Goal: Task Accomplishment & Management: Use online tool/utility

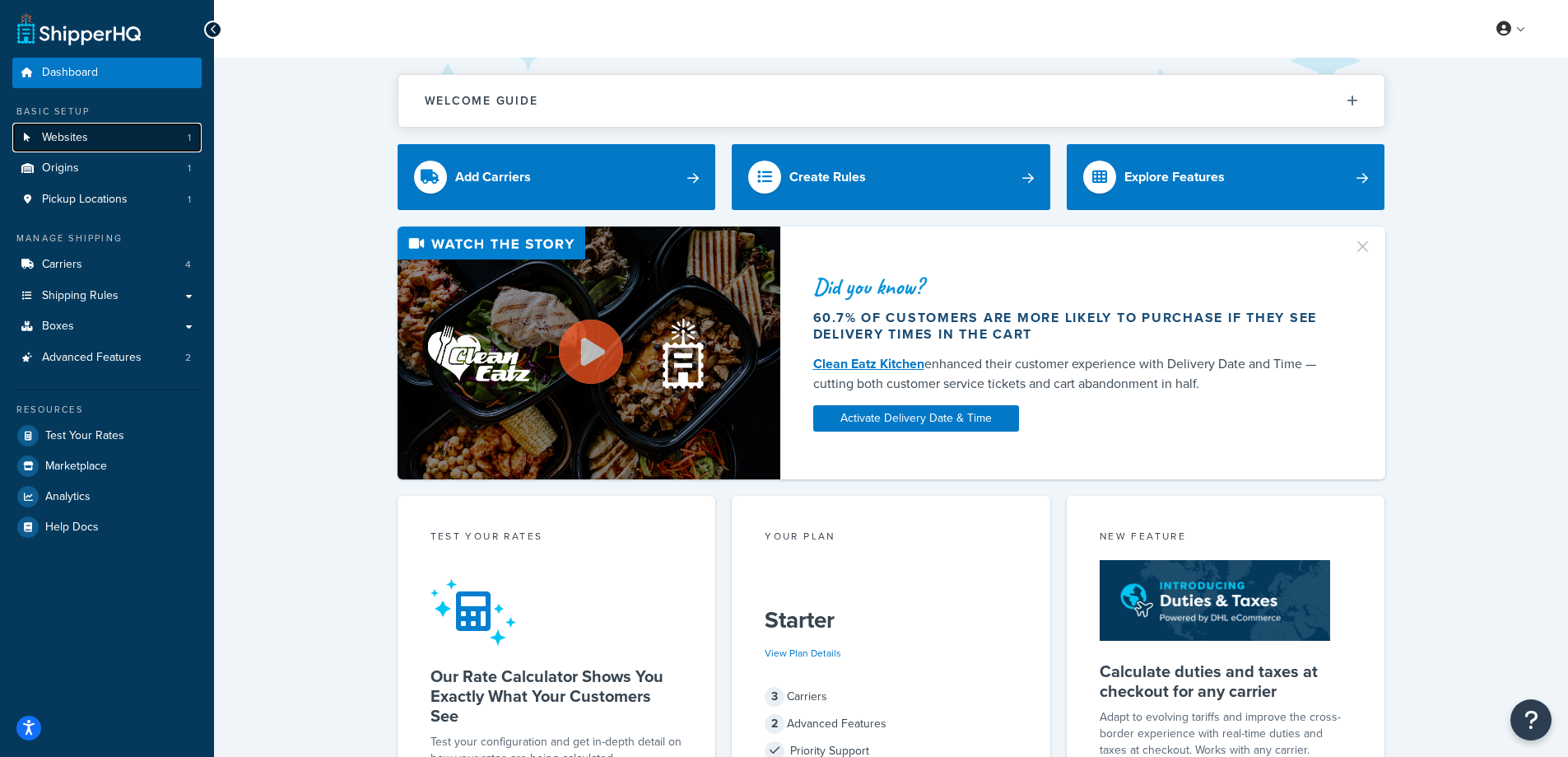
click at [87, 150] on link "Websites 1" at bounding box center [107, 138] width 189 height 30
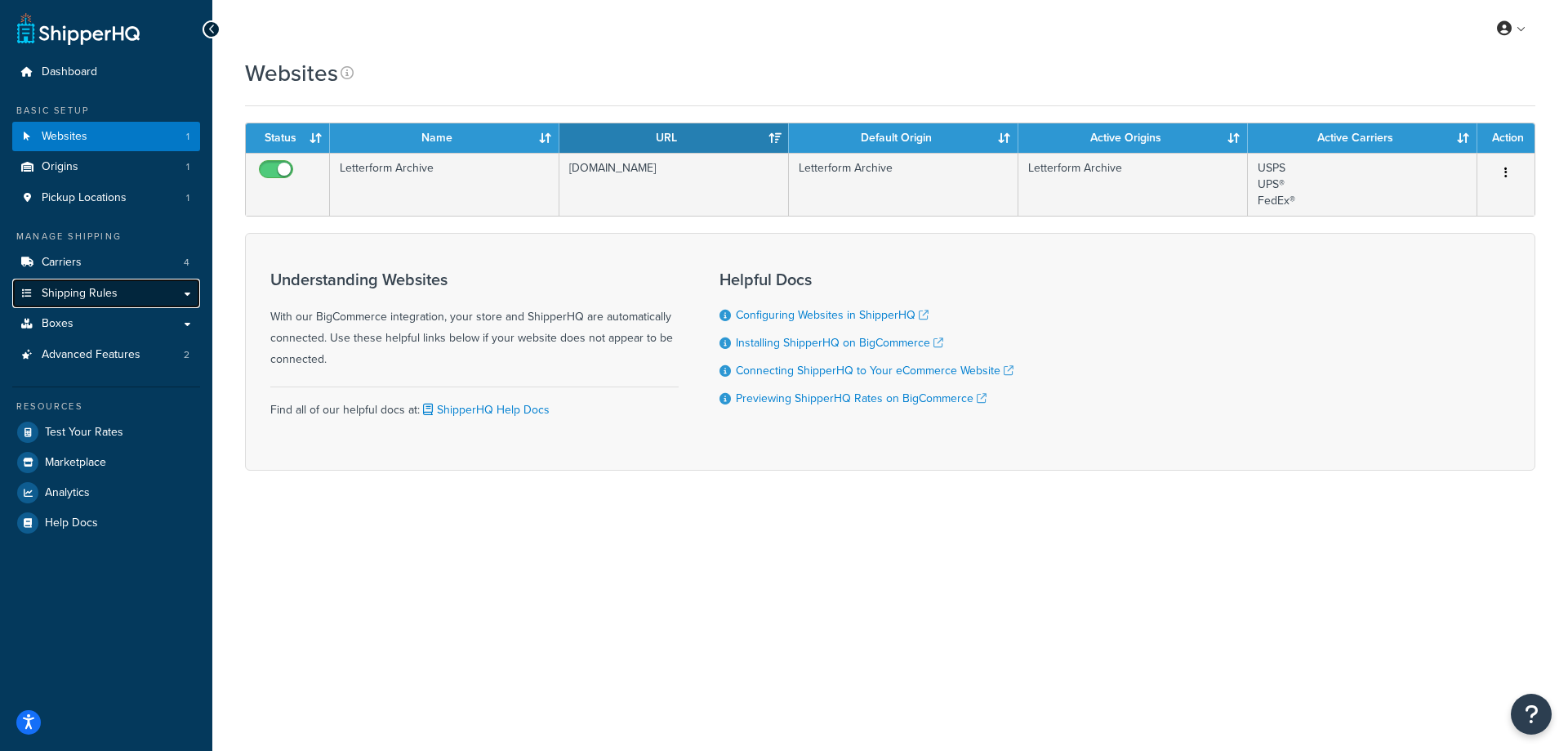
click at [139, 297] on link "Shipping Rules" at bounding box center [106, 293] width 187 height 30
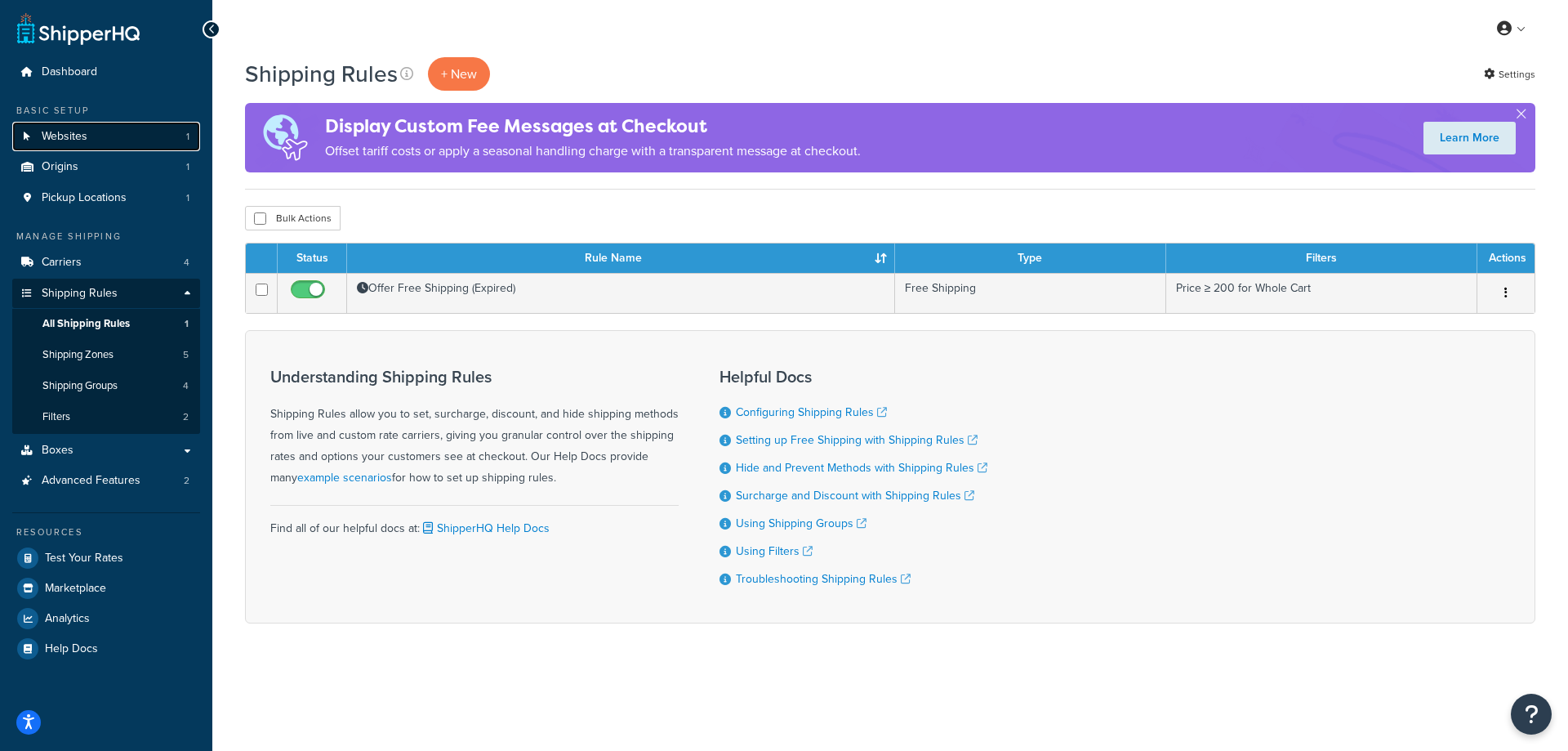
click at [76, 143] on span "Websites" at bounding box center [64, 137] width 46 height 14
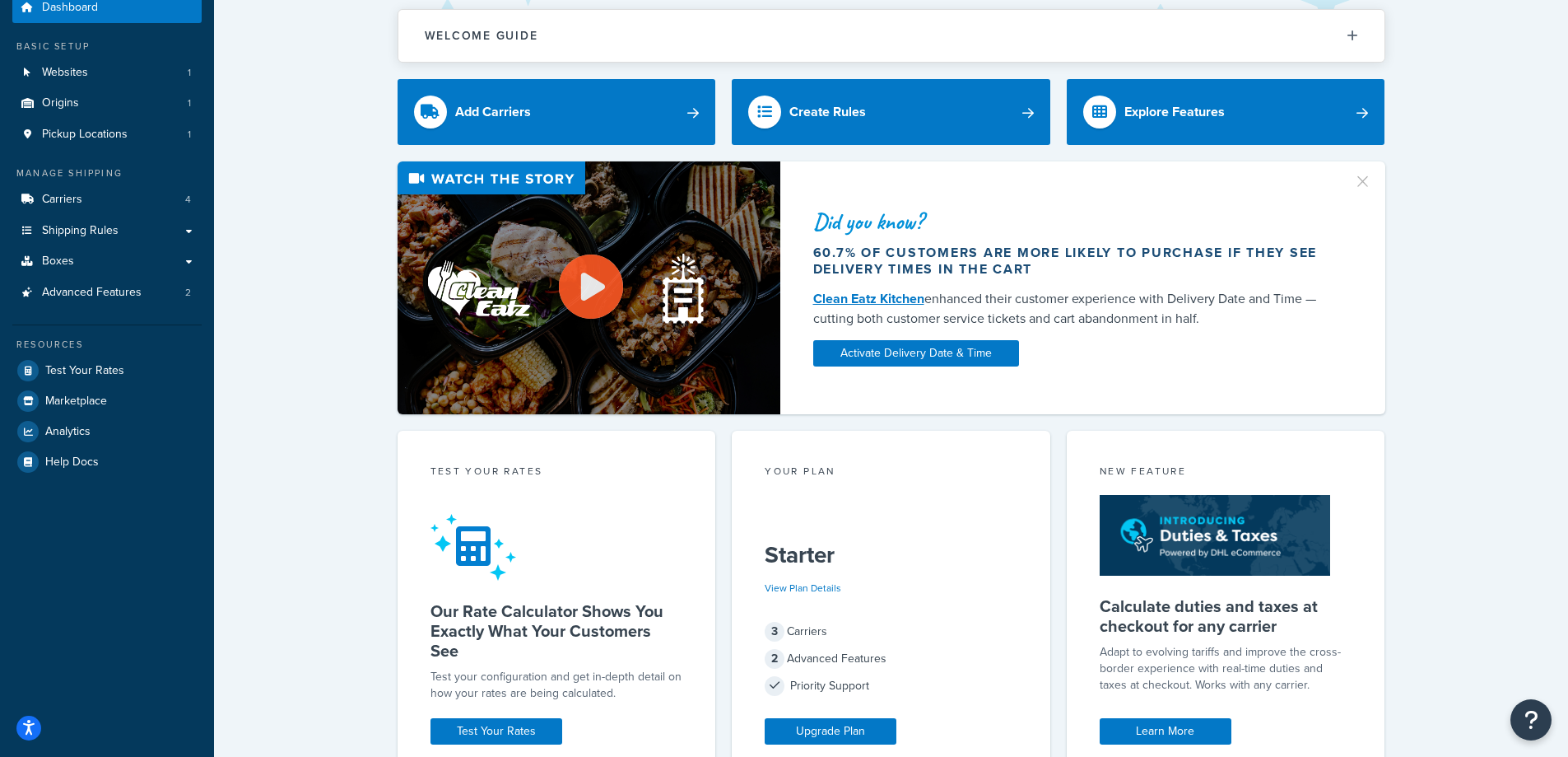
scroll to position [36, 0]
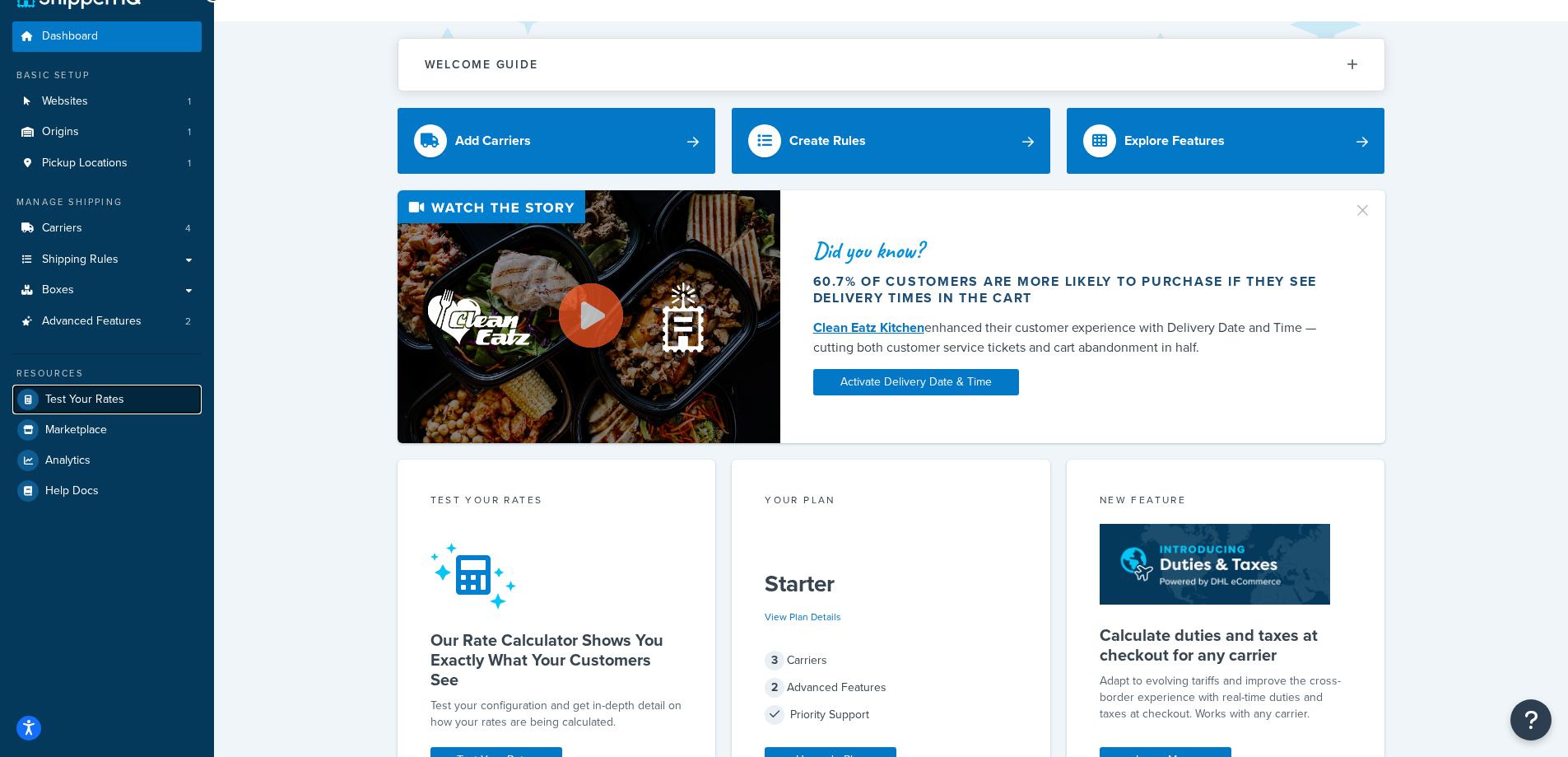
click at [110, 397] on span "Test Your Rates" at bounding box center [85, 400] width 79 height 14
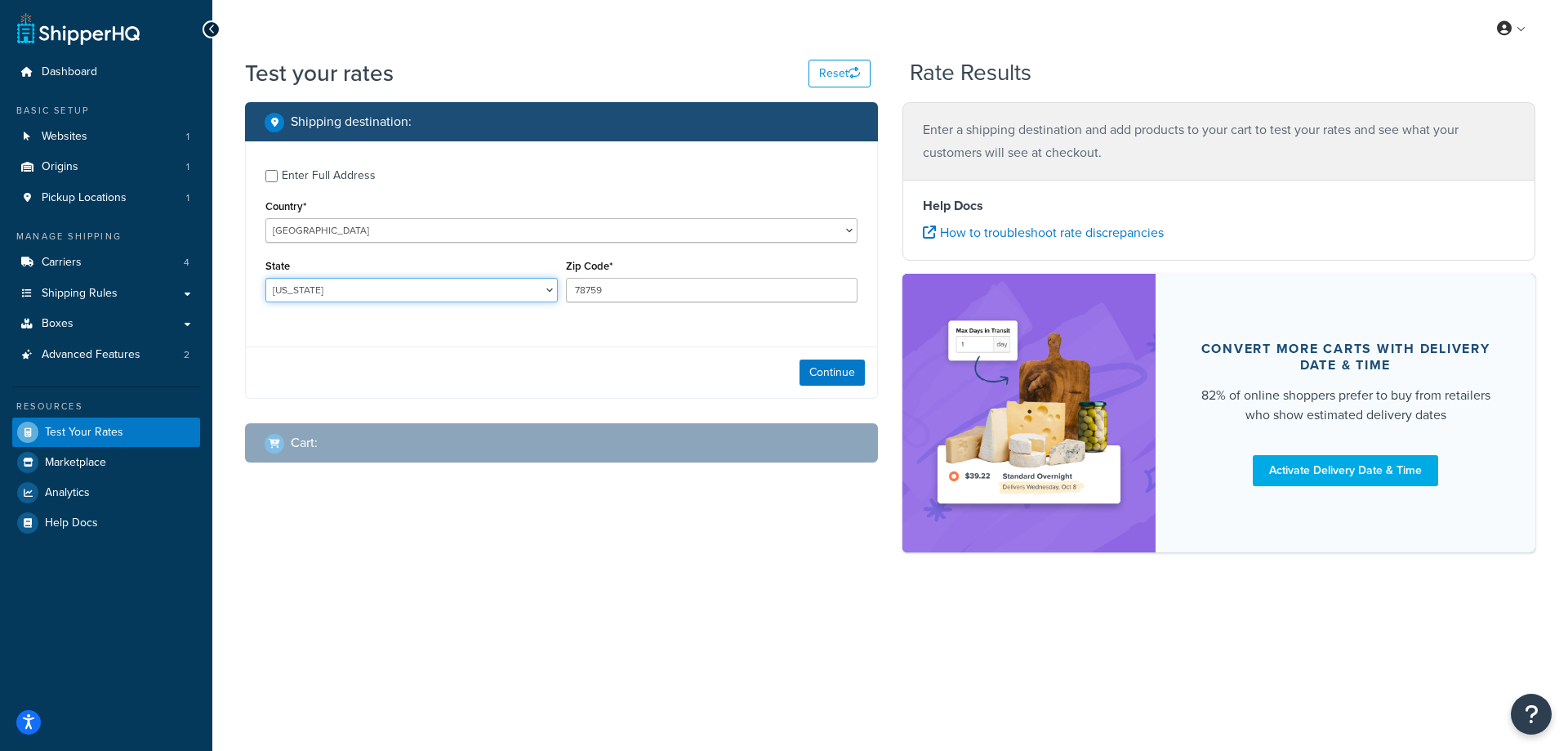
click at [380, 291] on select "Alabama Alaska American Samoa Arizona Arkansas Armed Forces Americas Armed Forc…" at bounding box center [412, 289] width 292 height 24
select select "NM"
click at [266, 278] on select "Alabama Alaska American Samoa Arizona Arkansas Armed Forces Americas Armed Forc…" at bounding box center [412, 289] width 292 height 24
click at [652, 289] on input "78759" at bounding box center [712, 289] width 292 height 24
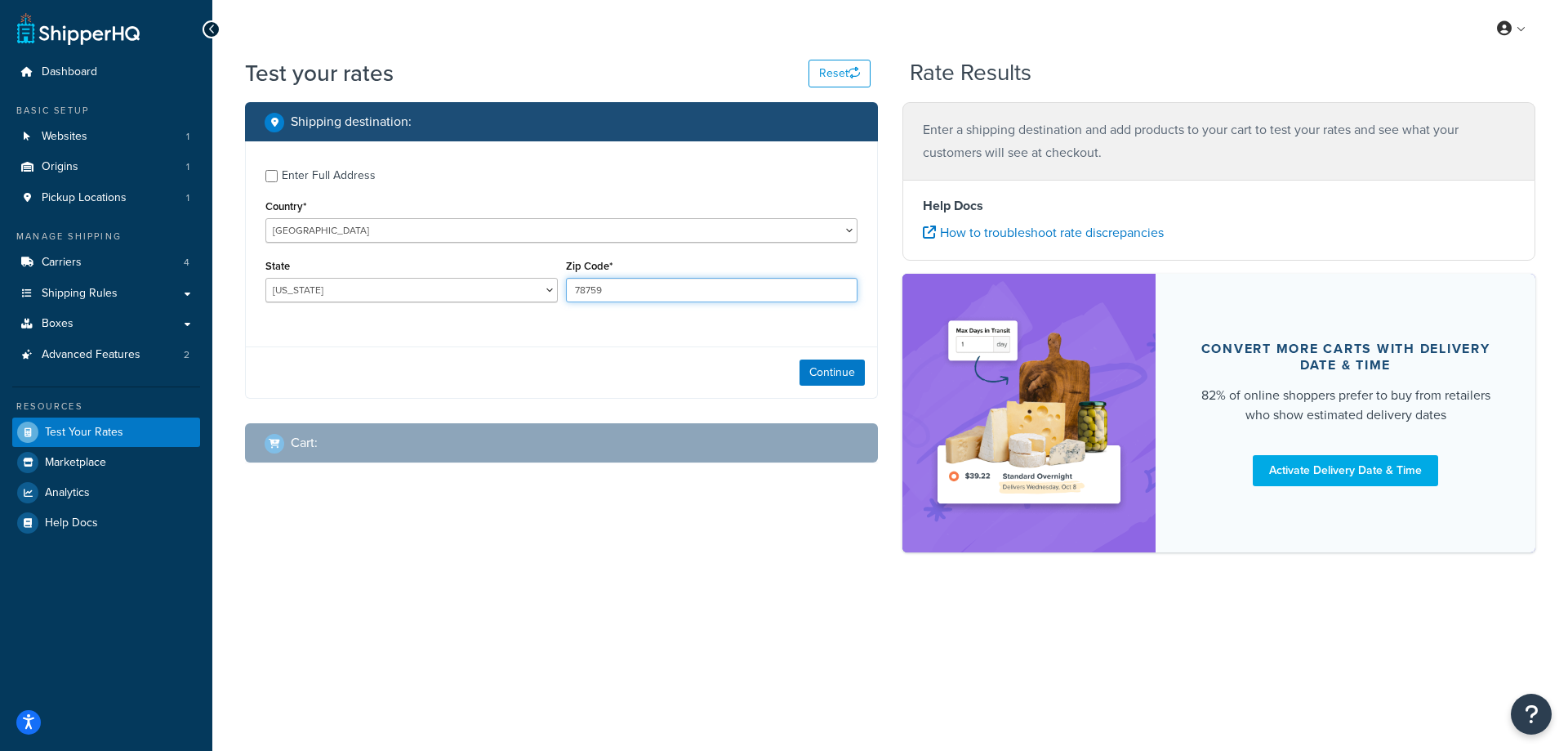
paste input "87507"
type input "87507"
click at [819, 376] on button "Continue" at bounding box center [832, 372] width 65 height 26
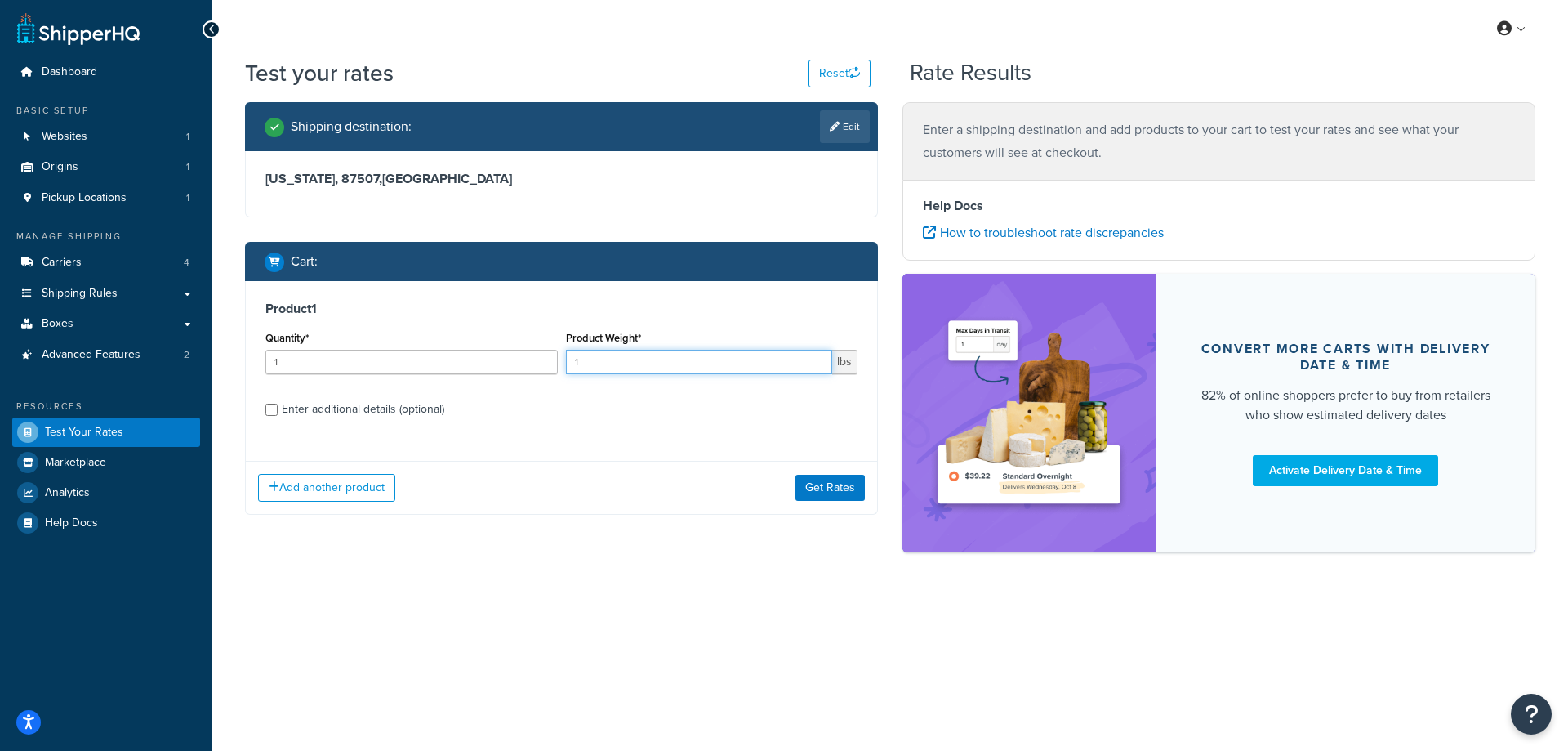
click at [627, 372] on input "1" at bounding box center [699, 362] width 267 height 24
drag, startPoint x: 601, startPoint y: 360, endPoint x: 544, endPoint y: 360, distance: 57.0
click at [547, 358] on div "Quantity* 1 Product Weight* 12 lbs" at bounding box center [562, 357] width 600 height 60
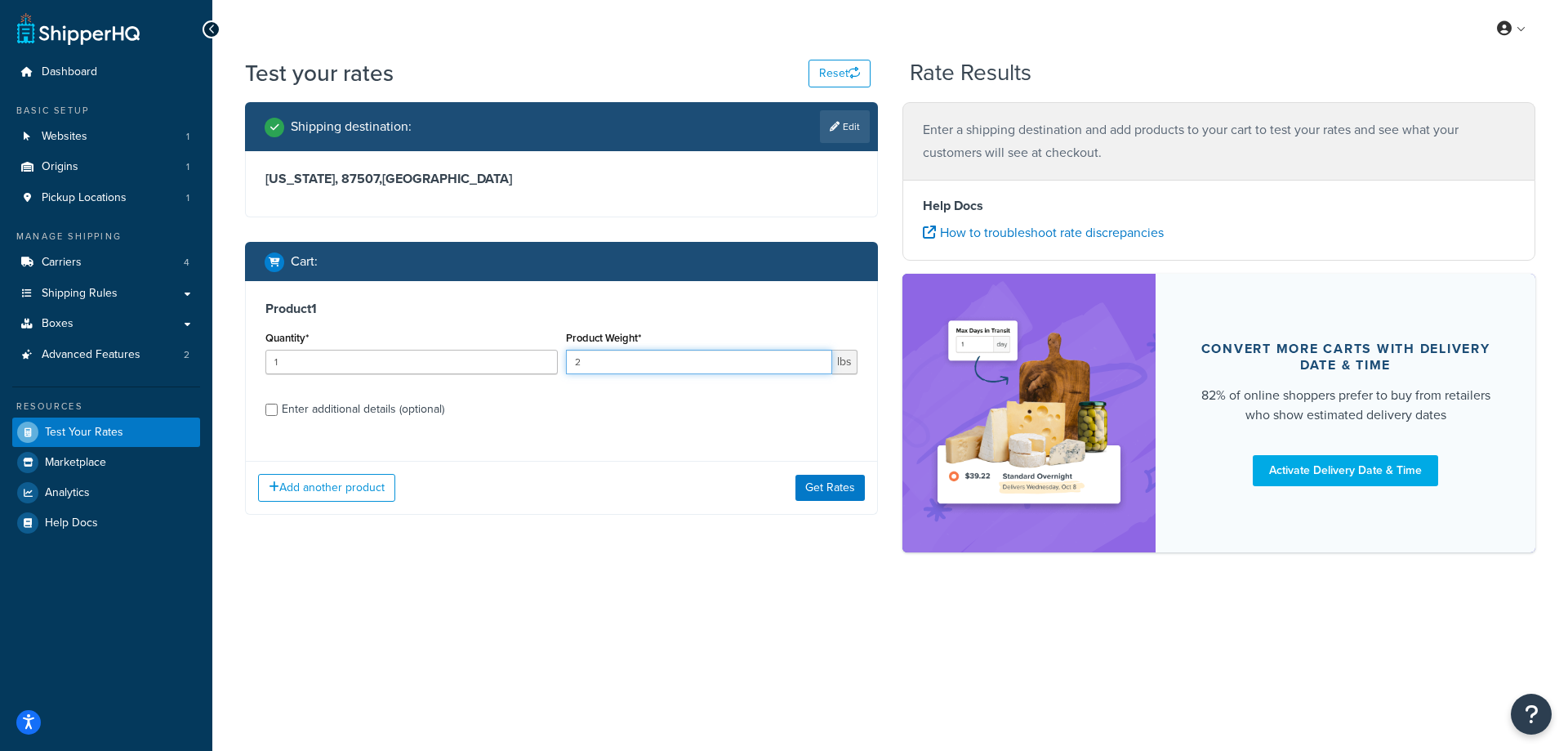
type input "2"
click at [323, 409] on div "Enter additional details (optional)" at bounding box center [362, 408] width 162 height 23
click at [277, 409] on input "Enter additional details (optional)" at bounding box center [272, 409] width 12 height 13
checkbox input "true"
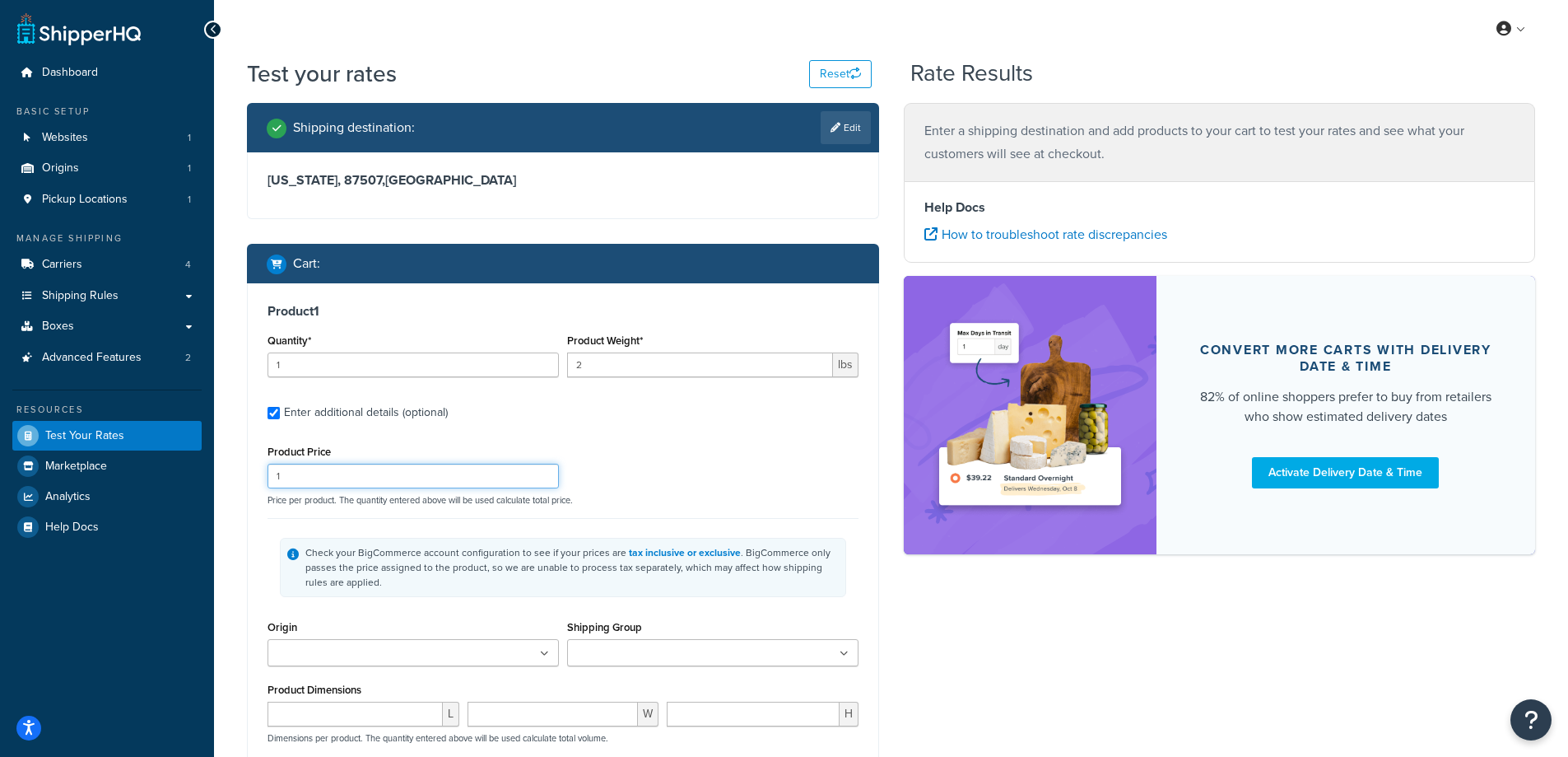
click at [359, 478] on input "1" at bounding box center [413, 476] width 291 height 24
type input "120"
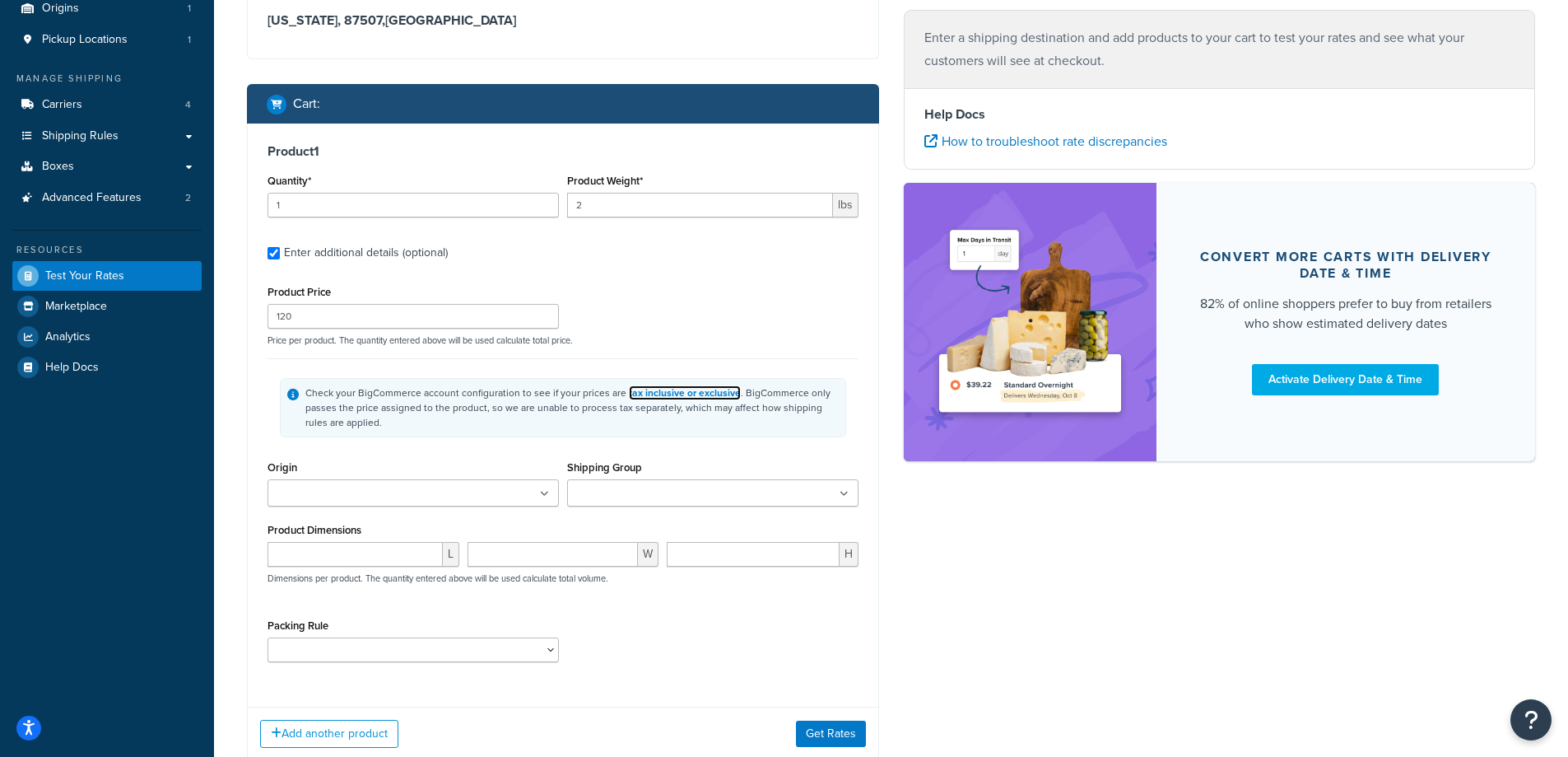
scroll to position [165, 0]
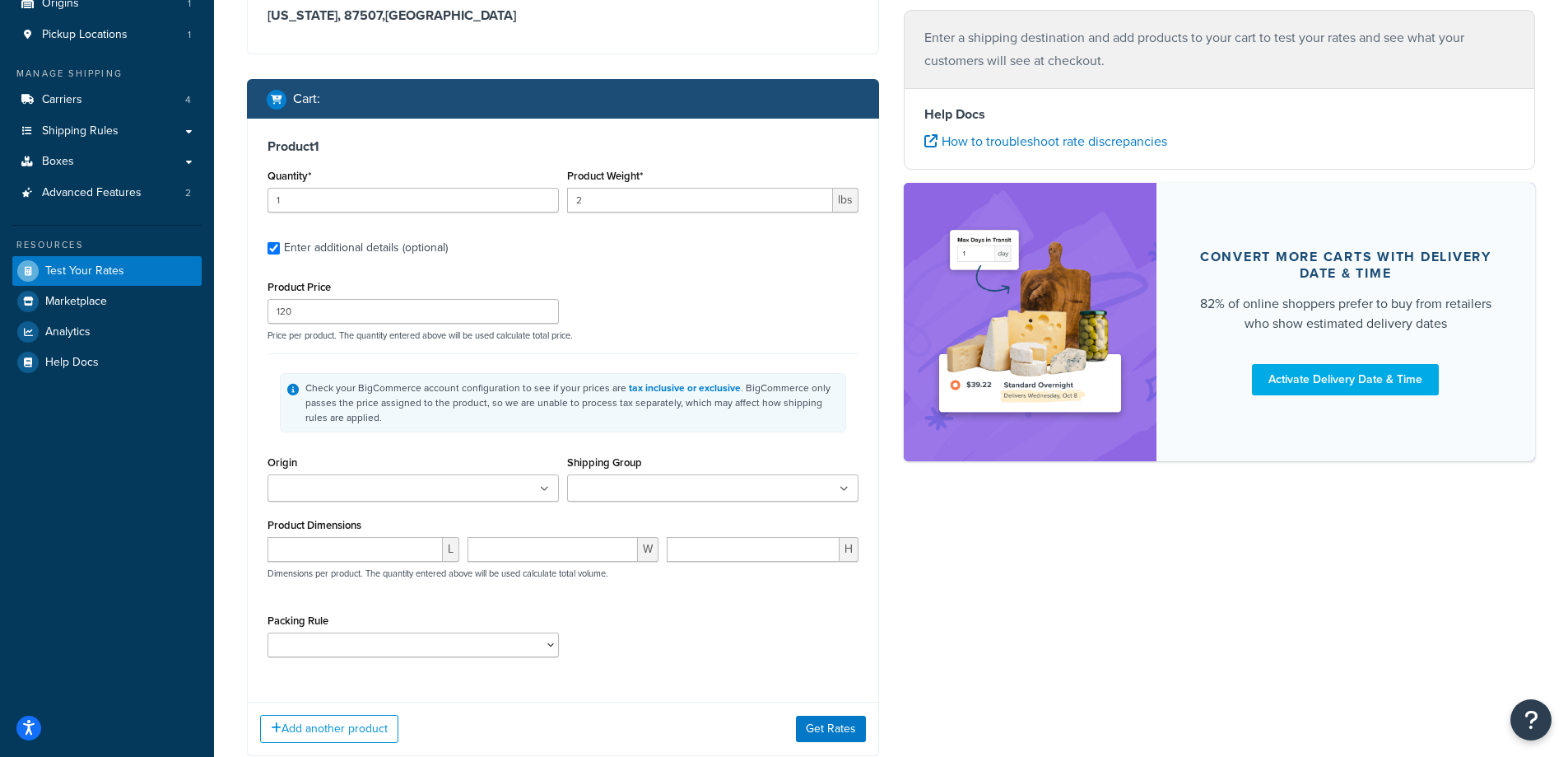
click at [427, 486] on ul at bounding box center [413, 488] width 291 height 27
click at [582, 488] on input "Shipping Group" at bounding box center [644, 489] width 145 height 18
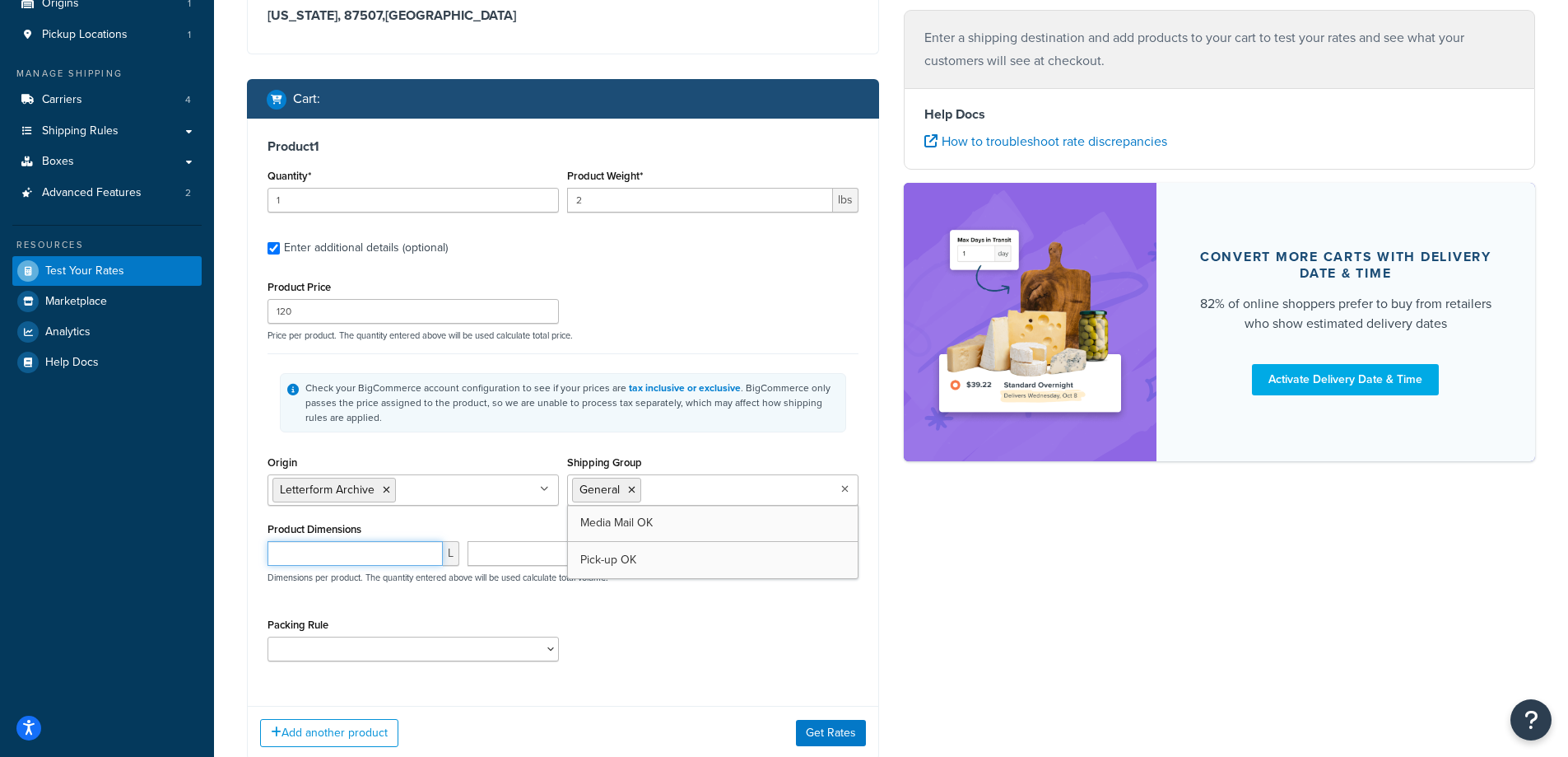
click at [353, 557] on input "number" at bounding box center [355, 553] width 176 height 24
type input "15"
click at [497, 562] on input "number" at bounding box center [553, 553] width 171 height 24
type input "15"
click at [734, 563] on input "number" at bounding box center [753, 553] width 173 height 24
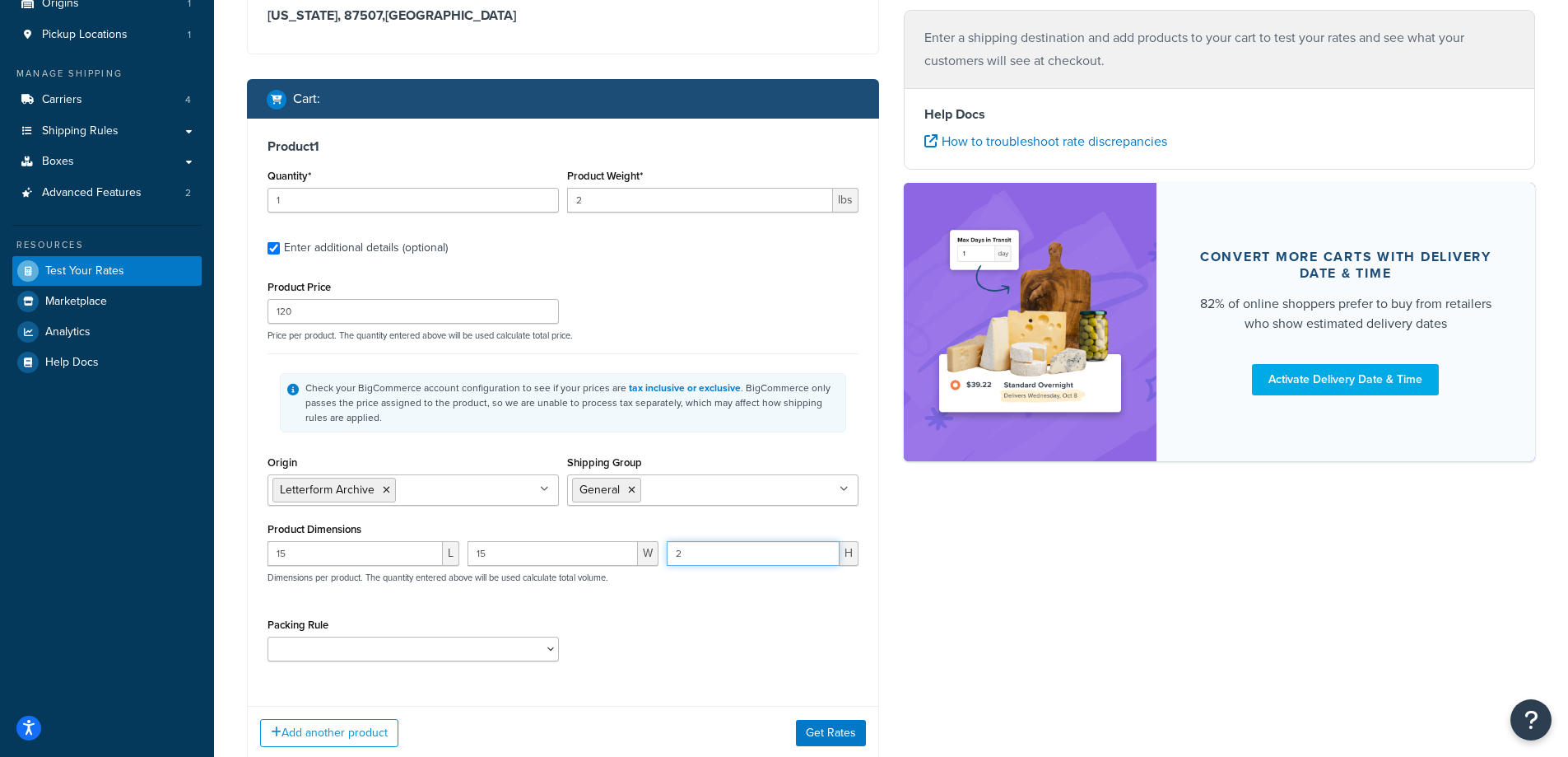
type input "2"
click at [631, 603] on div "Product Price 120 Price per product. The quantity entered above will be used ca…" at bounding box center [564, 474] width 591 height 397
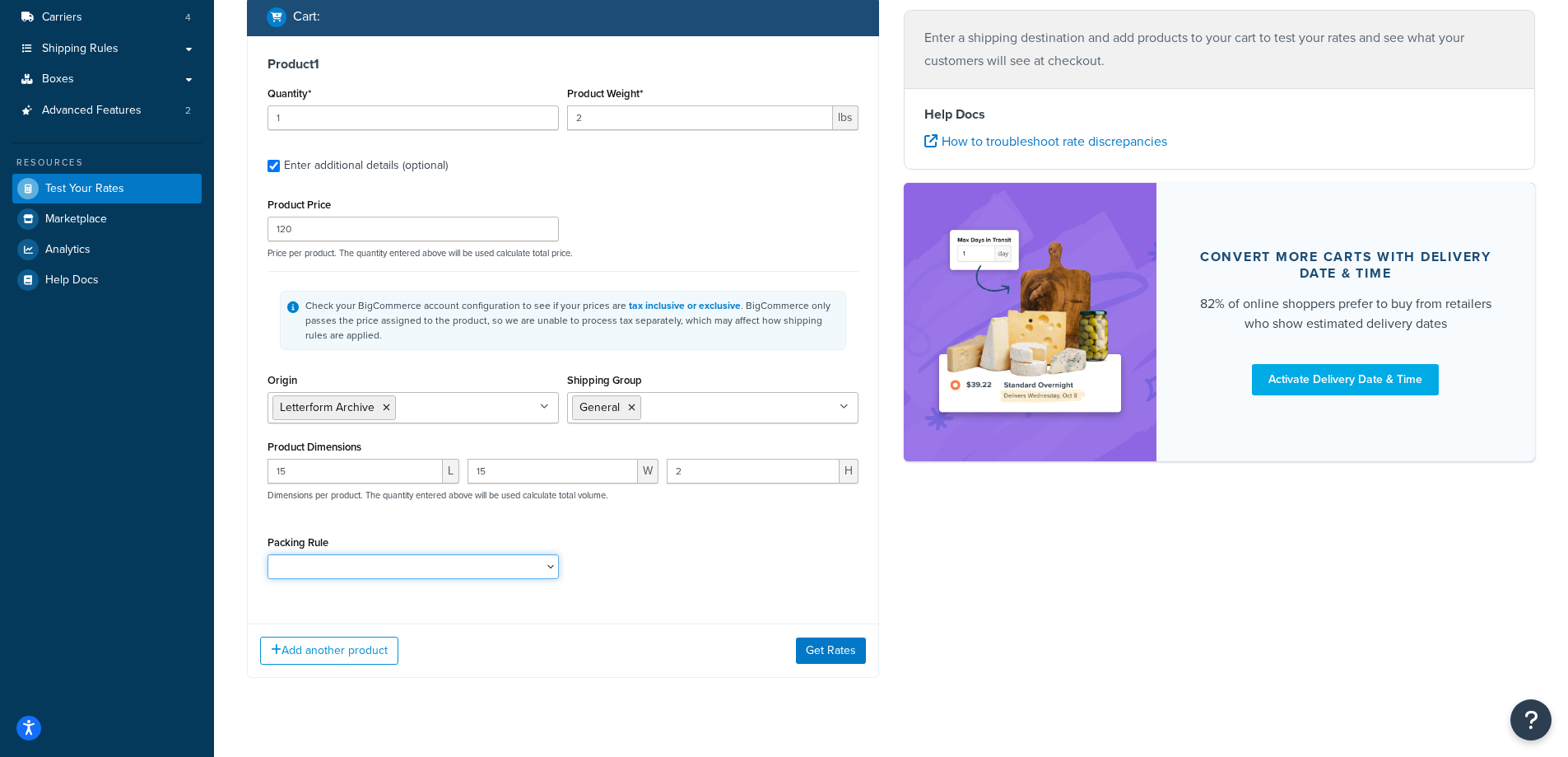
click at [395, 570] on select "Packing Rule" at bounding box center [413, 566] width 291 height 24
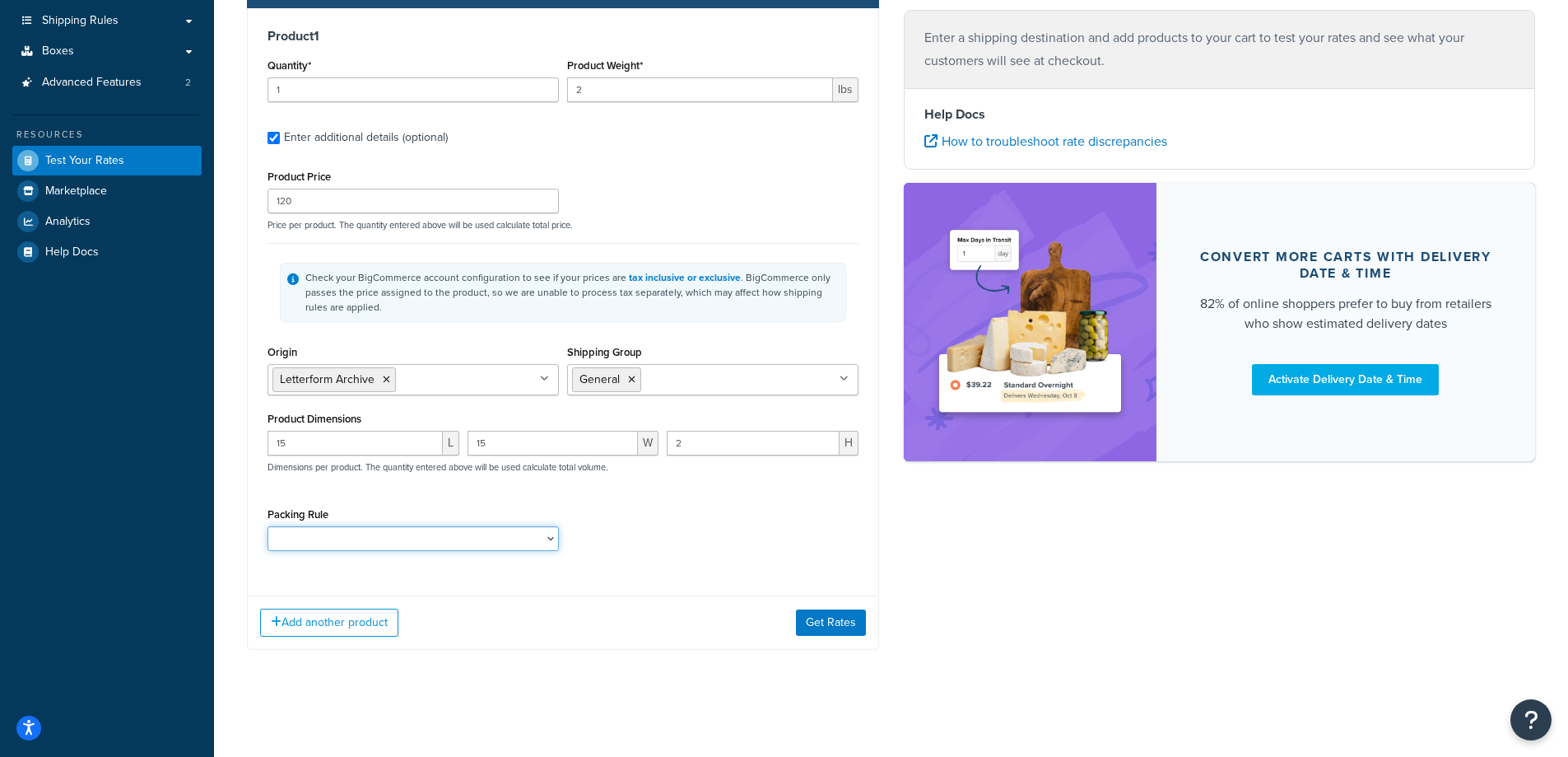
click at [540, 543] on select "Packing Rule" at bounding box center [413, 538] width 291 height 24
click at [539, 535] on select "Packing Rule" at bounding box center [413, 538] width 291 height 24
click at [672, 525] on div "Packing Rule" at bounding box center [564, 534] width 600 height 60
click at [827, 620] on button "Get Rates" at bounding box center [831, 622] width 70 height 26
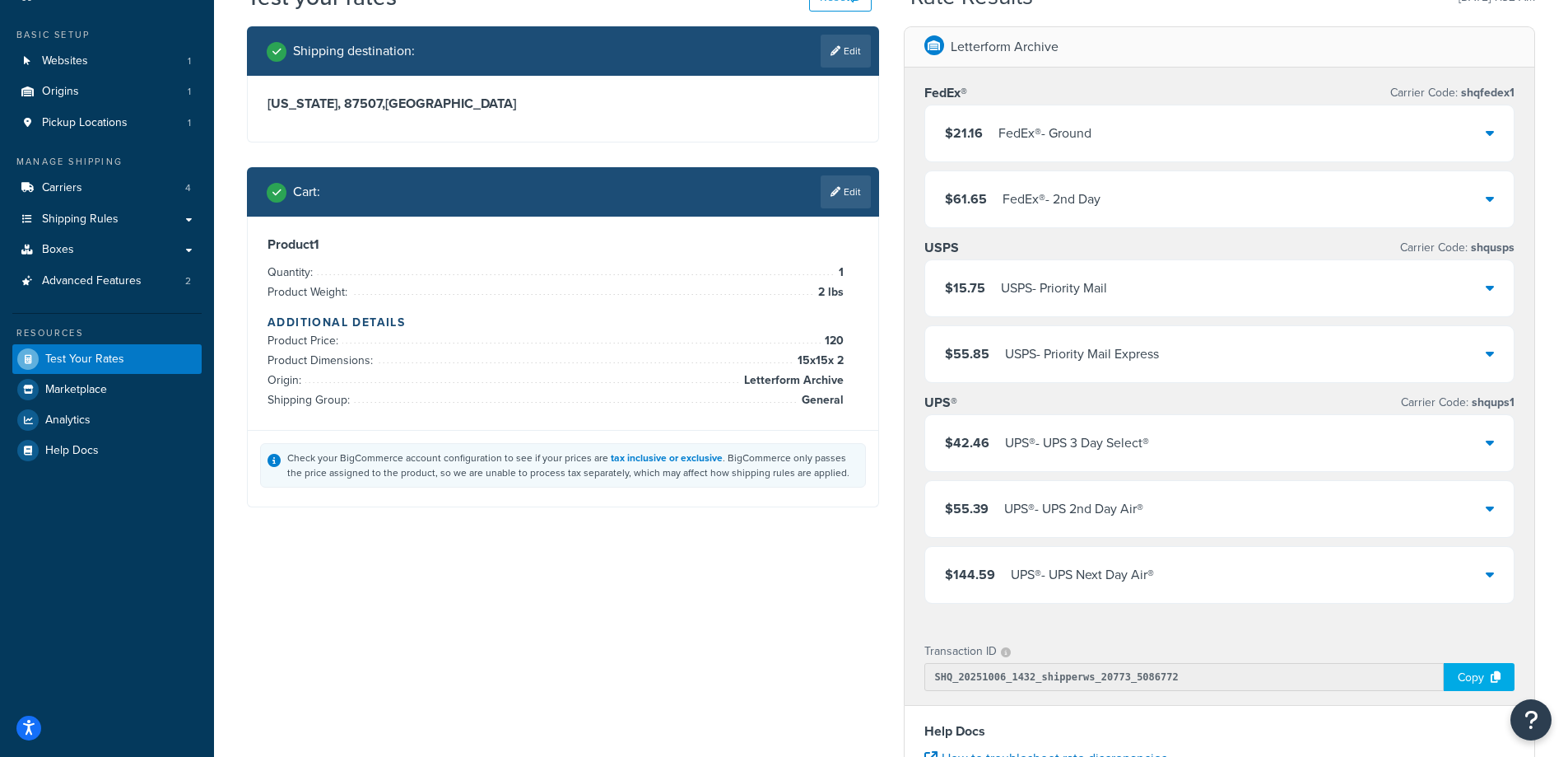
scroll to position [165, 0]
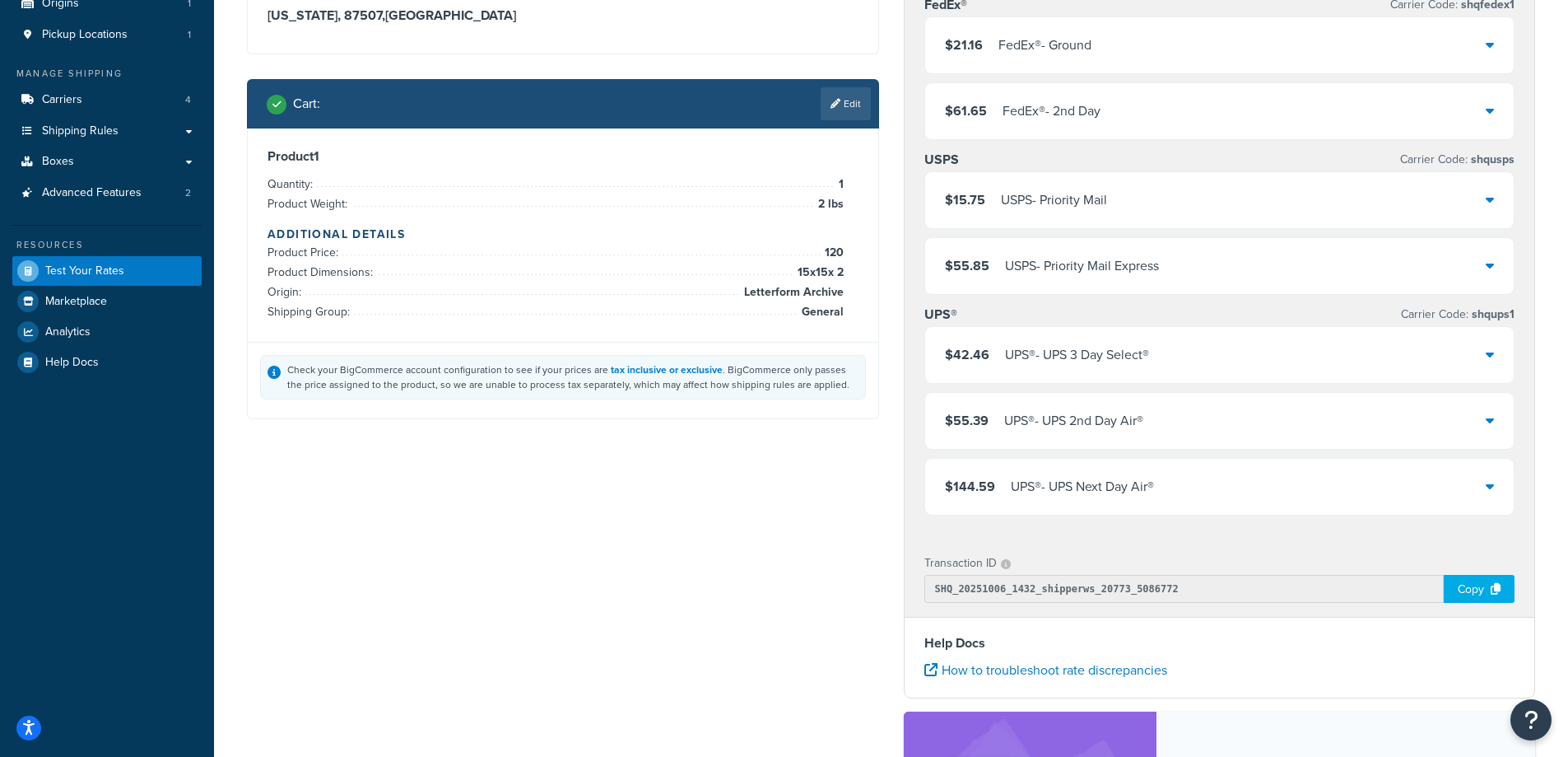
click at [1491, 357] on icon at bounding box center [1490, 355] width 8 height 13
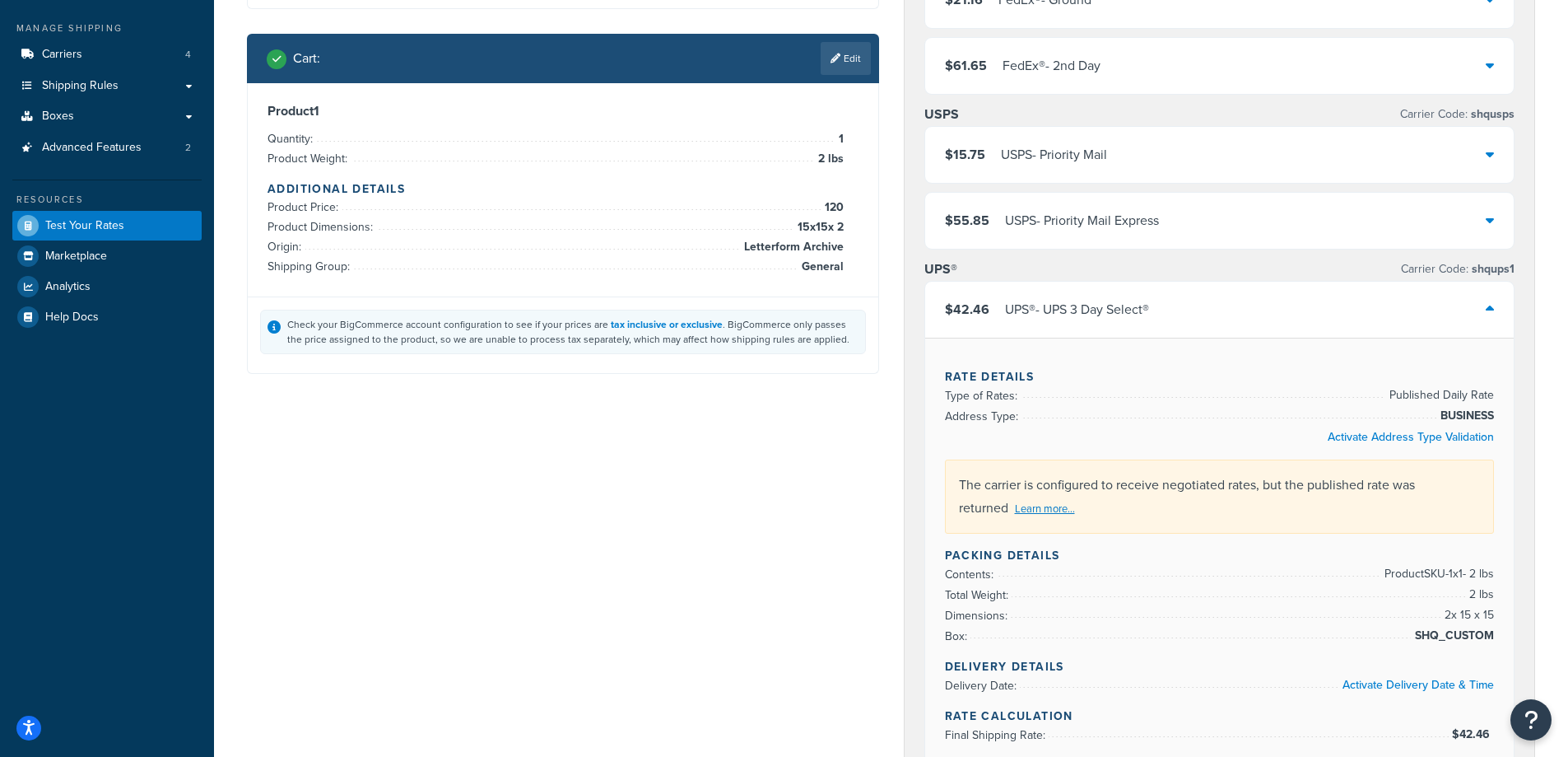
scroll to position [247, 0]
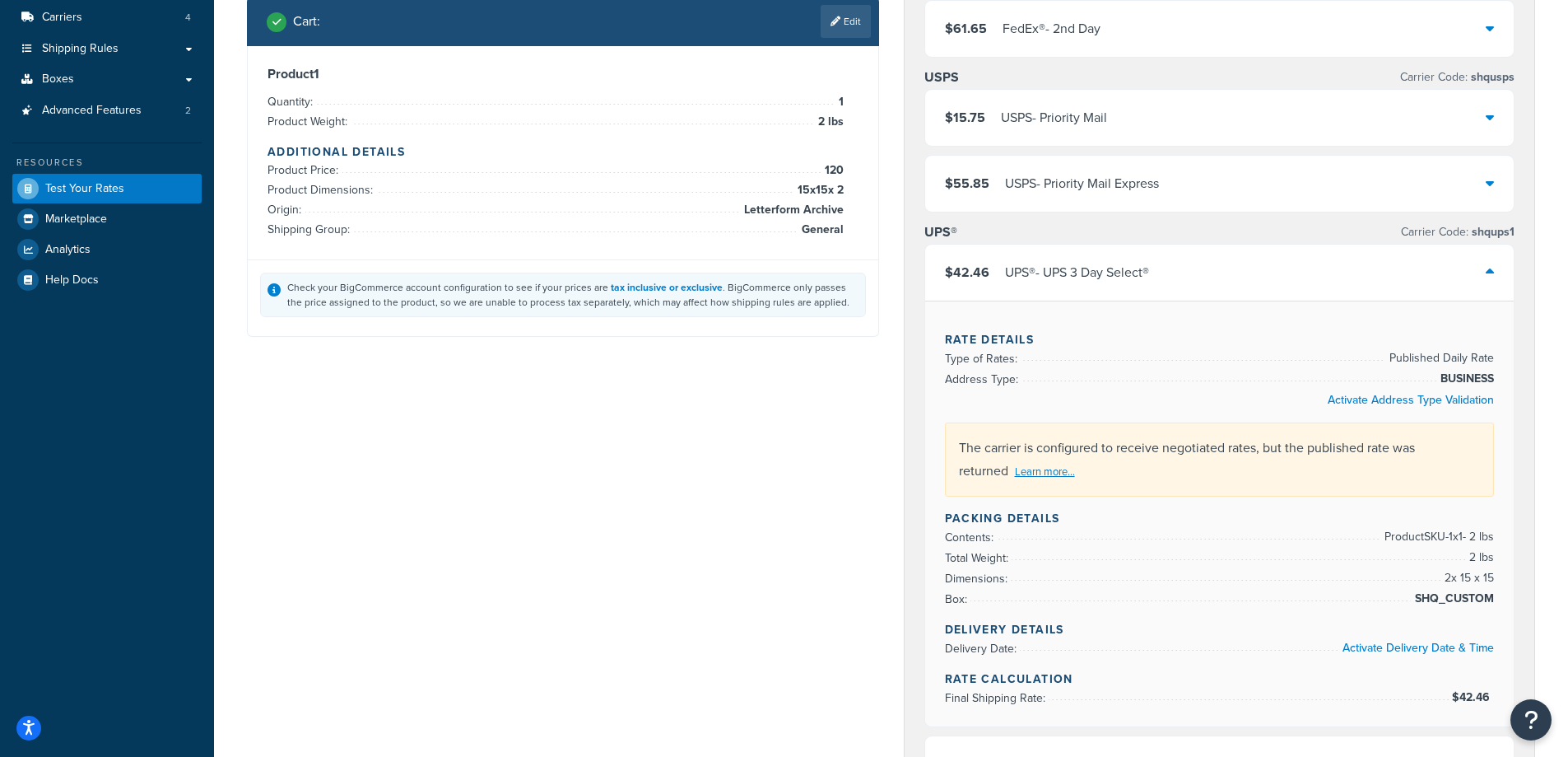
click at [1198, 450] on div "The carrier is configured to receive negotiated rates, but the published rate w…" at bounding box center [1219, 460] width 550 height 74
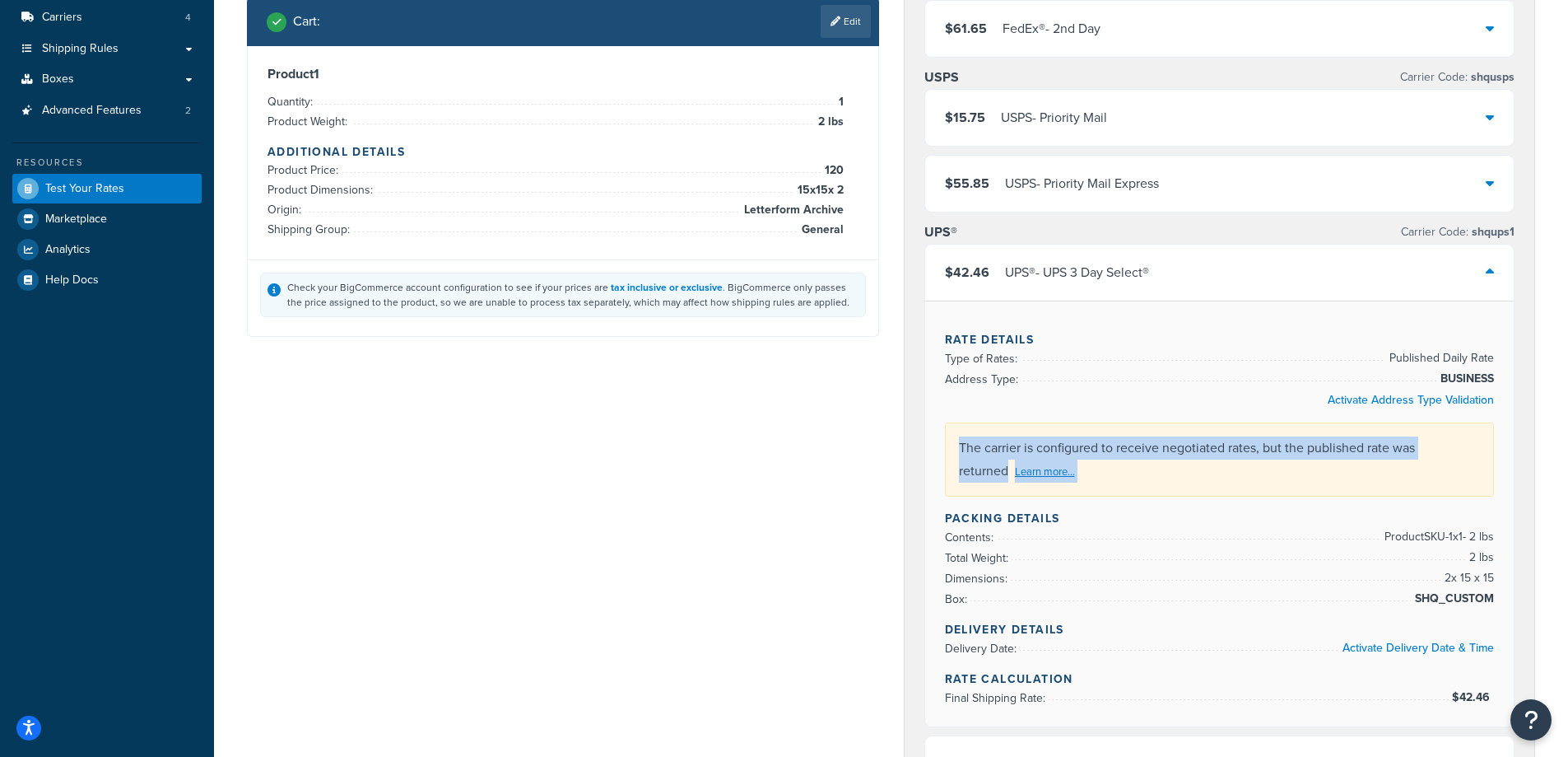
copy div "The carrier is configured to receive negotiated rates, but the published rate w…"
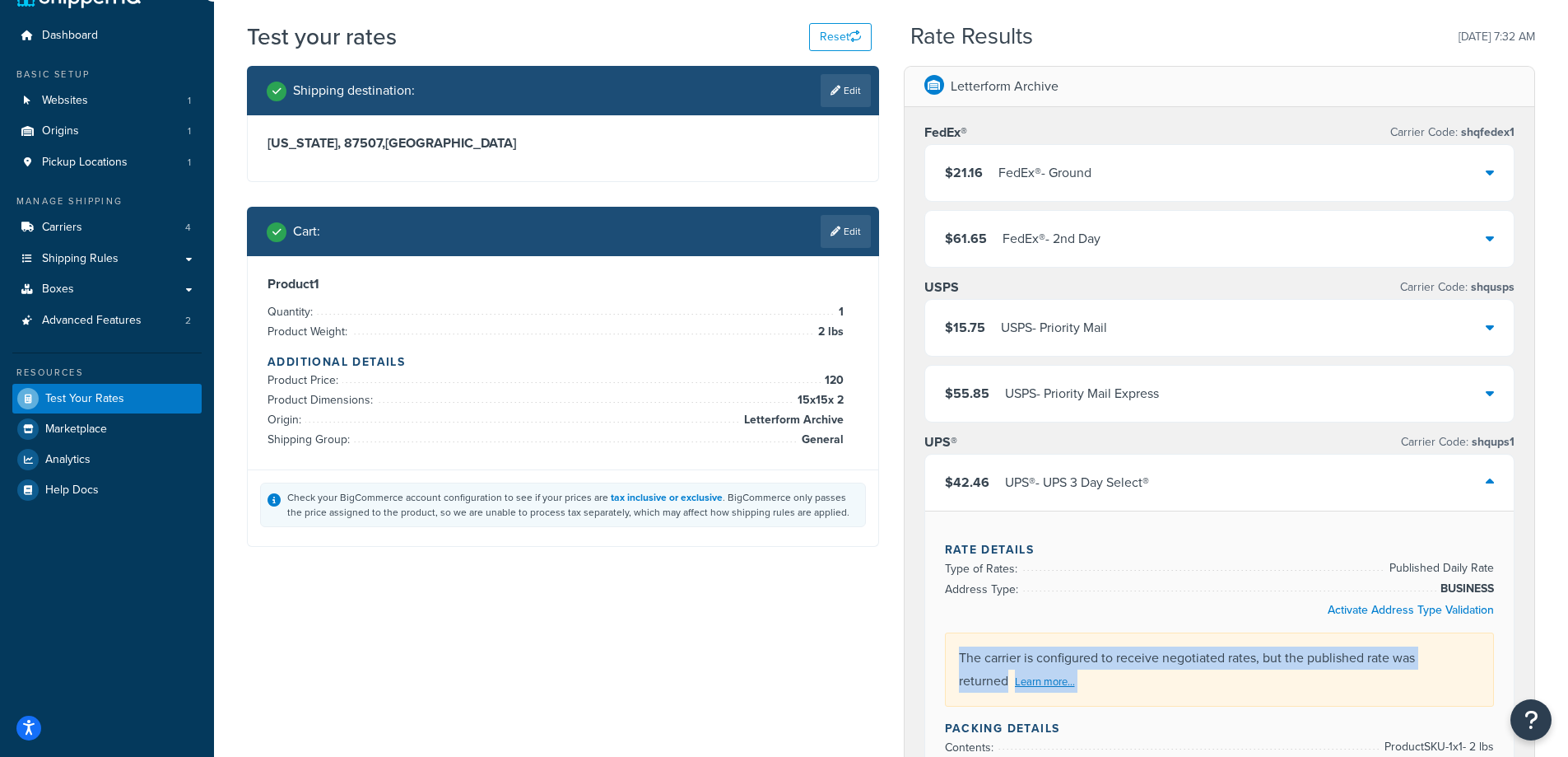
scroll to position [0, 0]
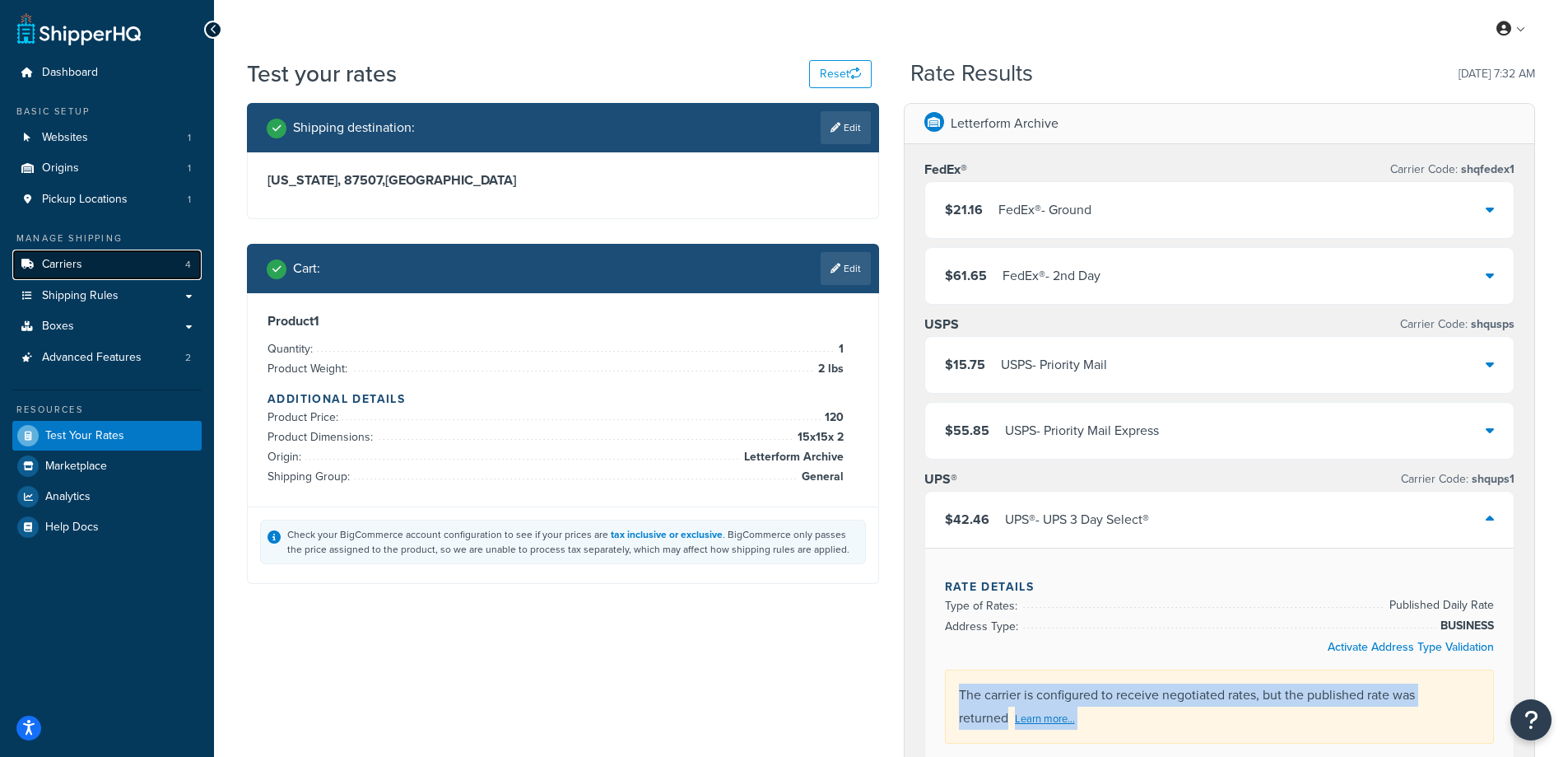
click at [102, 272] on link "Carriers 4" at bounding box center [107, 265] width 189 height 30
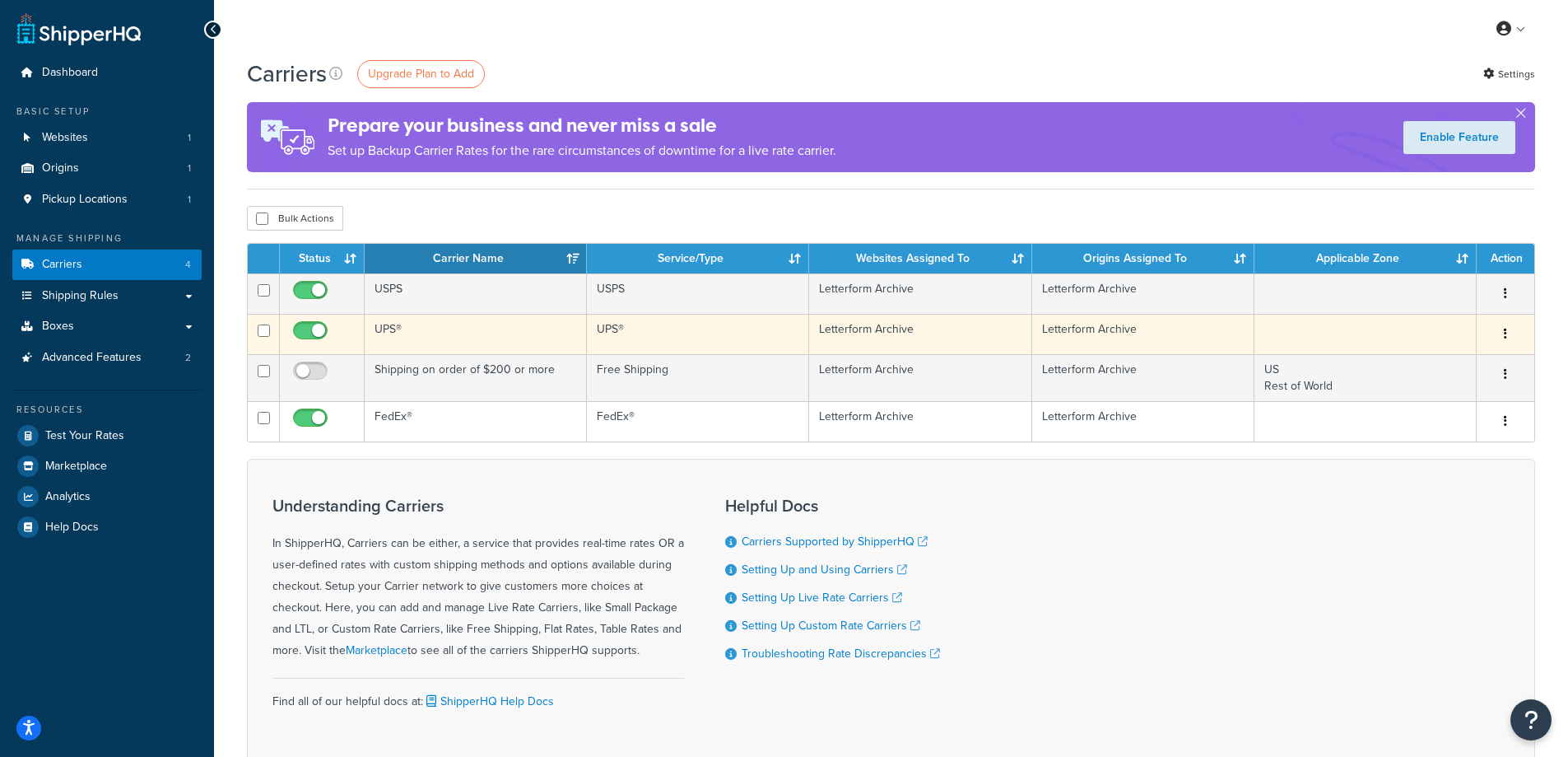
click at [1507, 336] on icon "button" at bounding box center [1506, 334] width 3 height 12
click at [1452, 361] on link "Edit" at bounding box center [1439, 368] width 130 height 34
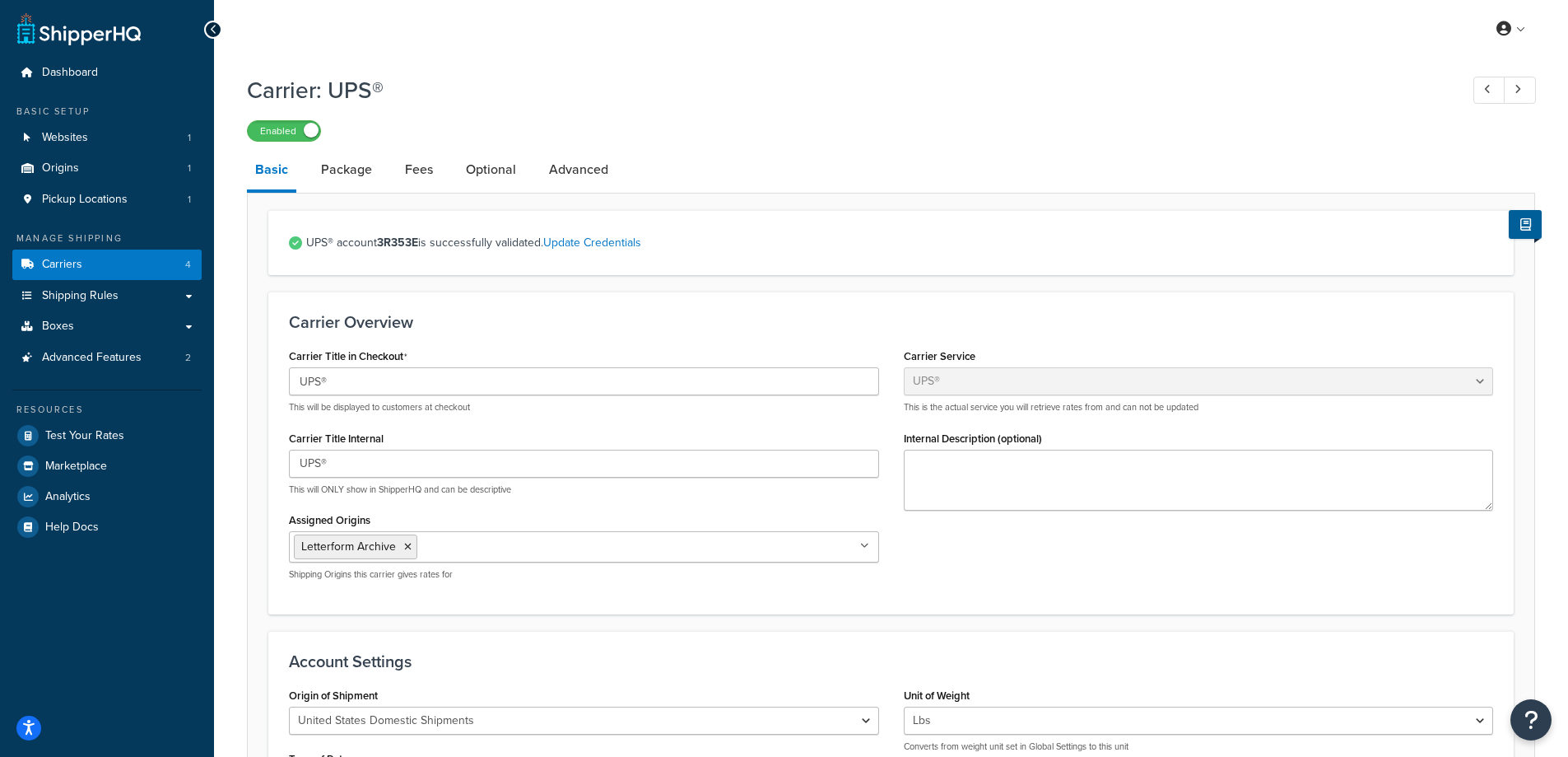
select select "ups"
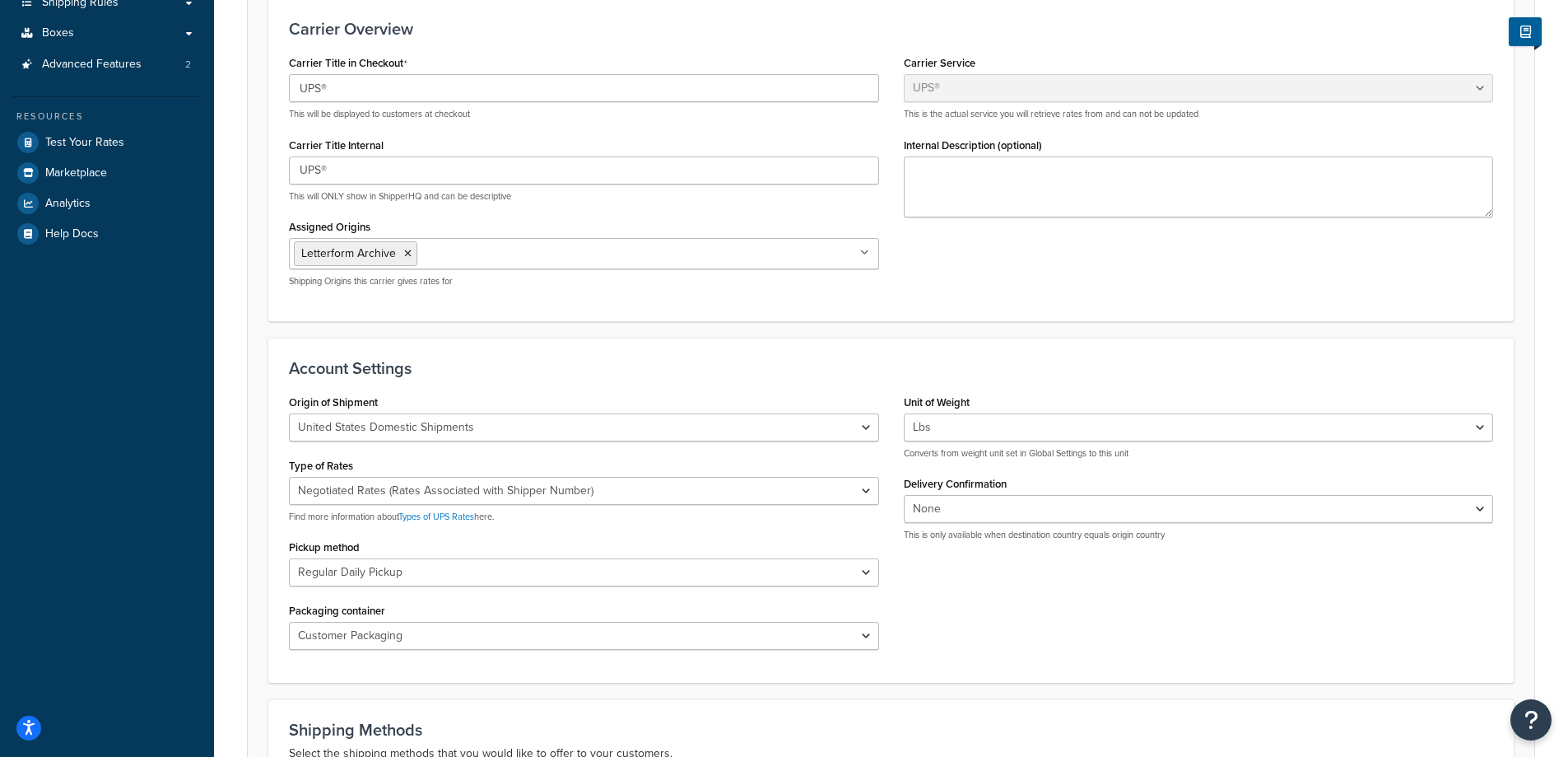
scroll to position [329, 0]
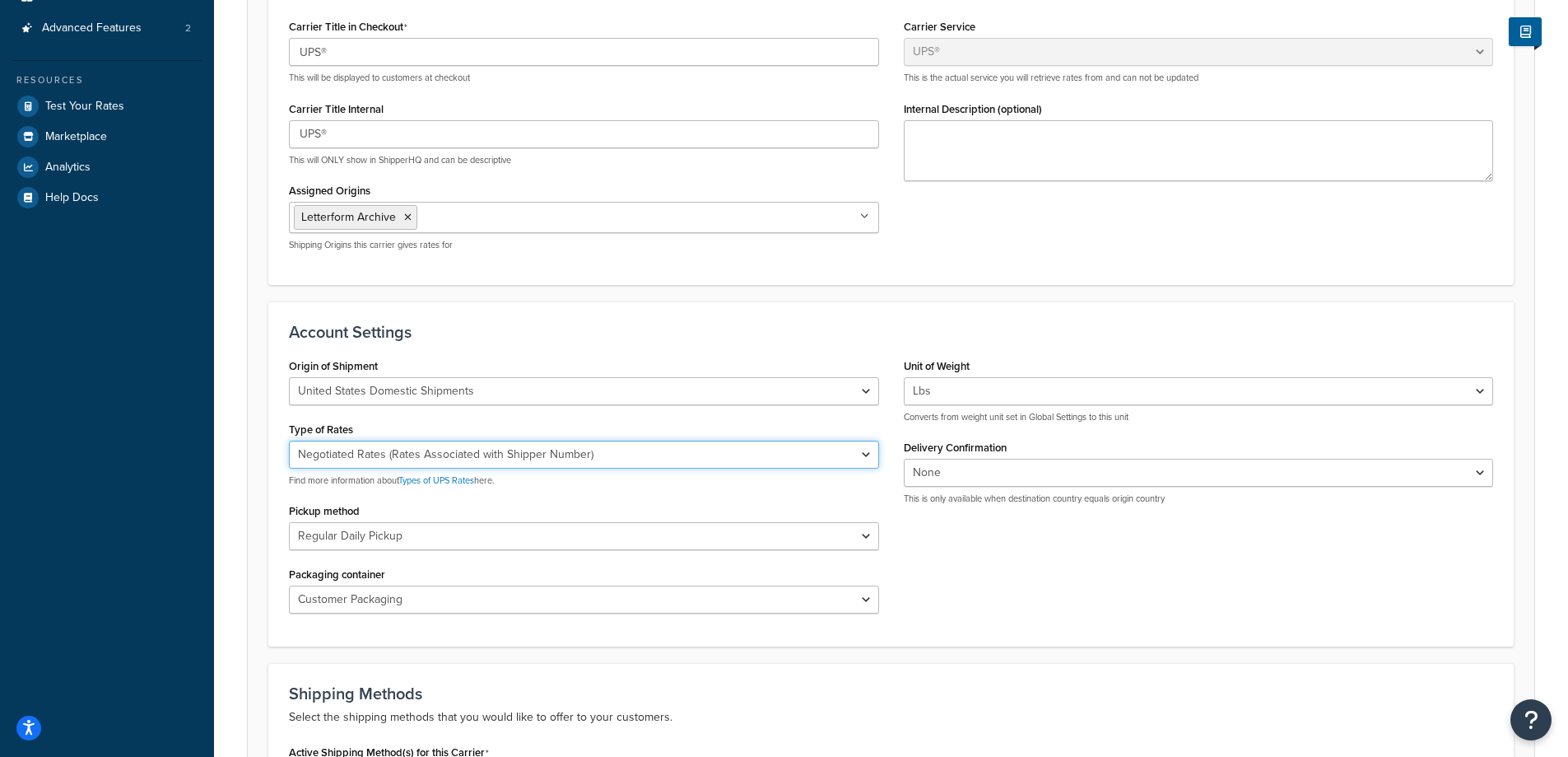
click at [430, 455] on select "Negotiated Rates (Rates Associated with Shipper Number) Daily Rates Retail Rate…" at bounding box center [584, 454] width 590 height 28
click at [429, 456] on select "Negotiated Rates (Rates Associated with Shipper Number) Daily Rates Retail Rate…" at bounding box center [584, 454] width 590 height 28
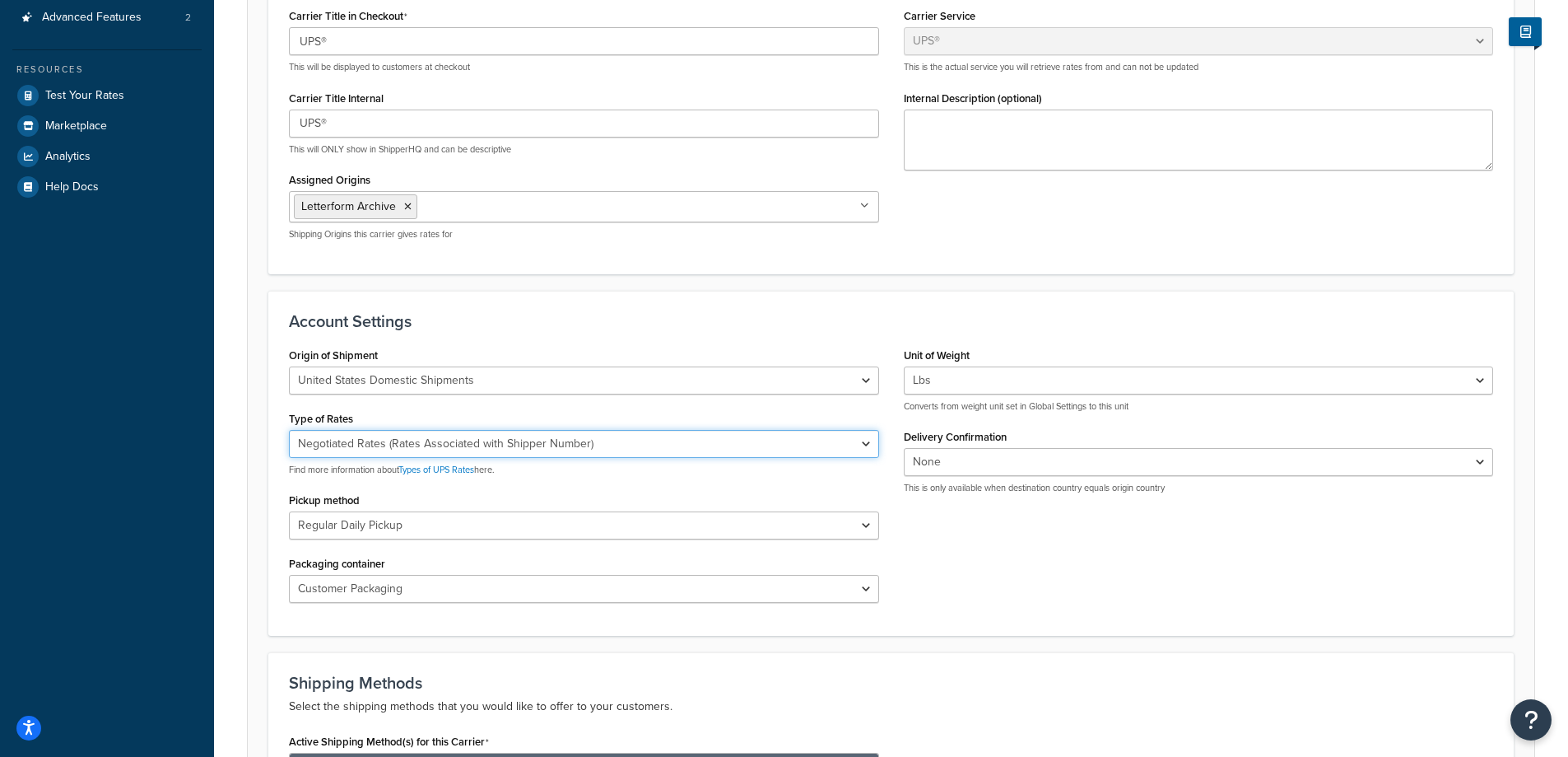
scroll to position [293, 0]
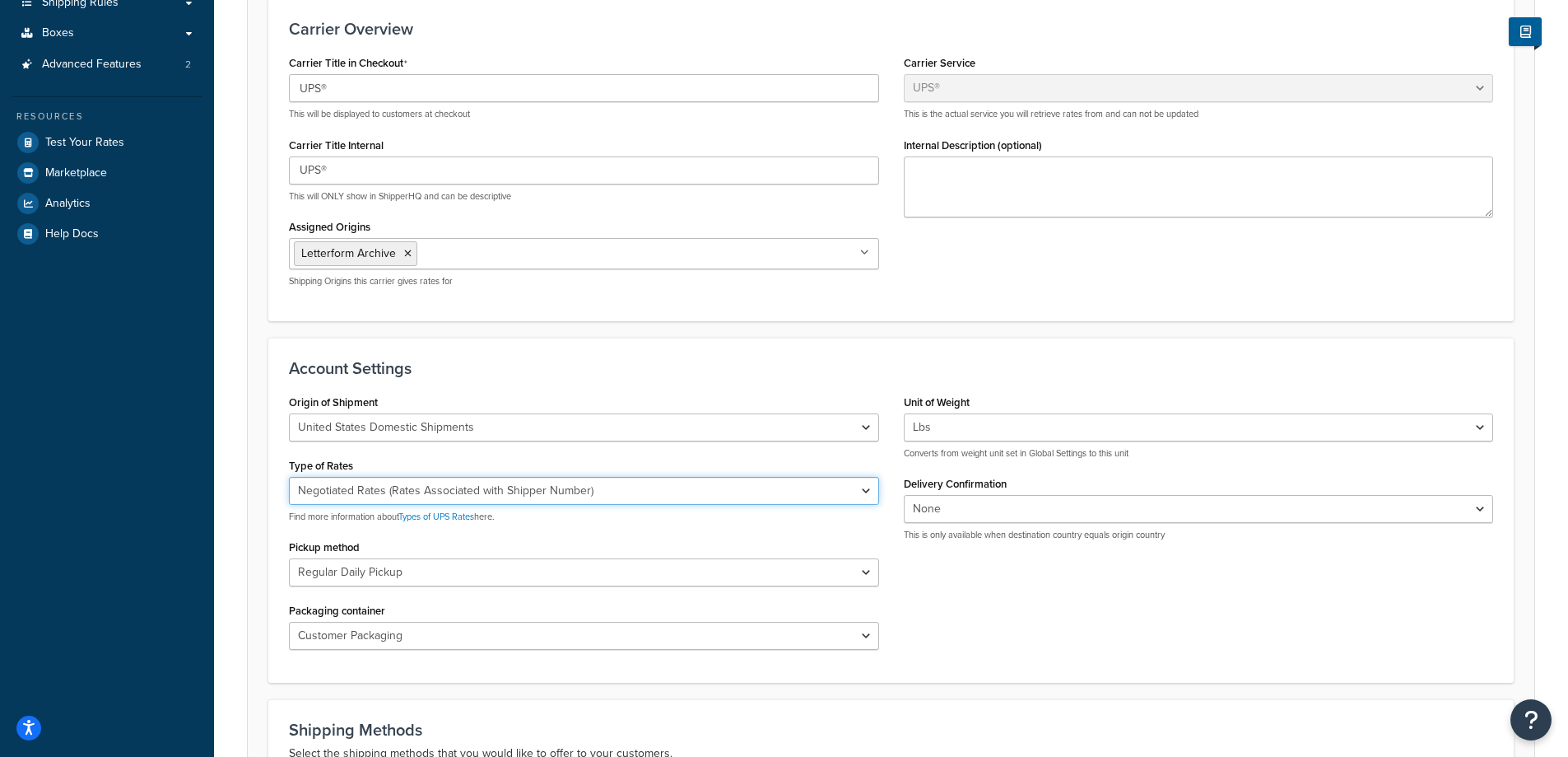
click at [363, 492] on select "Negotiated Rates (Rates Associated with Shipper Number) Daily Rates Retail Rate…" at bounding box center [584, 491] width 590 height 28
click at [396, 492] on select "Negotiated Rates (Rates Associated with Shipper Number) Daily Rates Retail Rate…" at bounding box center [584, 491] width 590 height 28
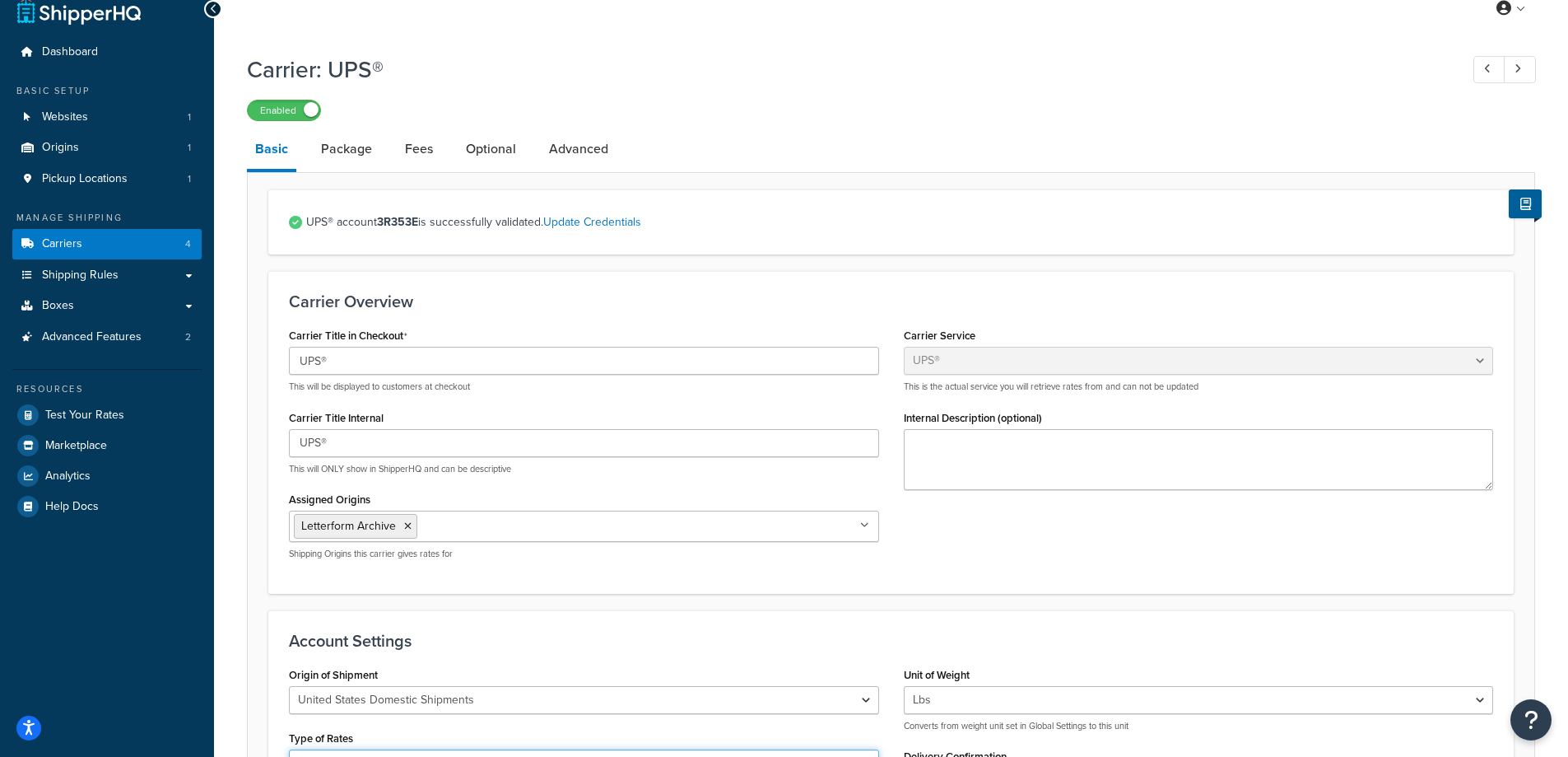
scroll to position [0, 0]
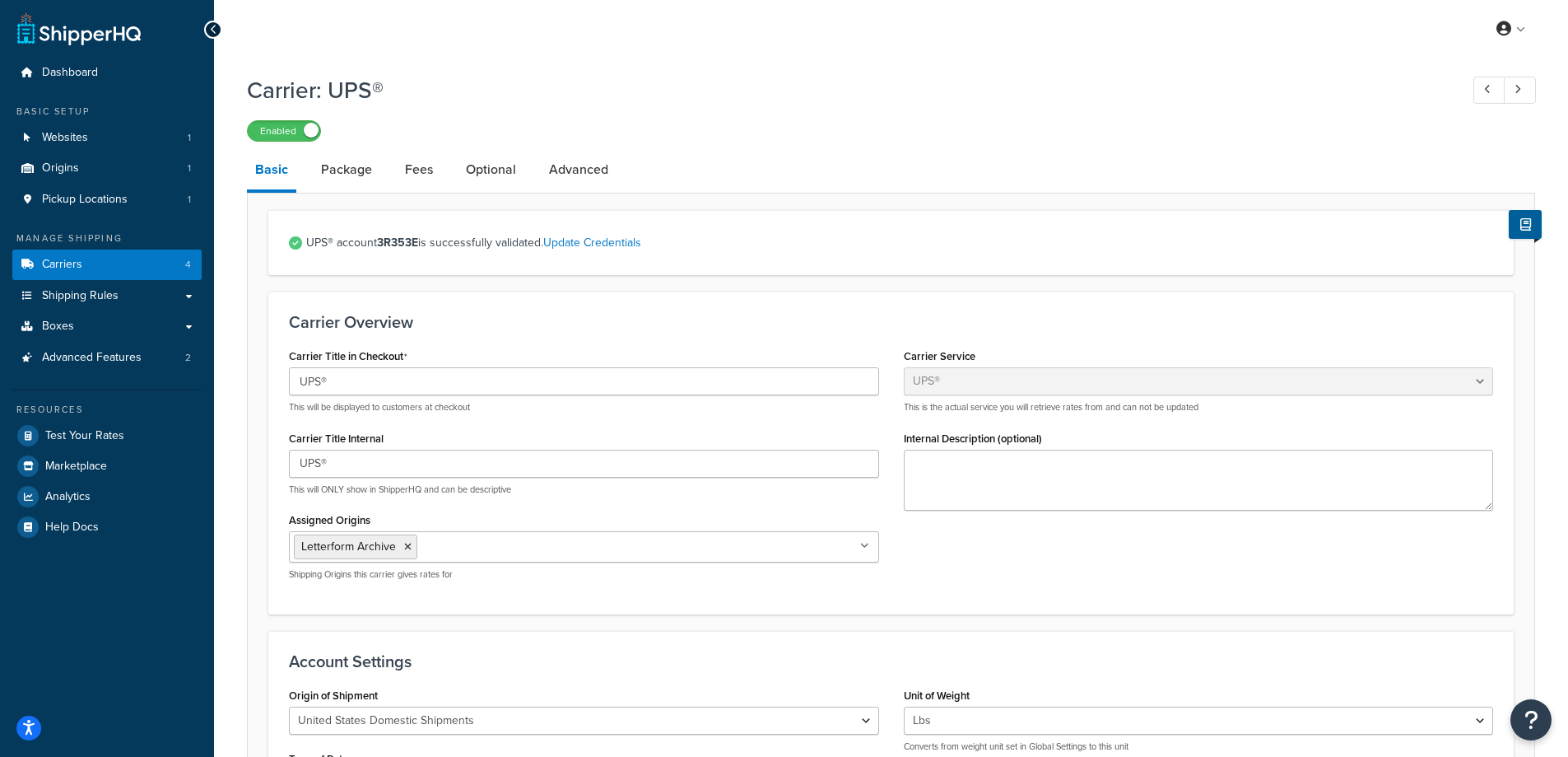
click at [455, 243] on span "UPS® account 3R353E is successfully validated. Update Credentials" at bounding box center [899, 242] width 1187 height 23
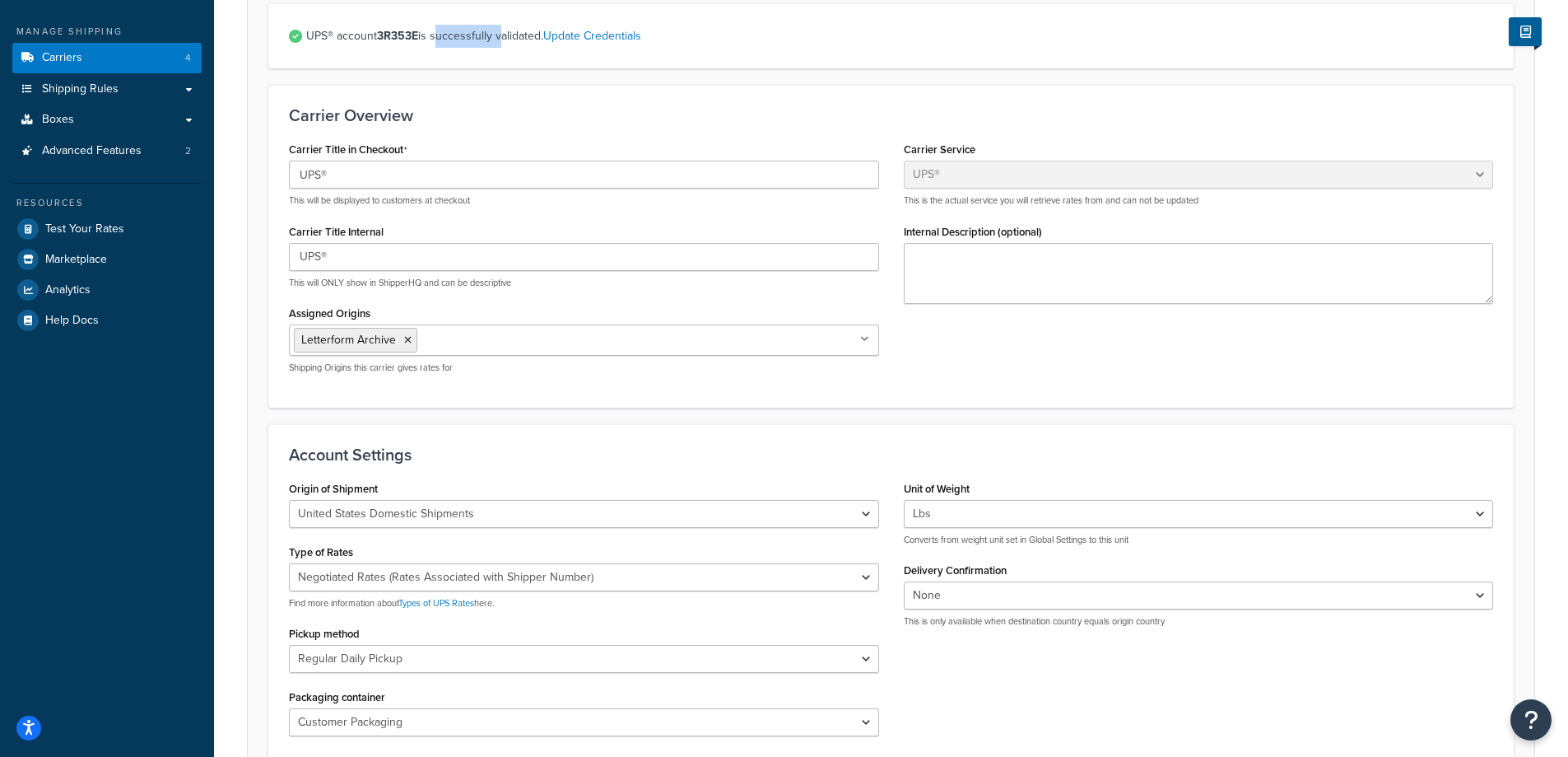
scroll to position [247, 0]
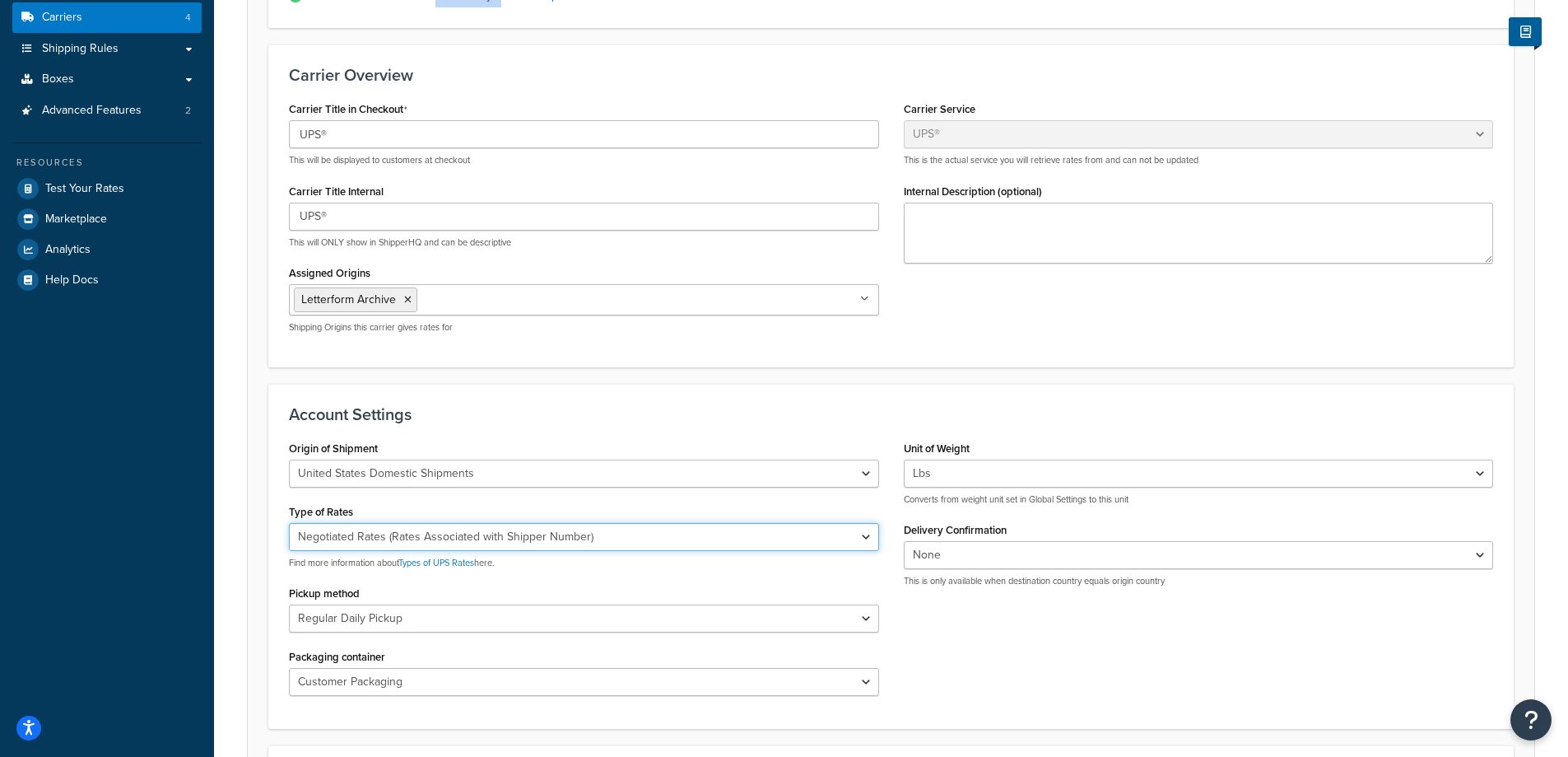
click at [601, 544] on select "Negotiated Rates (Rates Associated with Shipper Number) Daily Rates Retail Rate…" at bounding box center [584, 536] width 590 height 28
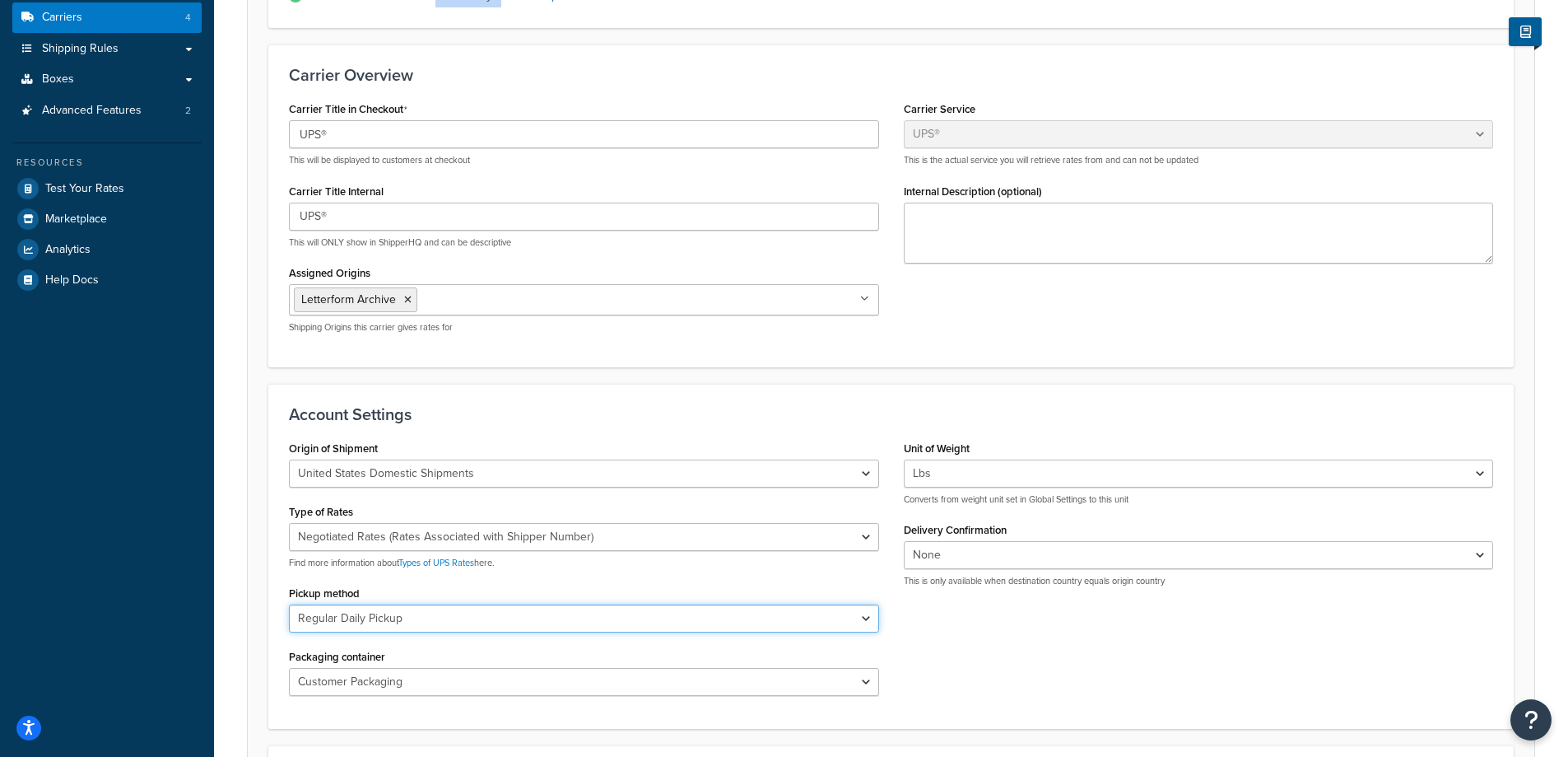
click at [521, 619] on select "Regular Daily Pickup Customer Counter One Time Pickup On Call Air Letter Center…" at bounding box center [584, 618] width 590 height 28
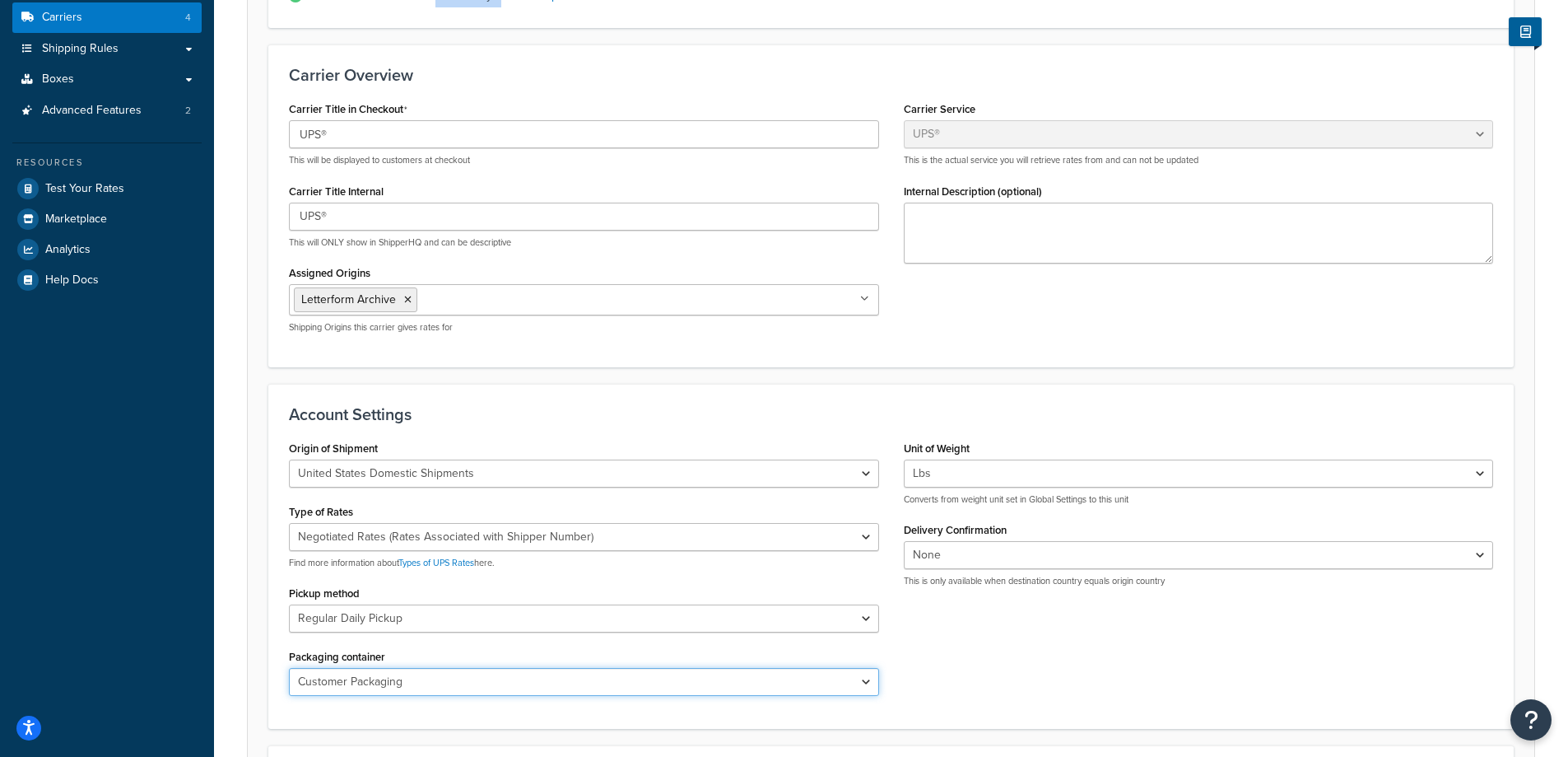
click at [500, 673] on select "Customer Packaging UPS Letter Envelope Customer Supplied Package UPS Tube UPS P…" at bounding box center [584, 681] width 590 height 28
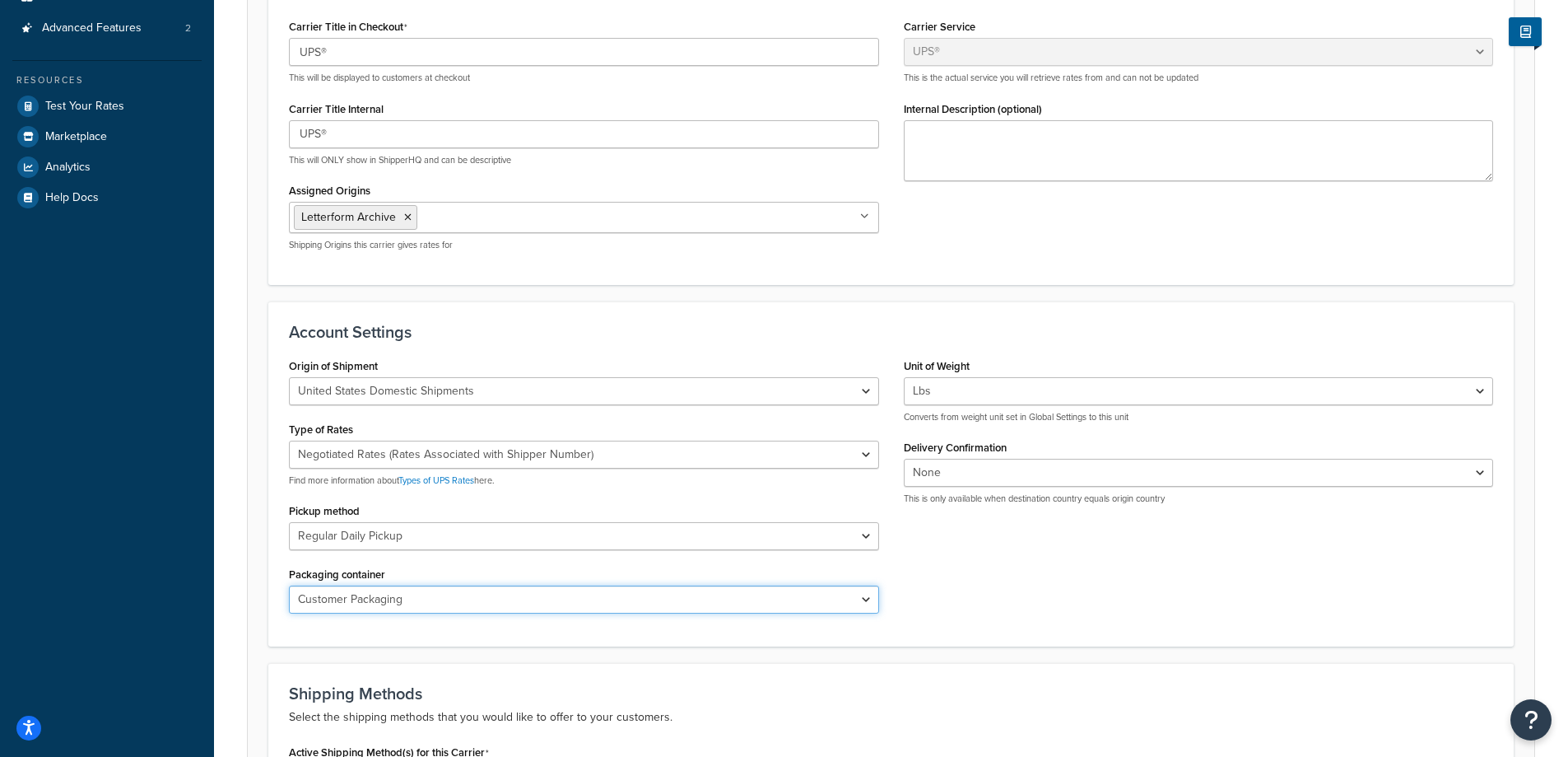
click at [510, 603] on select "Customer Packaging UPS Letter Envelope Customer Supplied Package UPS Tube UPS P…" at bounding box center [584, 599] width 590 height 28
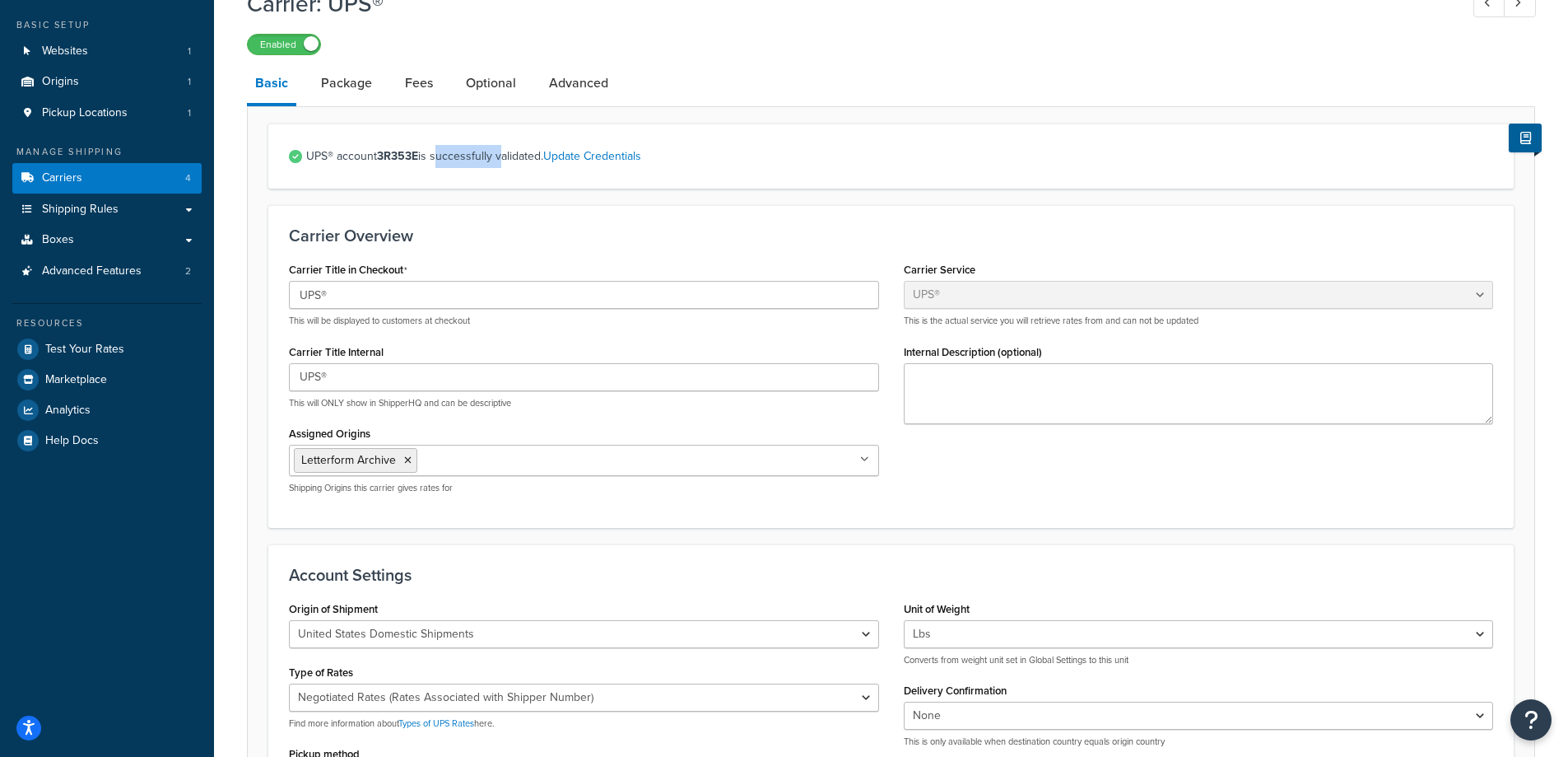
scroll to position [0, 0]
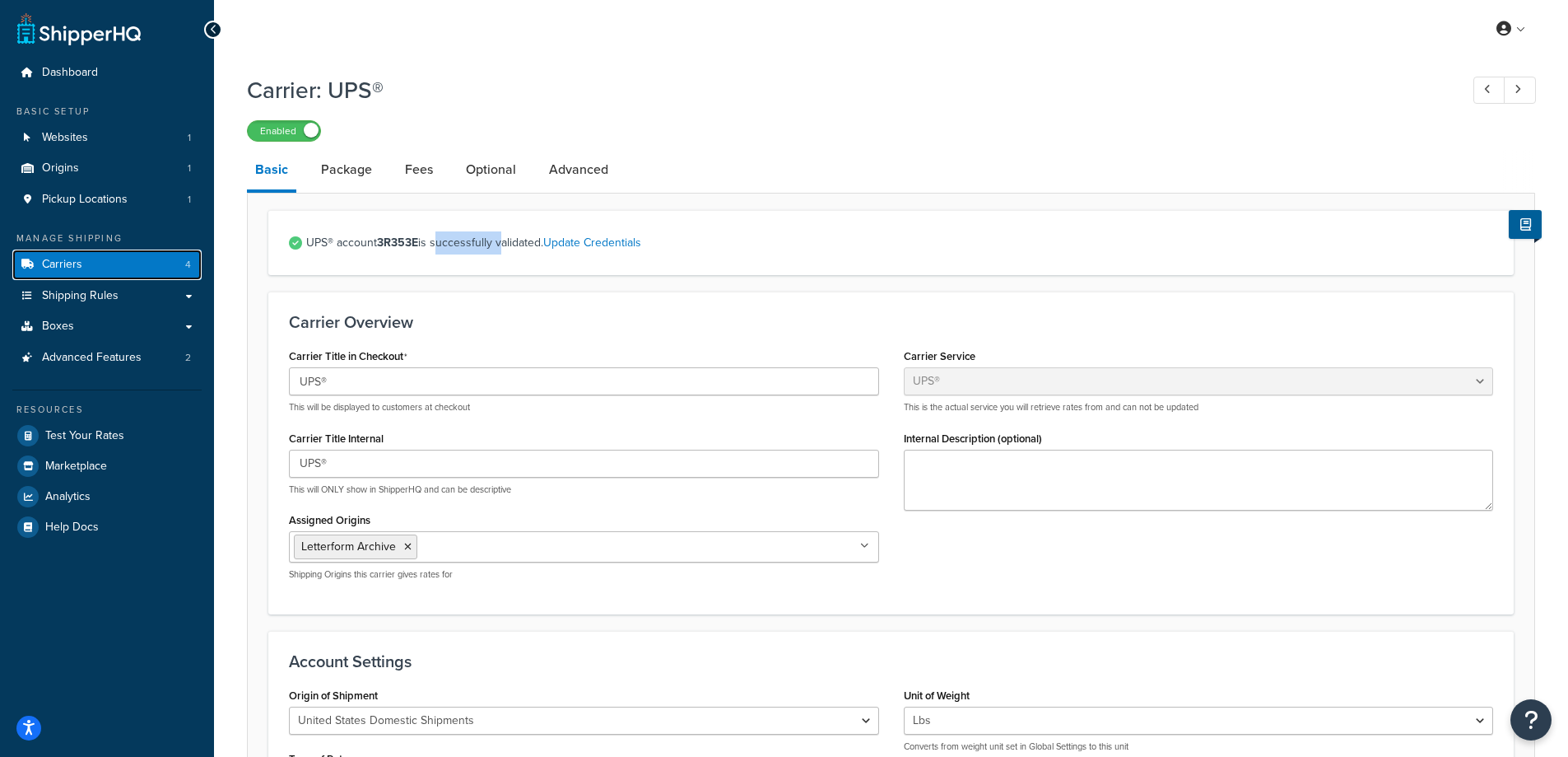
click at [117, 268] on link "Carriers 4" at bounding box center [107, 265] width 189 height 30
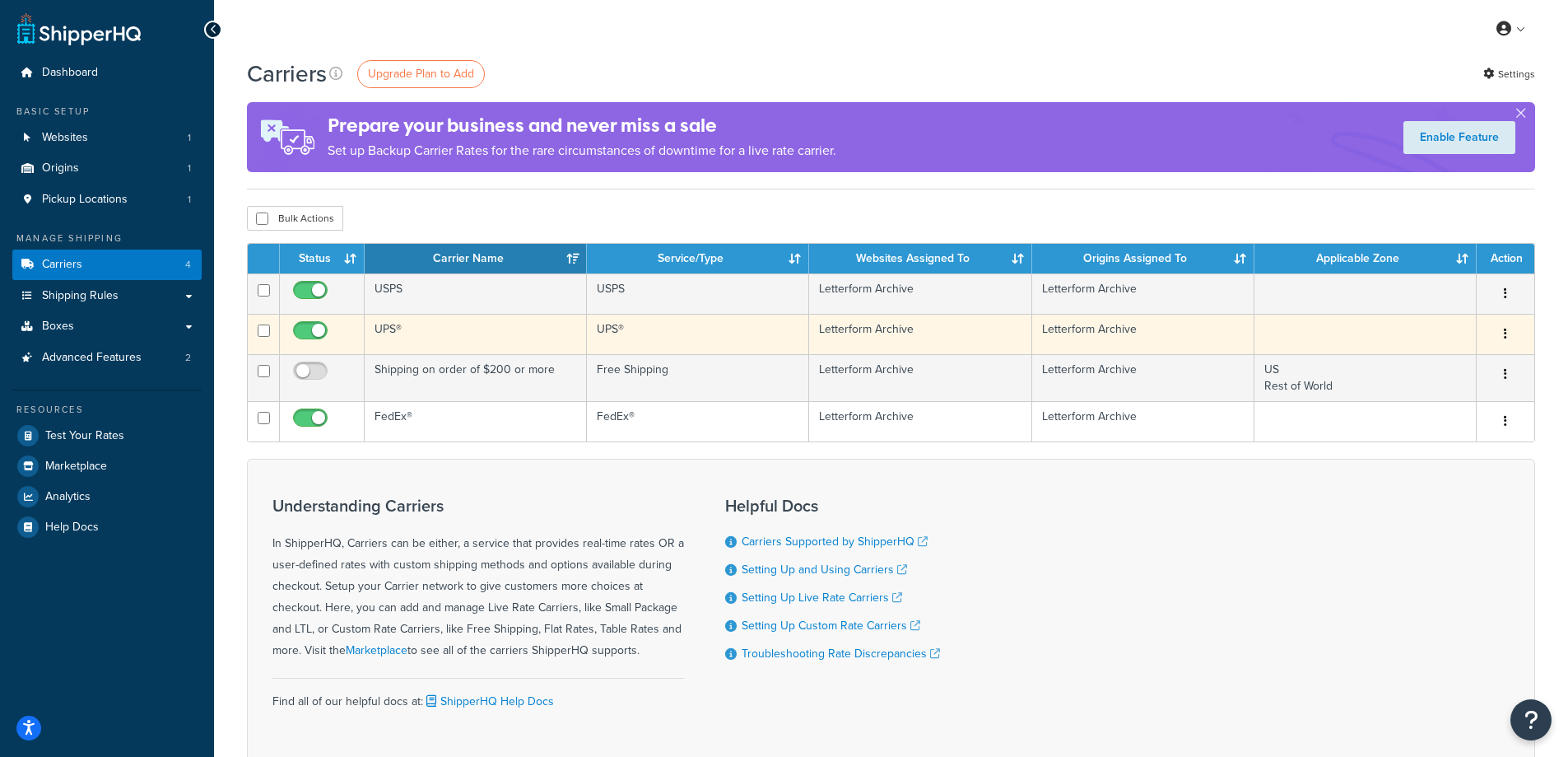
click at [1507, 334] on icon "button" at bounding box center [1506, 334] width 3 height 12
click at [1421, 370] on link "Edit" at bounding box center [1439, 368] width 130 height 34
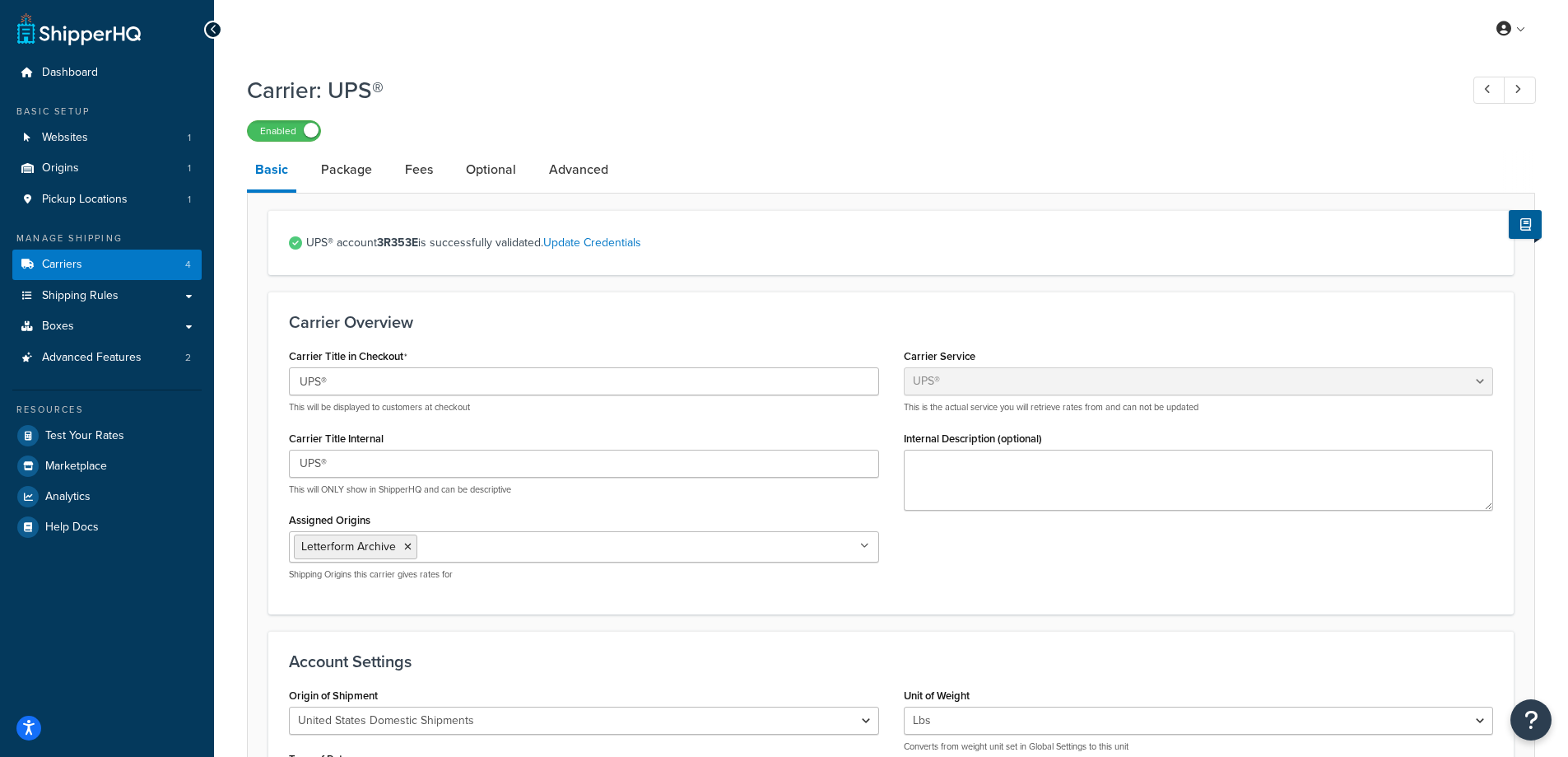
select select "ups"
click at [357, 177] on link "Package" at bounding box center [346, 169] width 67 height 39
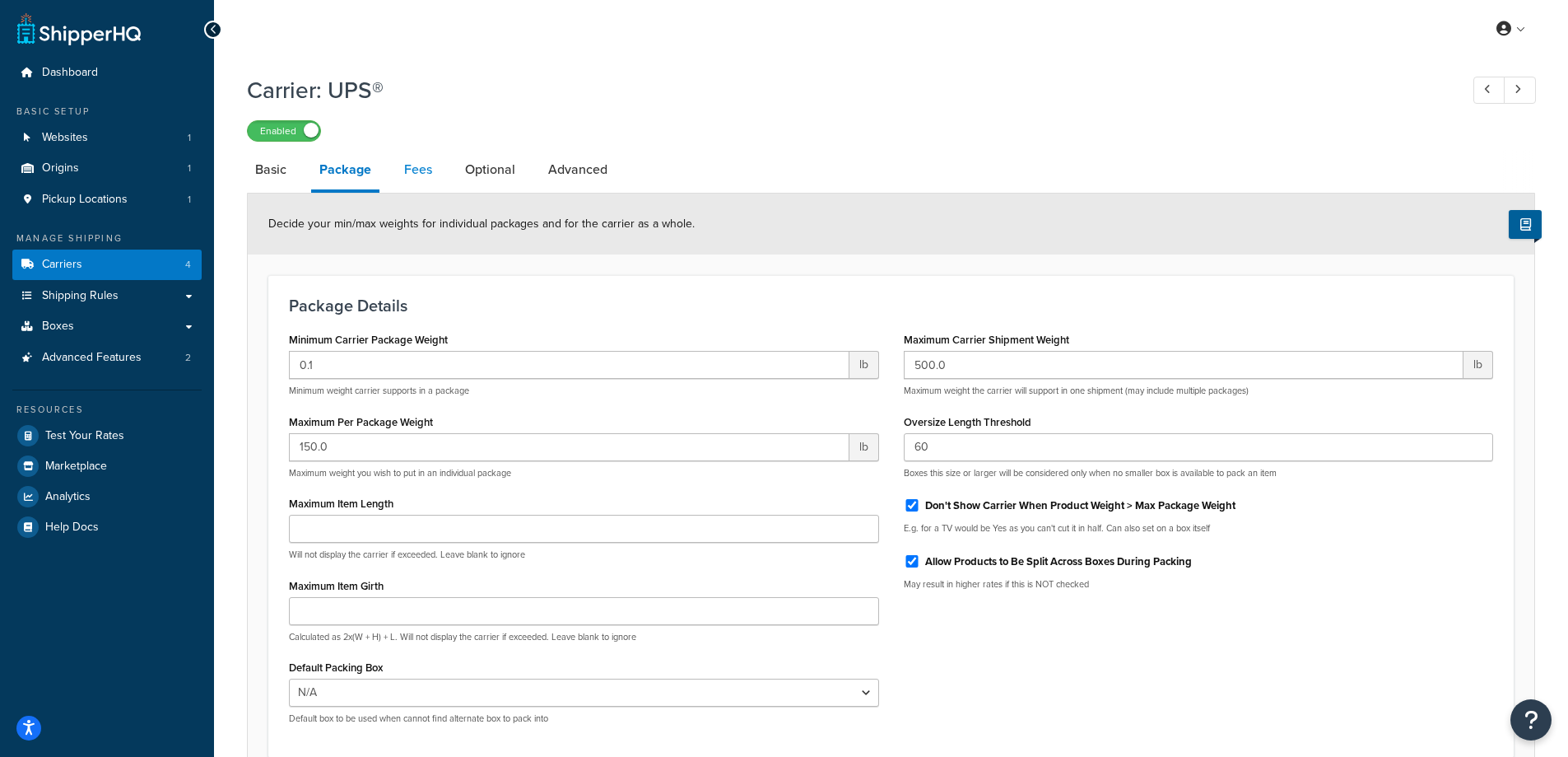
click at [412, 168] on link "Fees" at bounding box center [417, 169] width 45 height 39
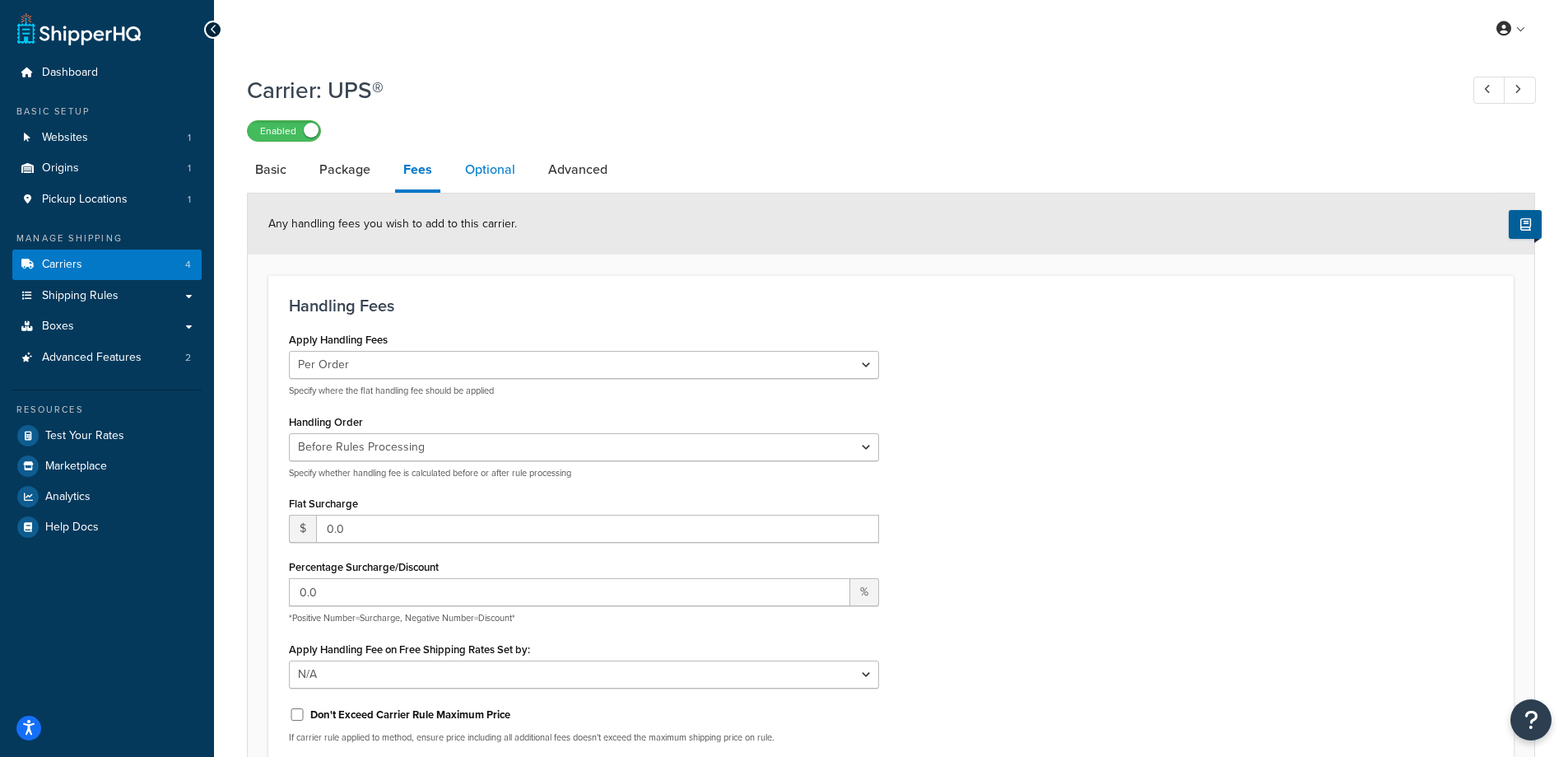
click at [485, 162] on link "Optional" at bounding box center [490, 169] width 66 height 39
select select "business"
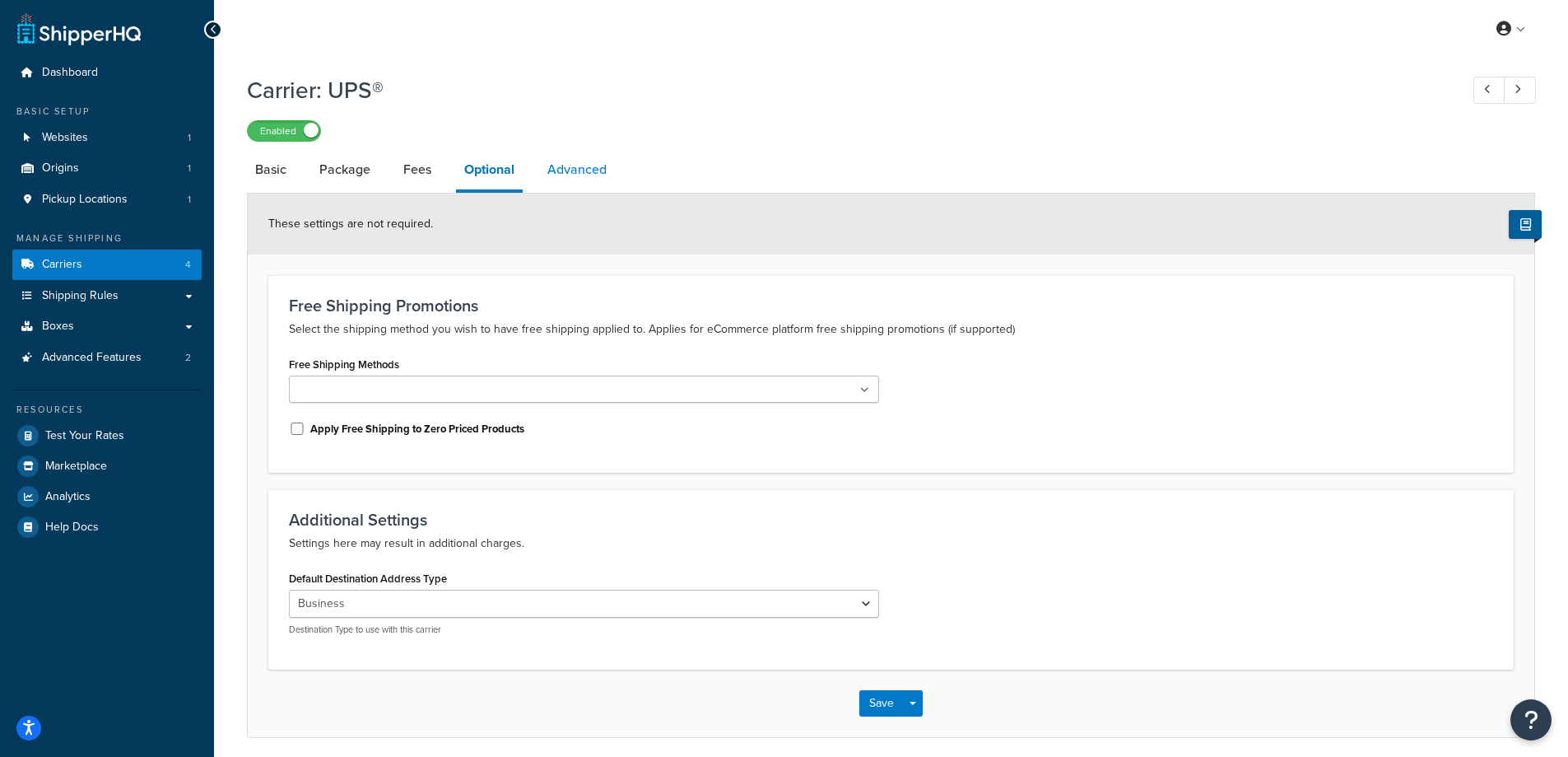
click at [566, 172] on link "Advanced" at bounding box center [577, 169] width 76 height 39
select select "false"
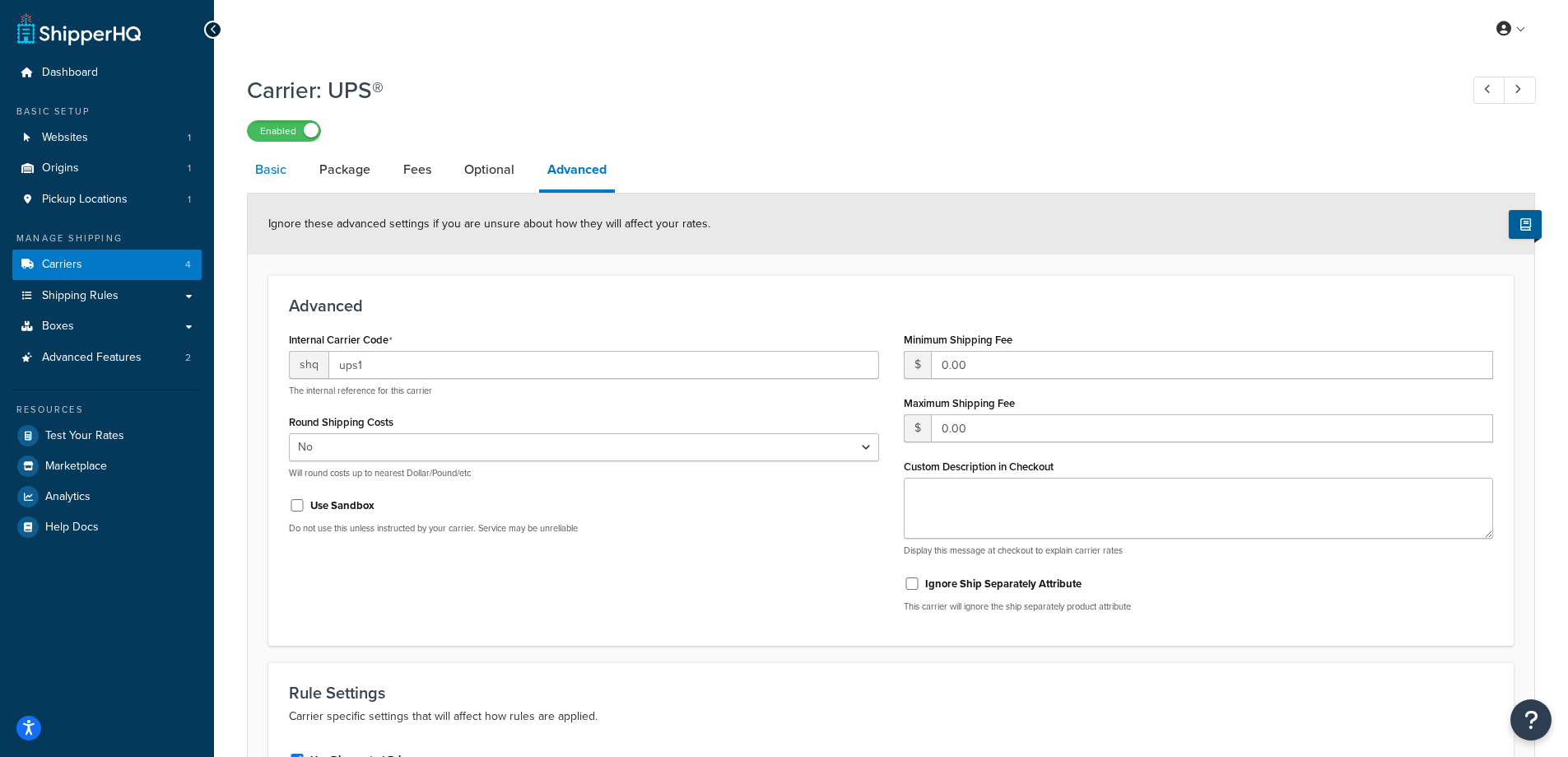
click at [268, 170] on link "Basic" at bounding box center [270, 169] width 48 height 39
select select "ups"
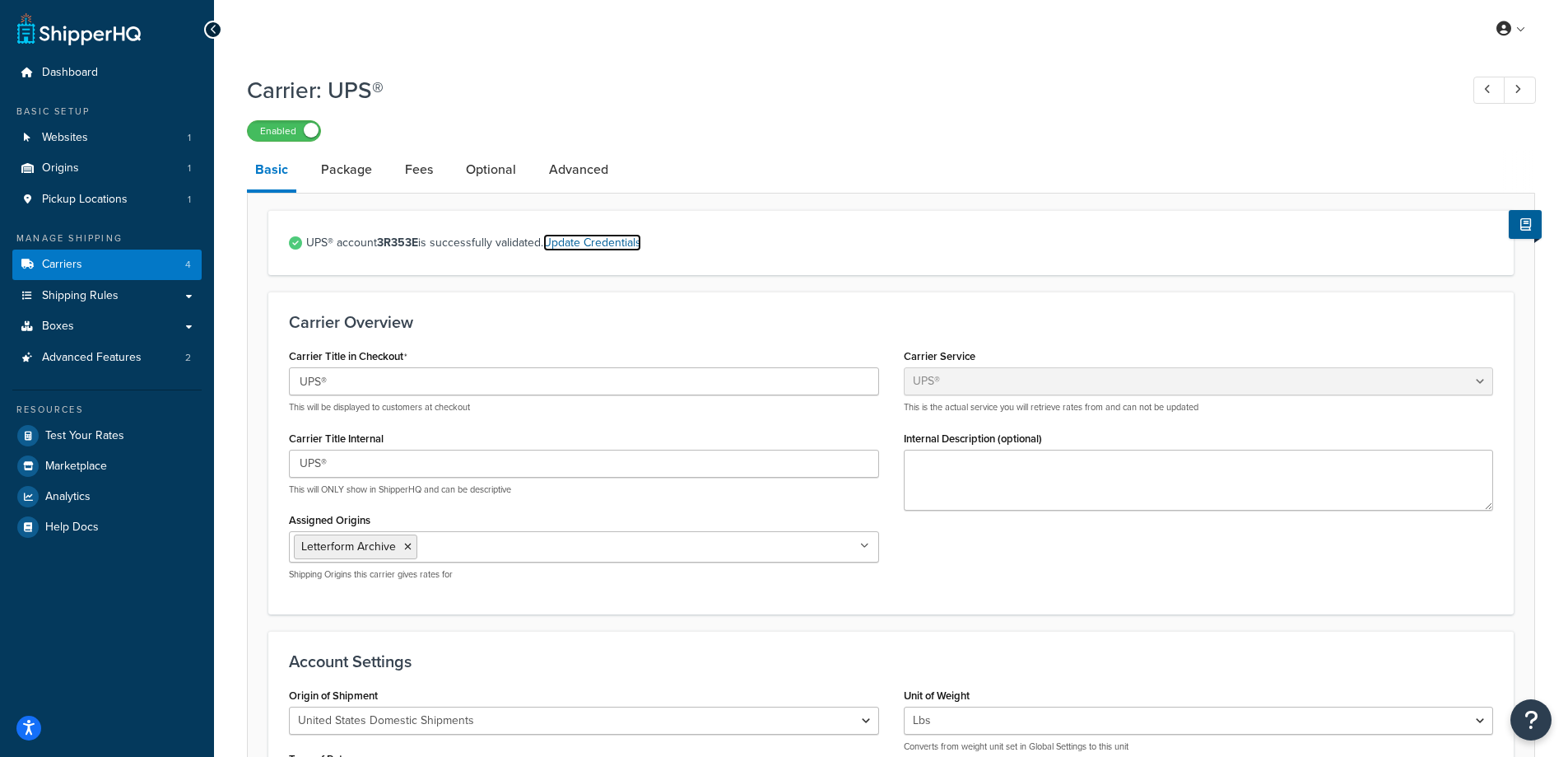
click at [606, 244] on link "Update Credentials" at bounding box center [592, 242] width 98 height 18
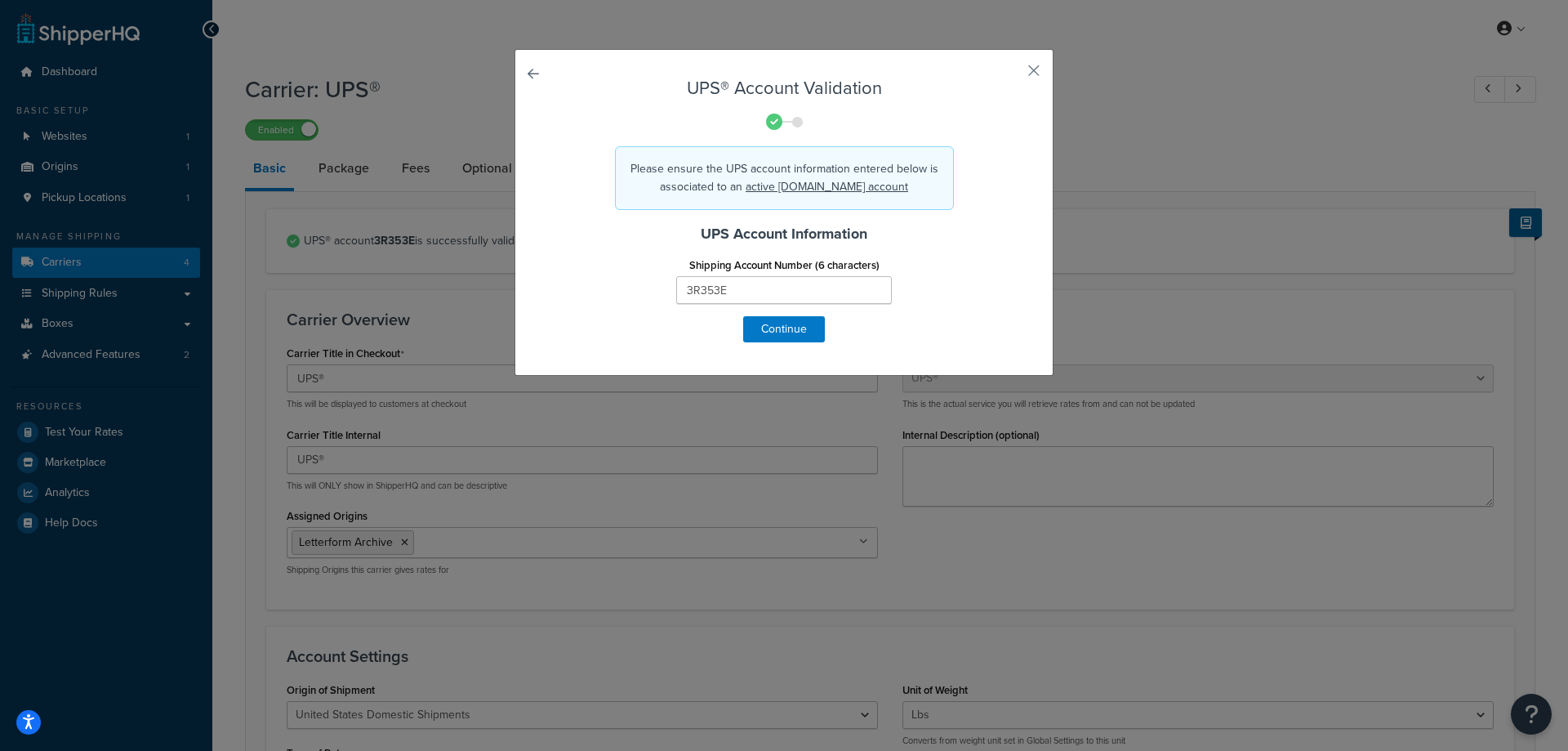
click at [729, 262] on label "Shipping Account Number (6 characters)" at bounding box center [784, 265] width 190 height 13
click at [729, 276] on input "3R353E" at bounding box center [784, 289] width 216 height 28
click at [729, 262] on label "Shipping Account Number (6 characters)" at bounding box center [784, 265] width 190 height 13
click at [729, 276] on input "3R353E" at bounding box center [784, 289] width 216 height 28
click at [729, 262] on label "Shipping Account Number (6 characters)" at bounding box center [784, 265] width 190 height 13
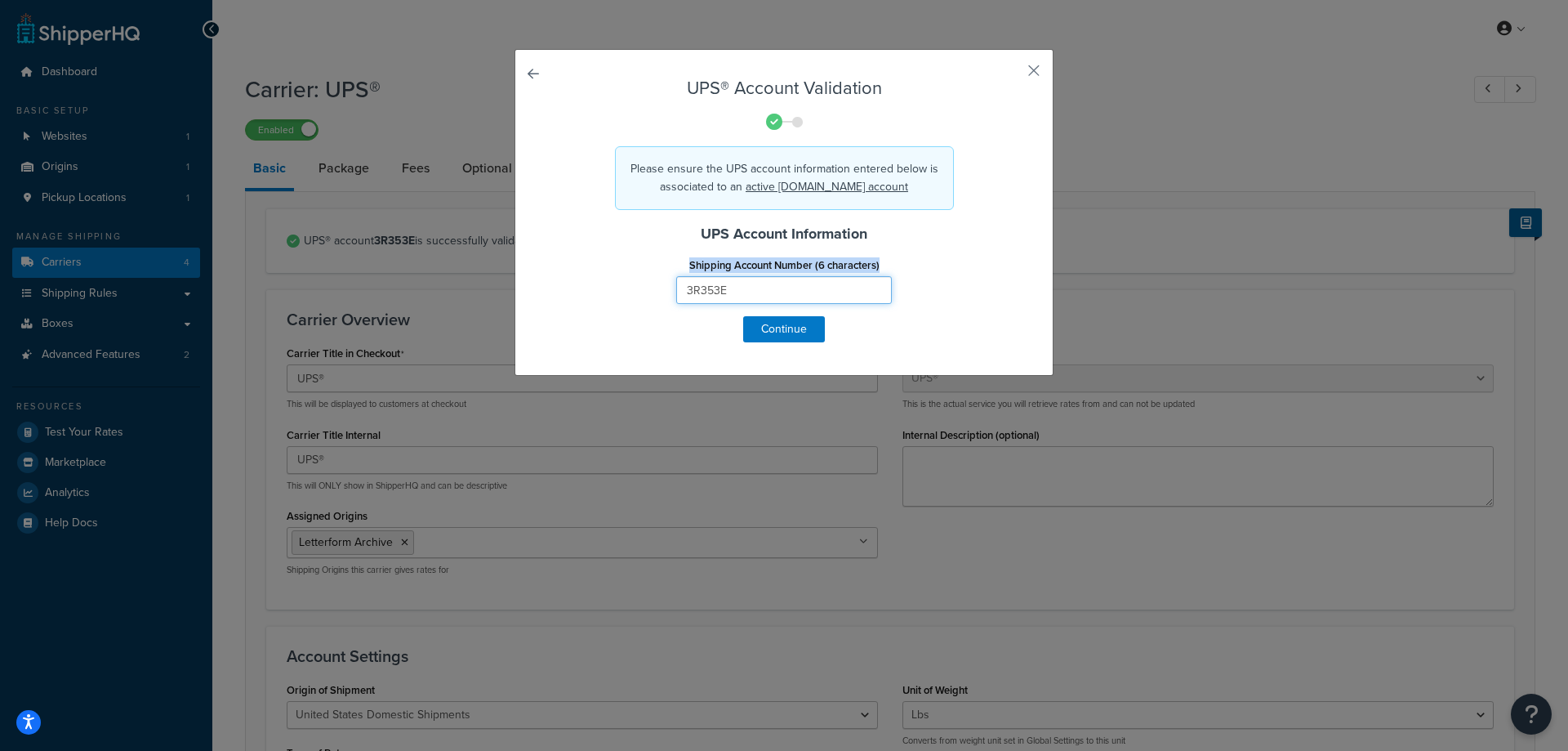
click at [729, 276] on input "3R353E" at bounding box center [784, 289] width 216 height 28
drag, startPoint x: 671, startPoint y: 262, endPoint x: 871, endPoint y: 263, distance: 200.0
click at [871, 263] on div "Shipping Account Number (6 characters) 3R353E" at bounding box center [784, 278] width 240 height 51
copy label "Shipping Account Number (6 characters"
click at [764, 228] on h4 "UPS Account Information" at bounding box center [784, 234] width 456 height 22
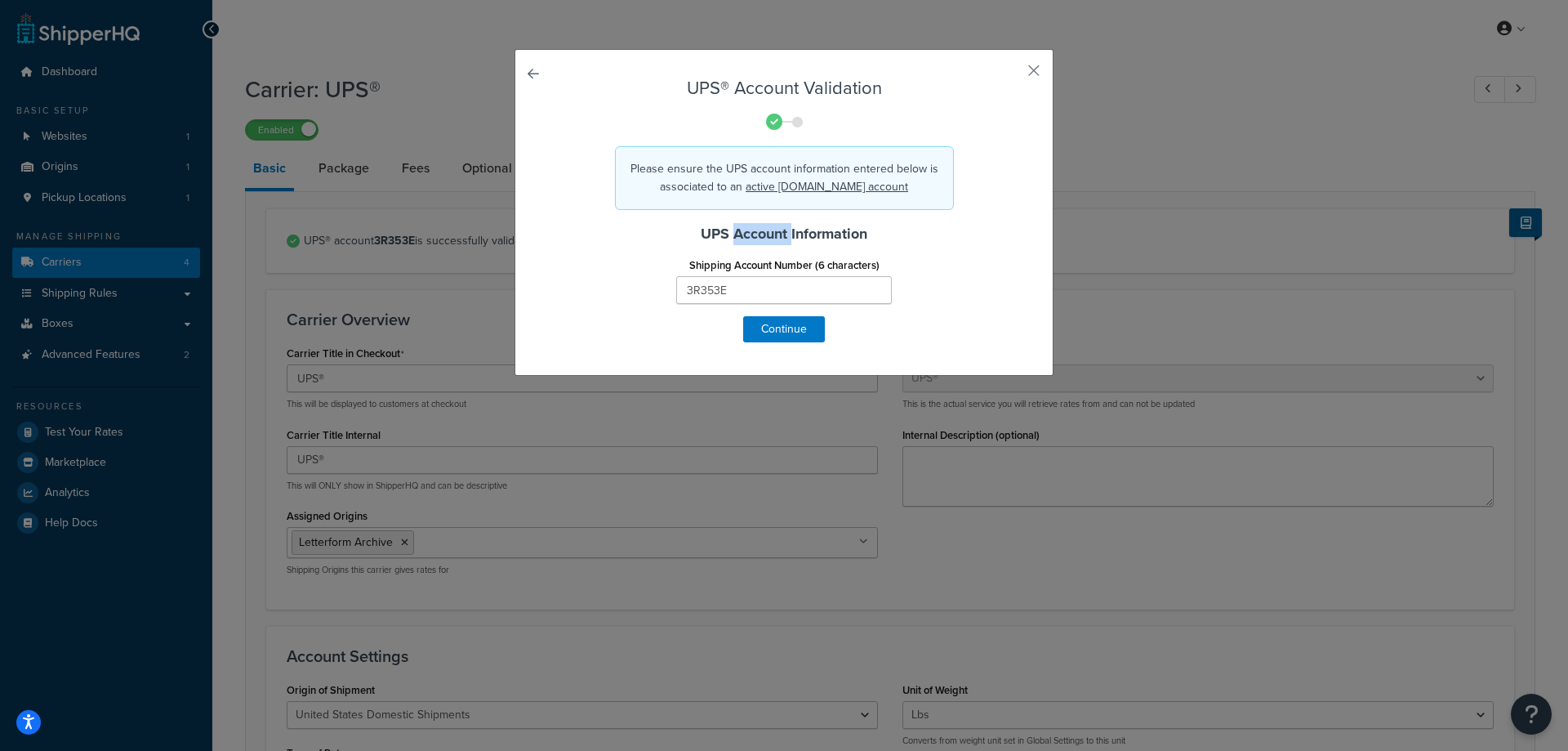
click at [764, 228] on h4 "UPS Account Information" at bounding box center [784, 234] width 456 height 22
copy h4 "UPS Account Information"
click at [752, 285] on input "3R353E" at bounding box center [784, 289] width 216 height 28
paste input "3R353E"
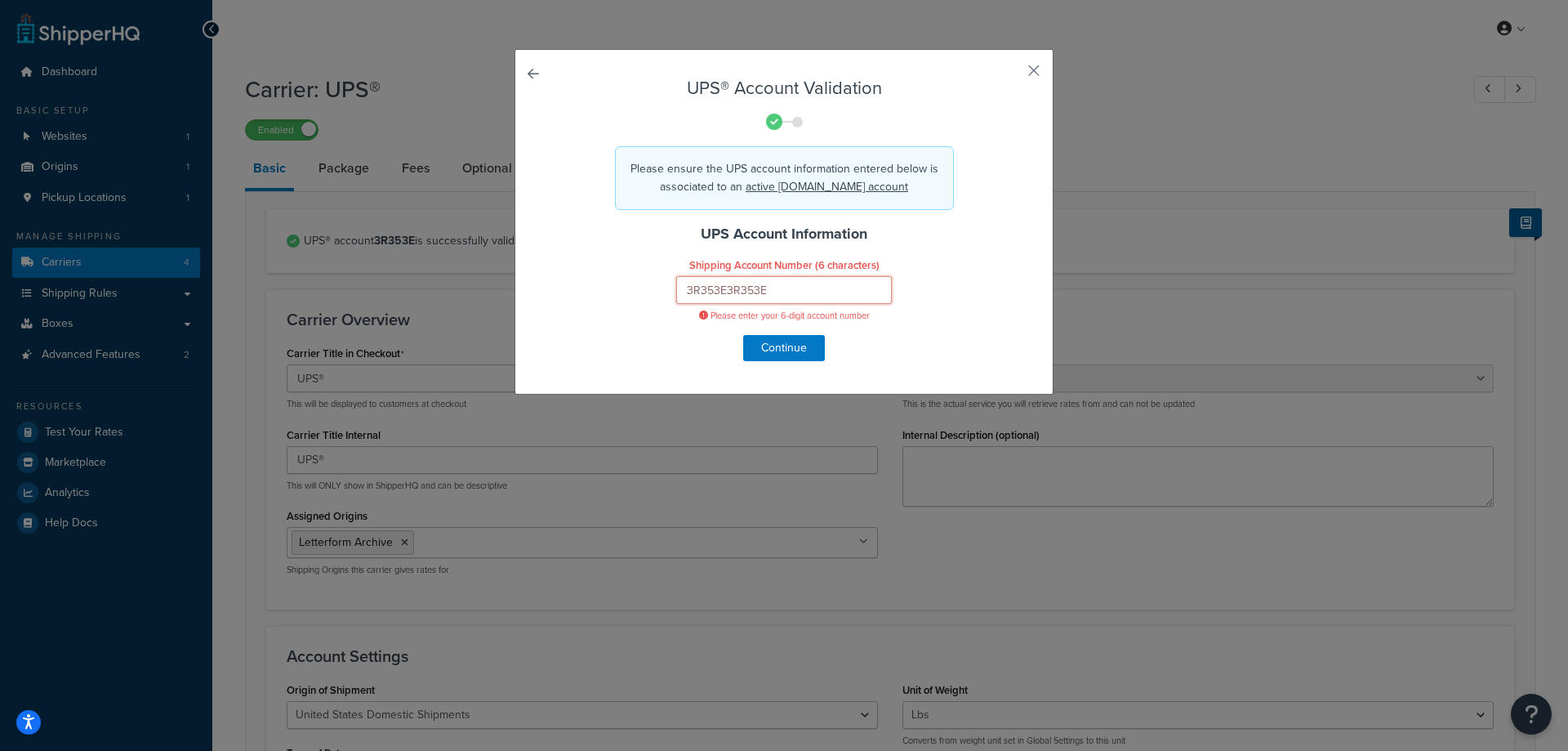
drag, startPoint x: 723, startPoint y: 288, endPoint x: 875, endPoint y: 294, distance: 152.1
click at [836, 293] on input "3R353E3R353E" at bounding box center [784, 289] width 216 height 28
drag, startPoint x: 724, startPoint y: 291, endPoint x: 810, endPoint y: 291, distance: 86.0
click at [795, 291] on input "3R353E3R353E" at bounding box center [784, 289] width 216 height 28
type input "3R353E"
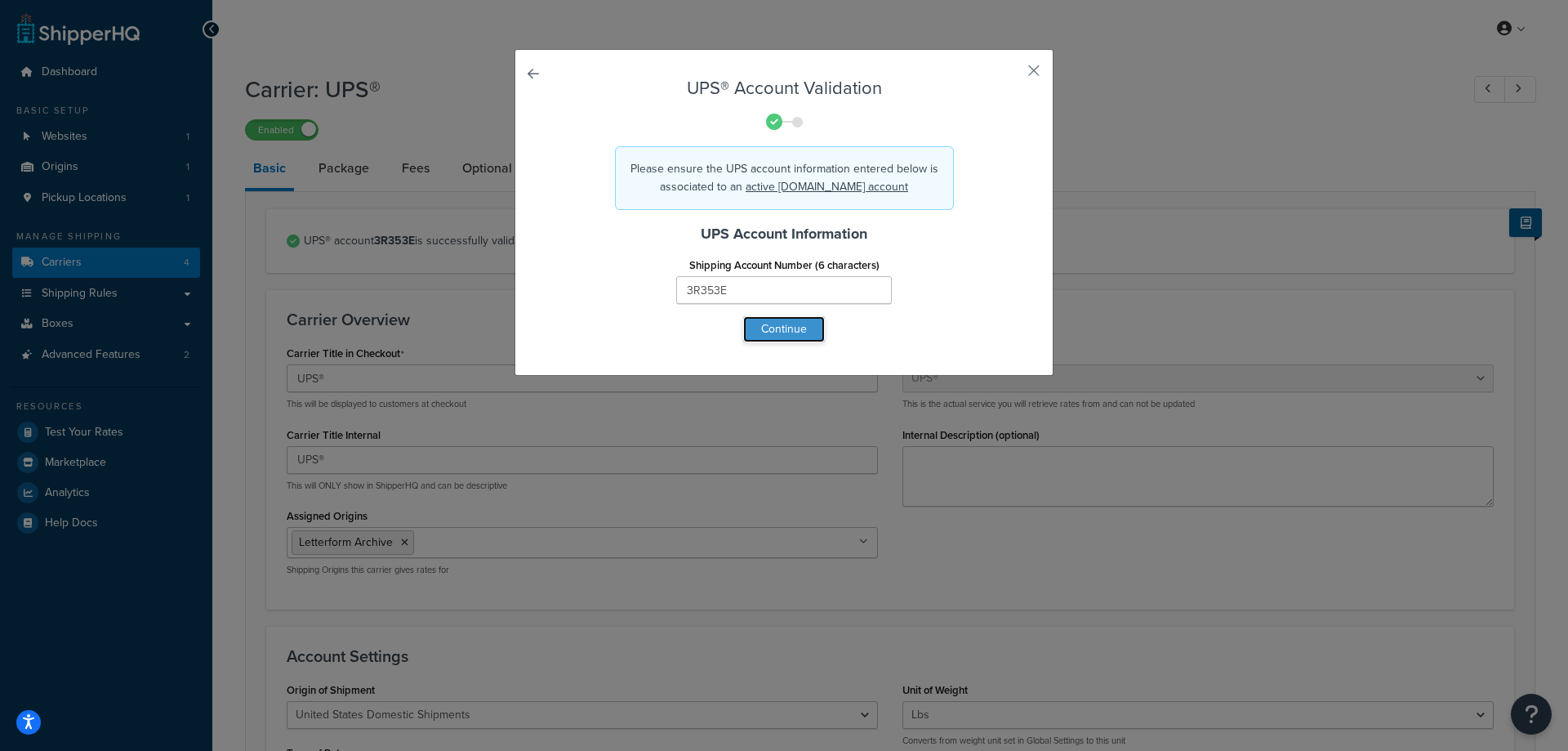
click at [781, 329] on button "Continue" at bounding box center [784, 328] width 82 height 26
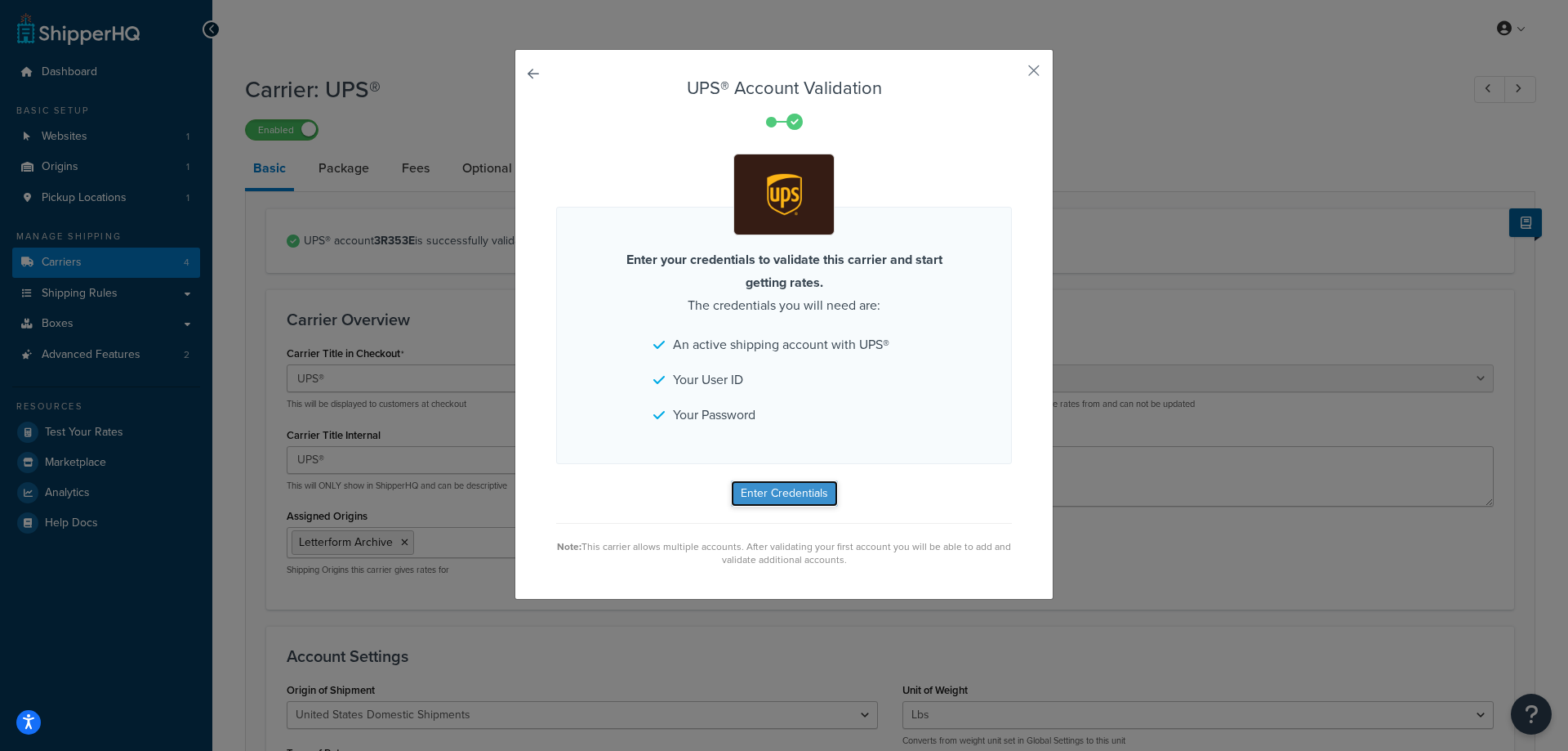
click at [783, 489] on button "Enter Credentials" at bounding box center [784, 493] width 107 height 26
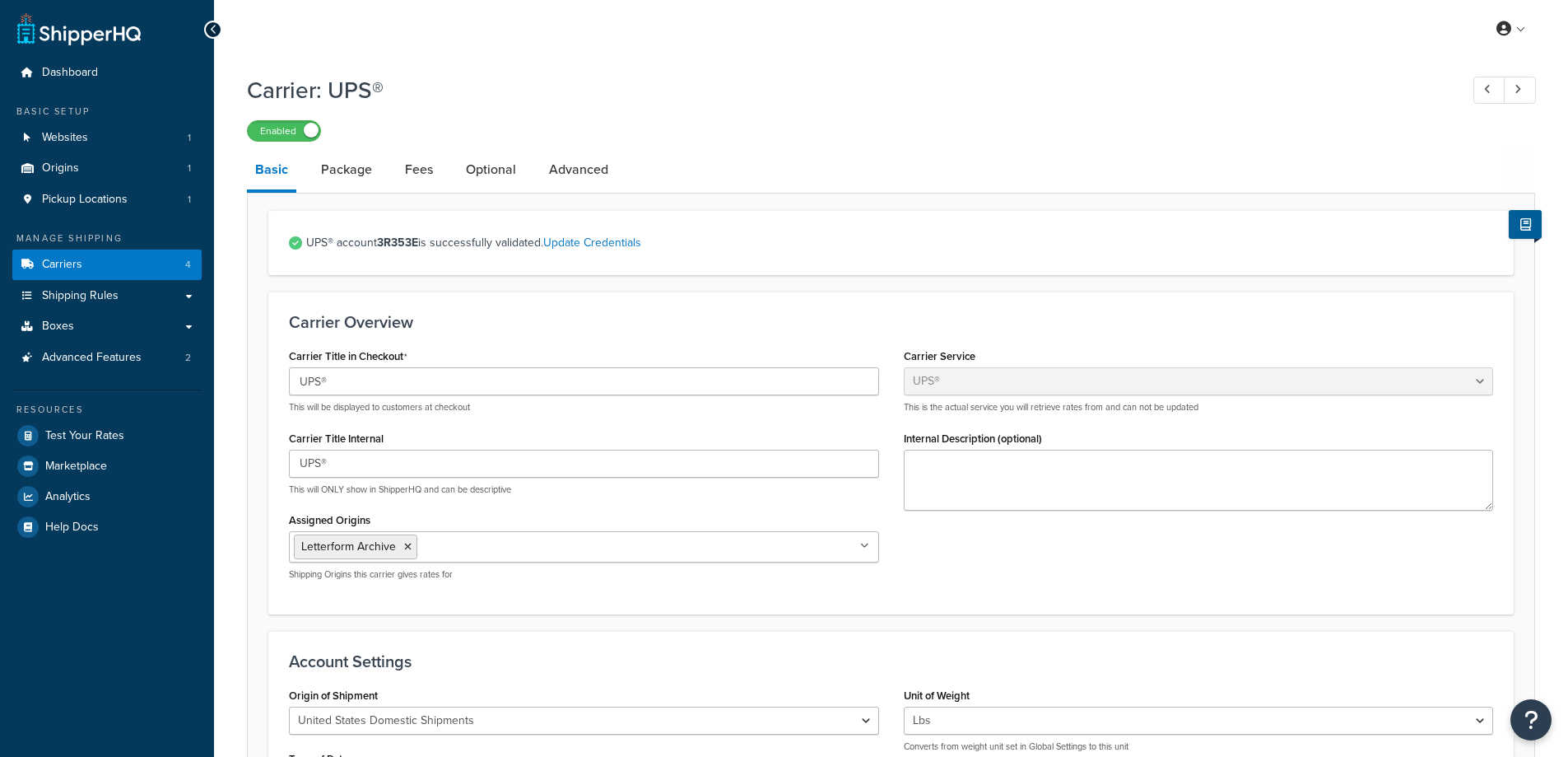
select select "ups"
click at [85, 437] on span "Test Your Rates" at bounding box center [85, 436] width 79 height 14
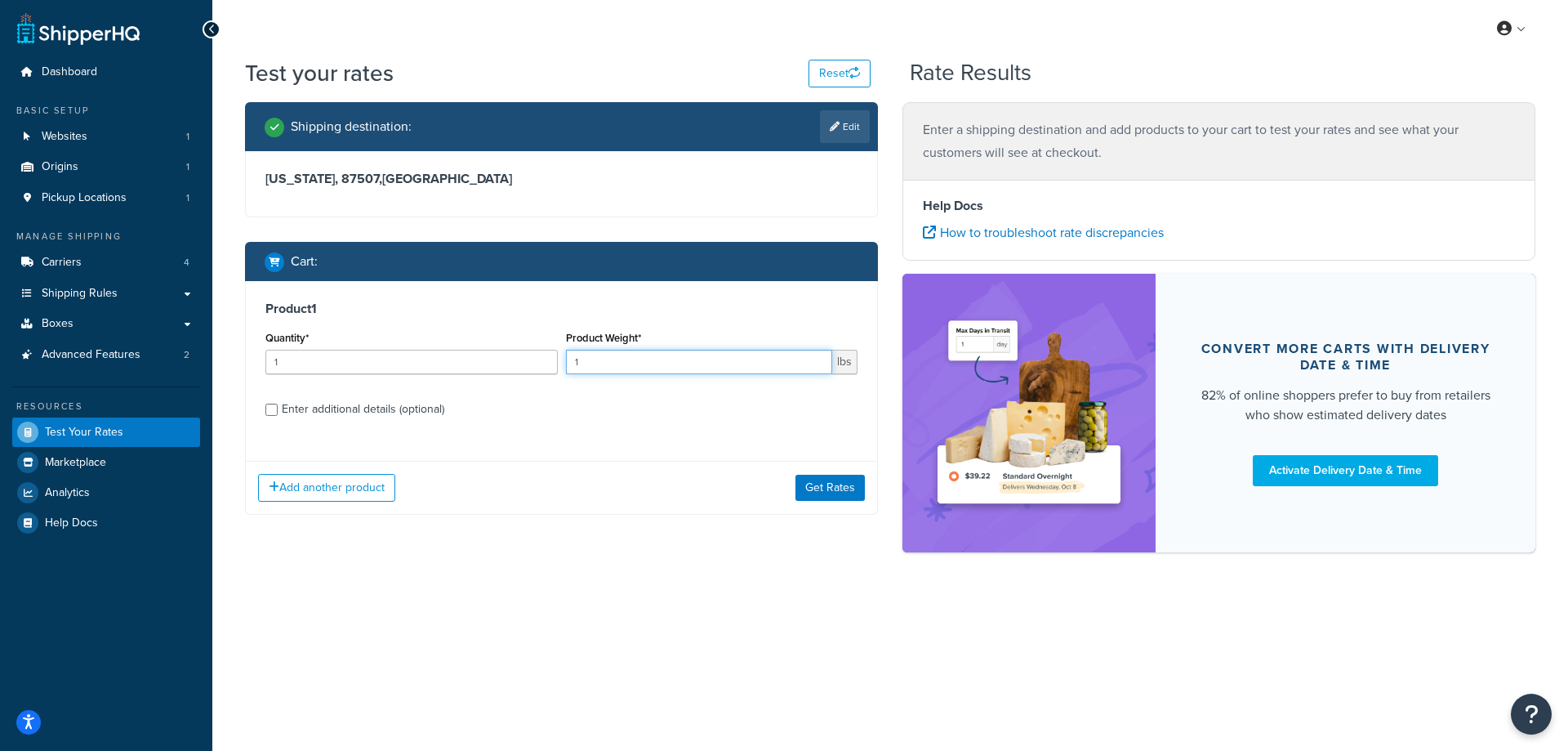
click at [637, 362] on input "1" at bounding box center [699, 362] width 267 height 24
click at [636, 362] on input "1" at bounding box center [699, 362] width 267 height 24
type input "2"
click at [331, 413] on div "Enter additional details (optional)" at bounding box center [362, 408] width 162 height 23
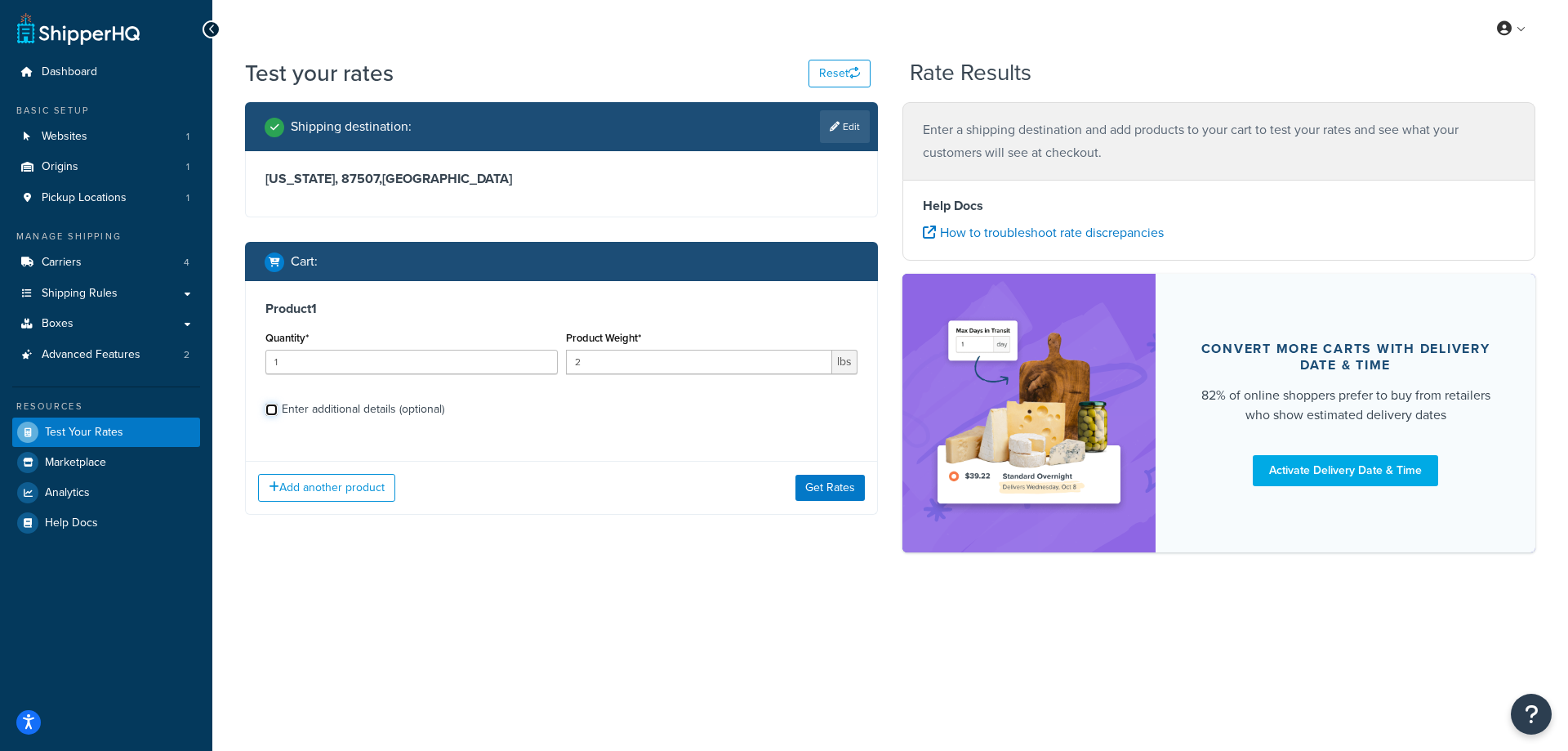
click at [277, 413] on input "Enter additional details (optional)" at bounding box center [272, 409] width 12 height 13
checkbox input "true"
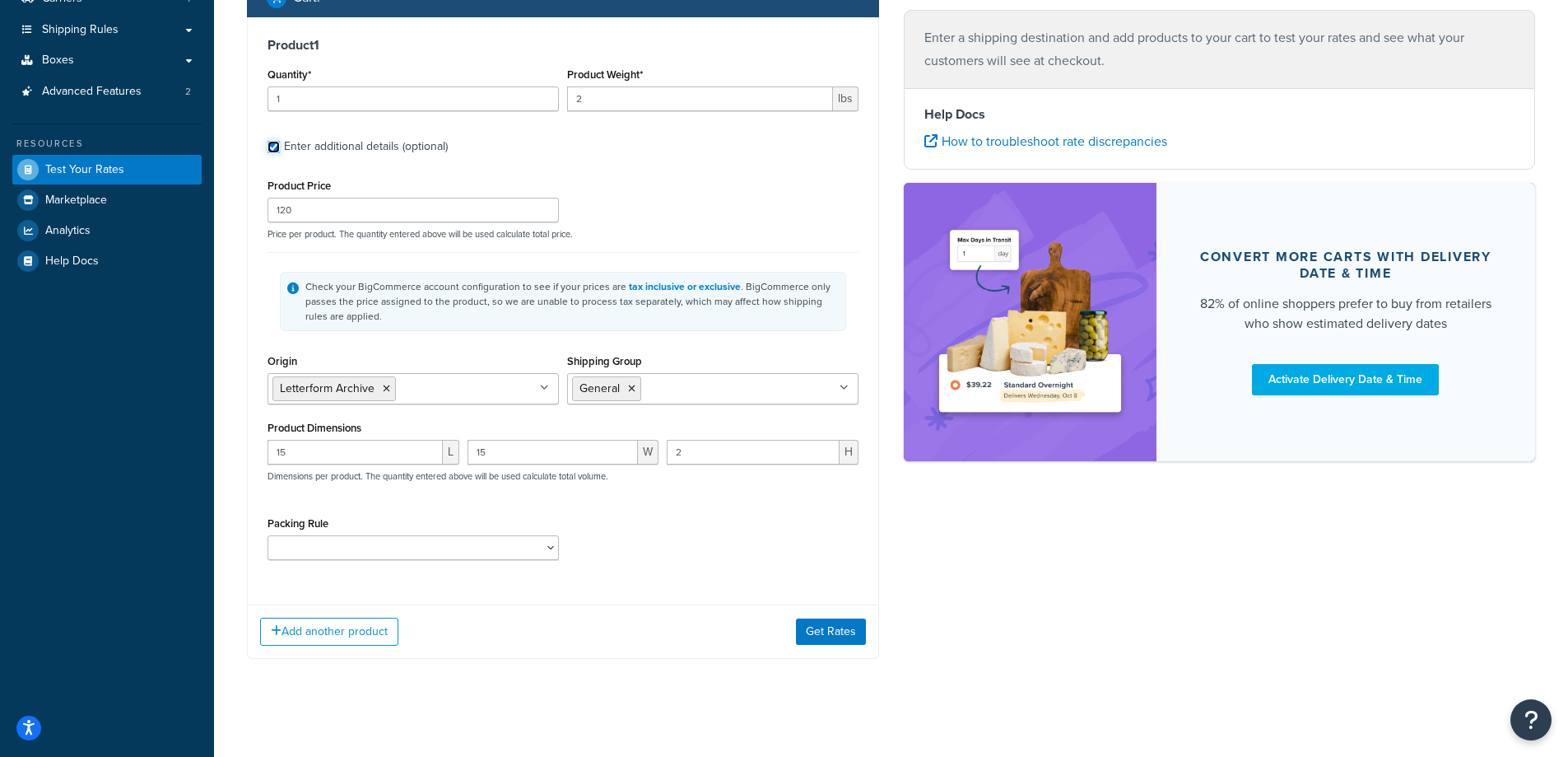
scroll to position [276, 0]
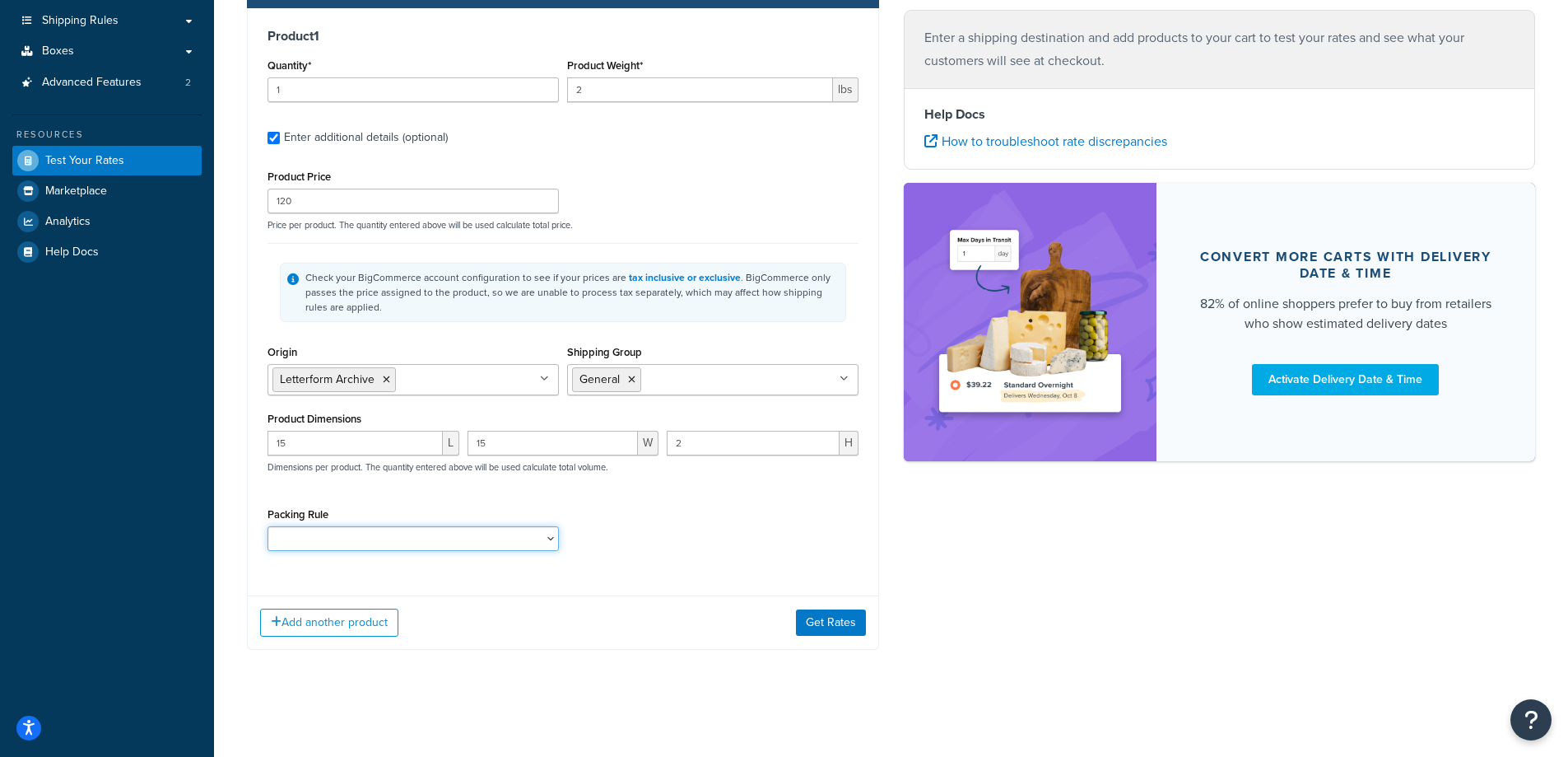
click at [435, 544] on select "Packing Rule" at bounding box center [413, 538] width 291 height 24
click at [648, 521] on div "Packing Rule" at bounding box center [564, 534] width 600 height 60
click at [846, 623] on button "Get Rates" at bounding box center [831, 622] width 70 height 26
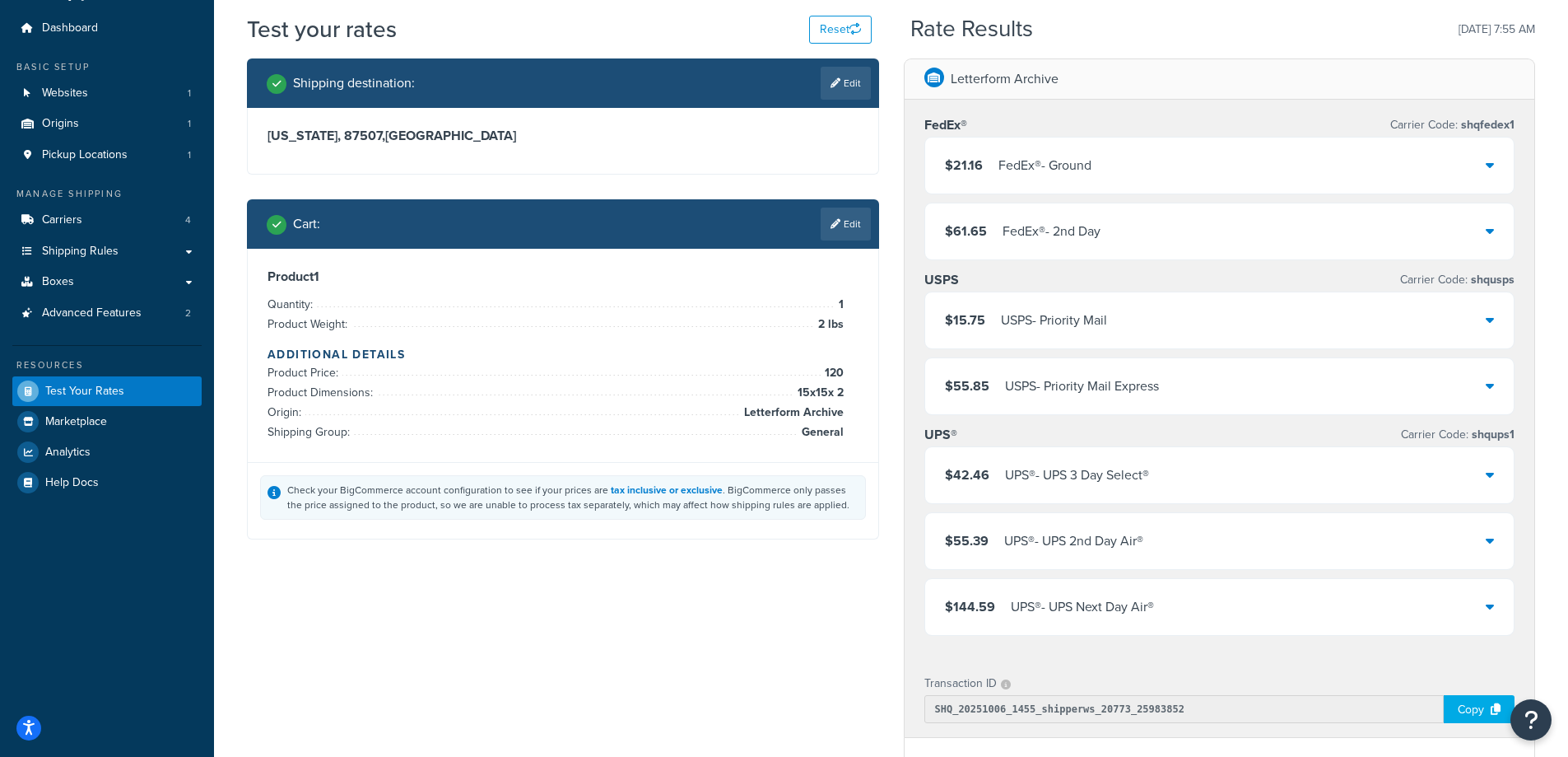
scroll to position [82, 0]
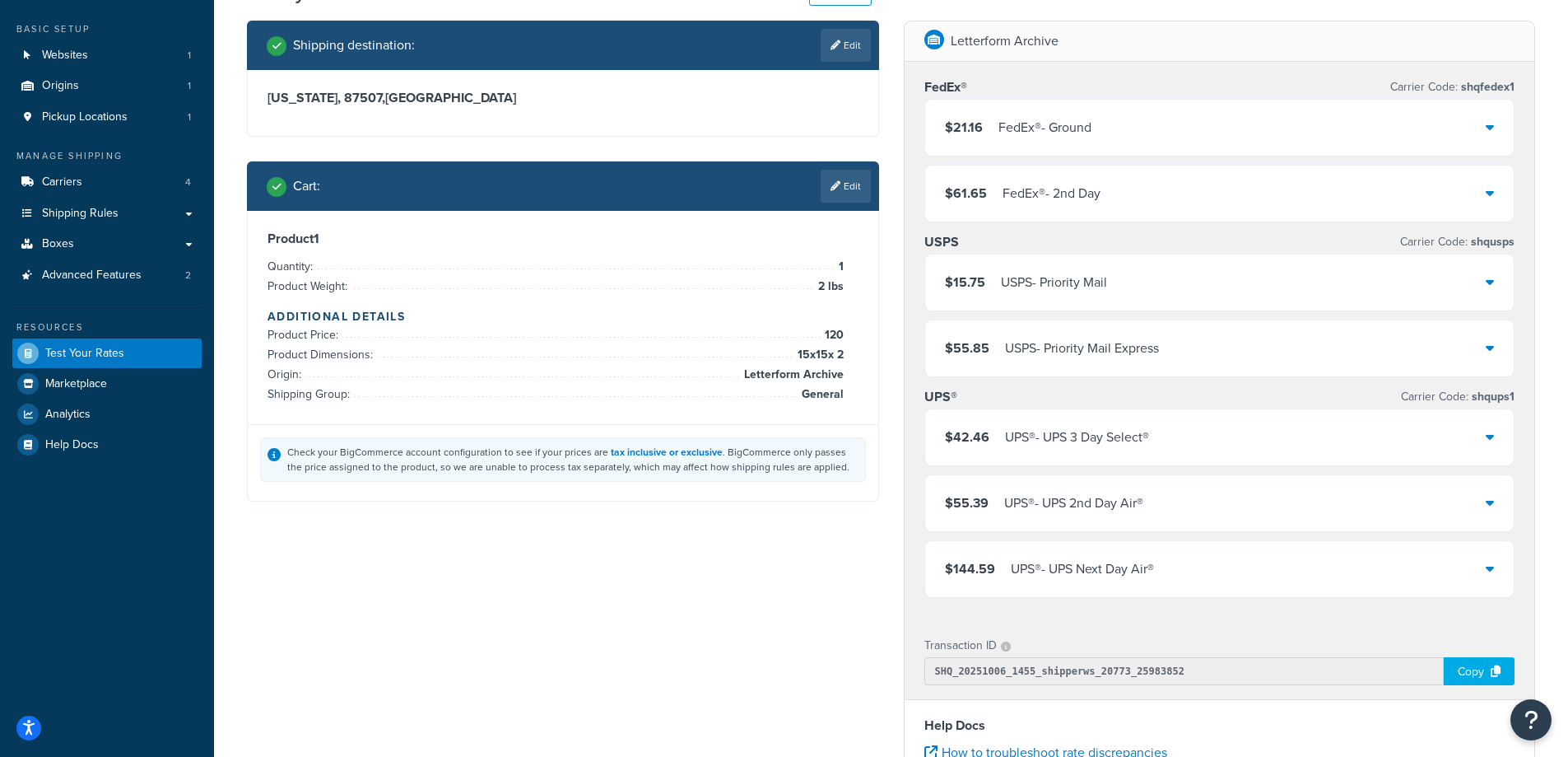
click at [1487, 434] on icon at bounding box center [1490, 437] width 8 height 13
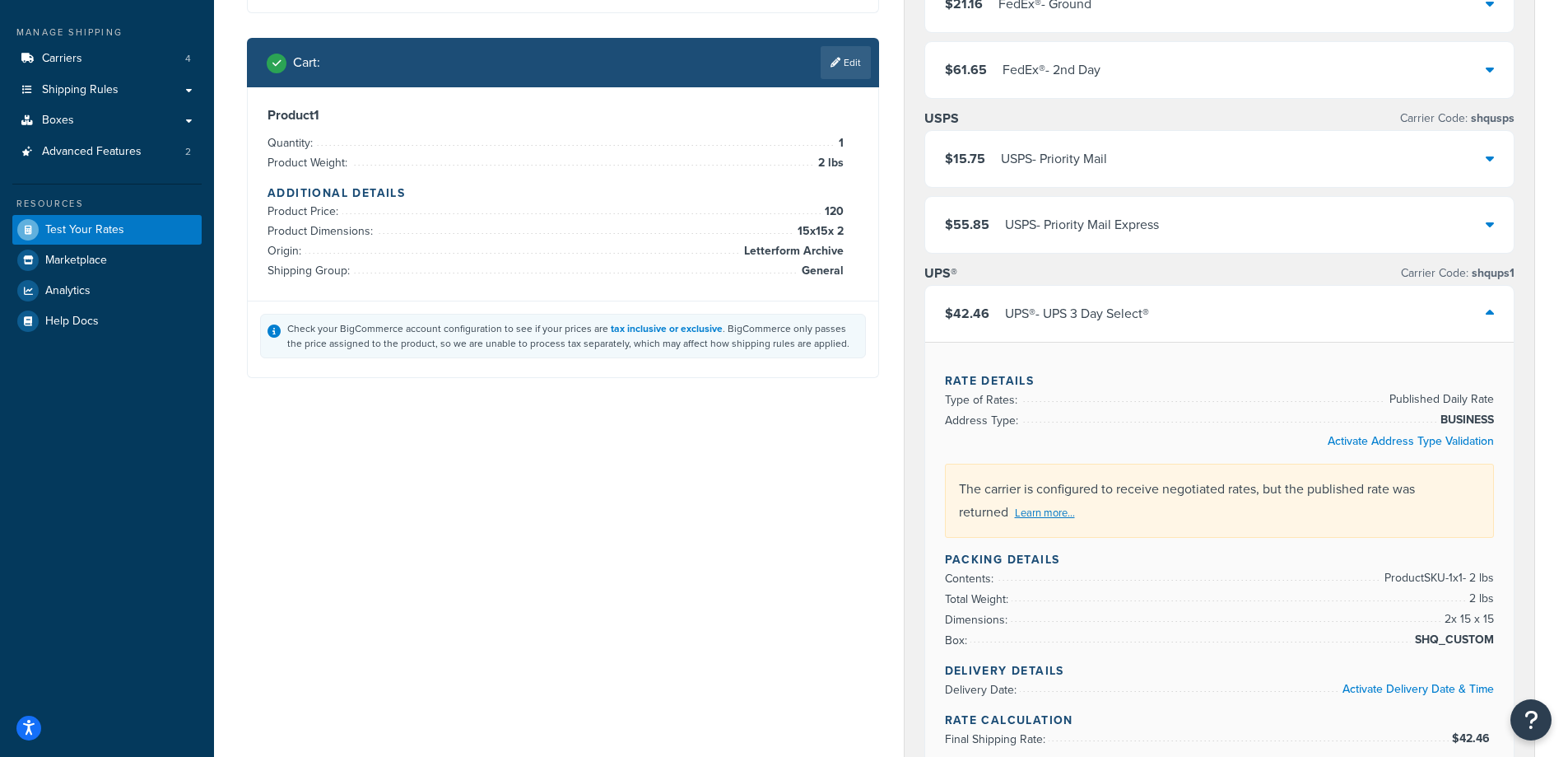
scroll to position [247, 0]
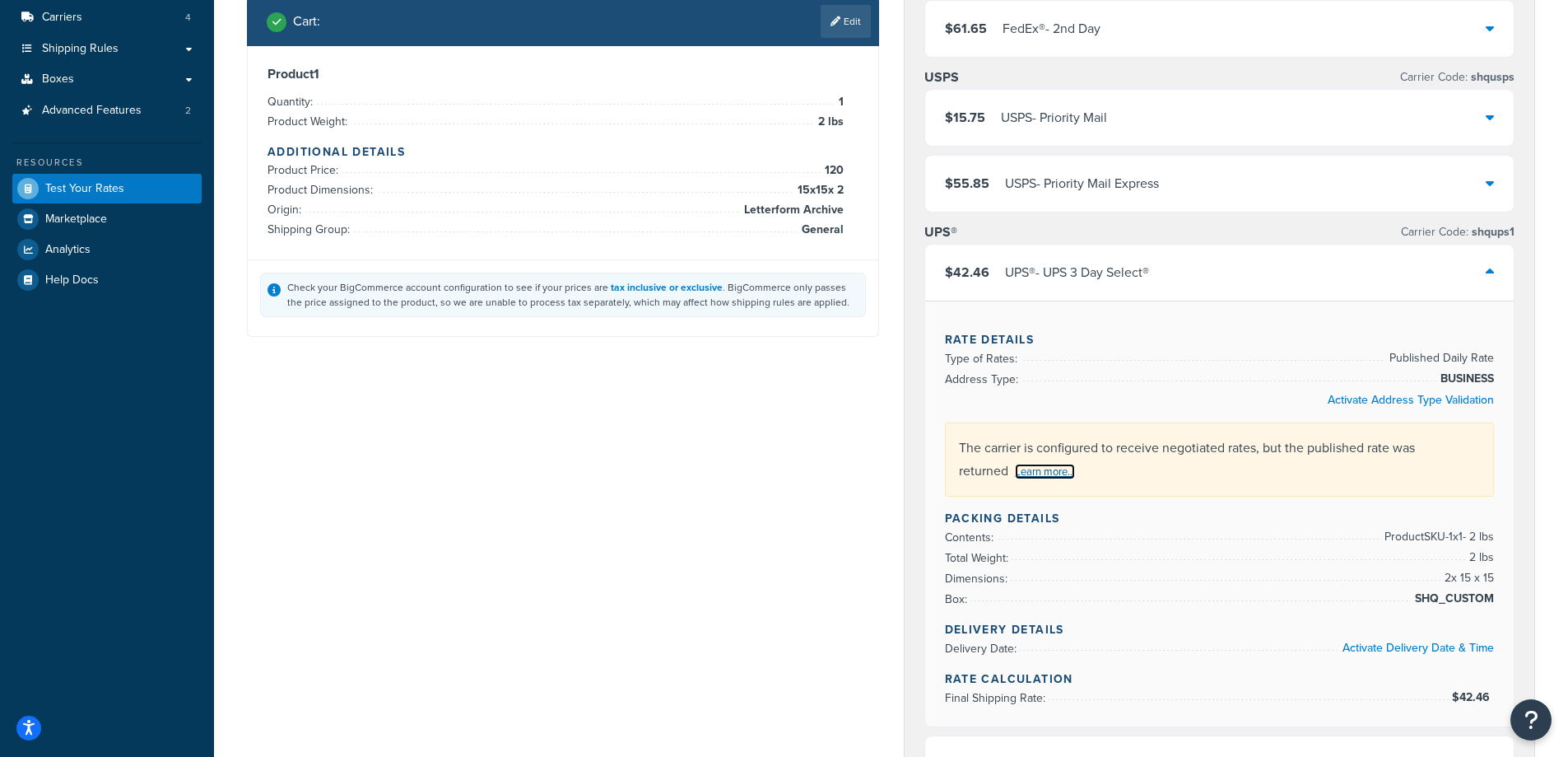
click at [1046, 472] on link "Learn more..." at bounding box center [1046, 471] width 60 height 16
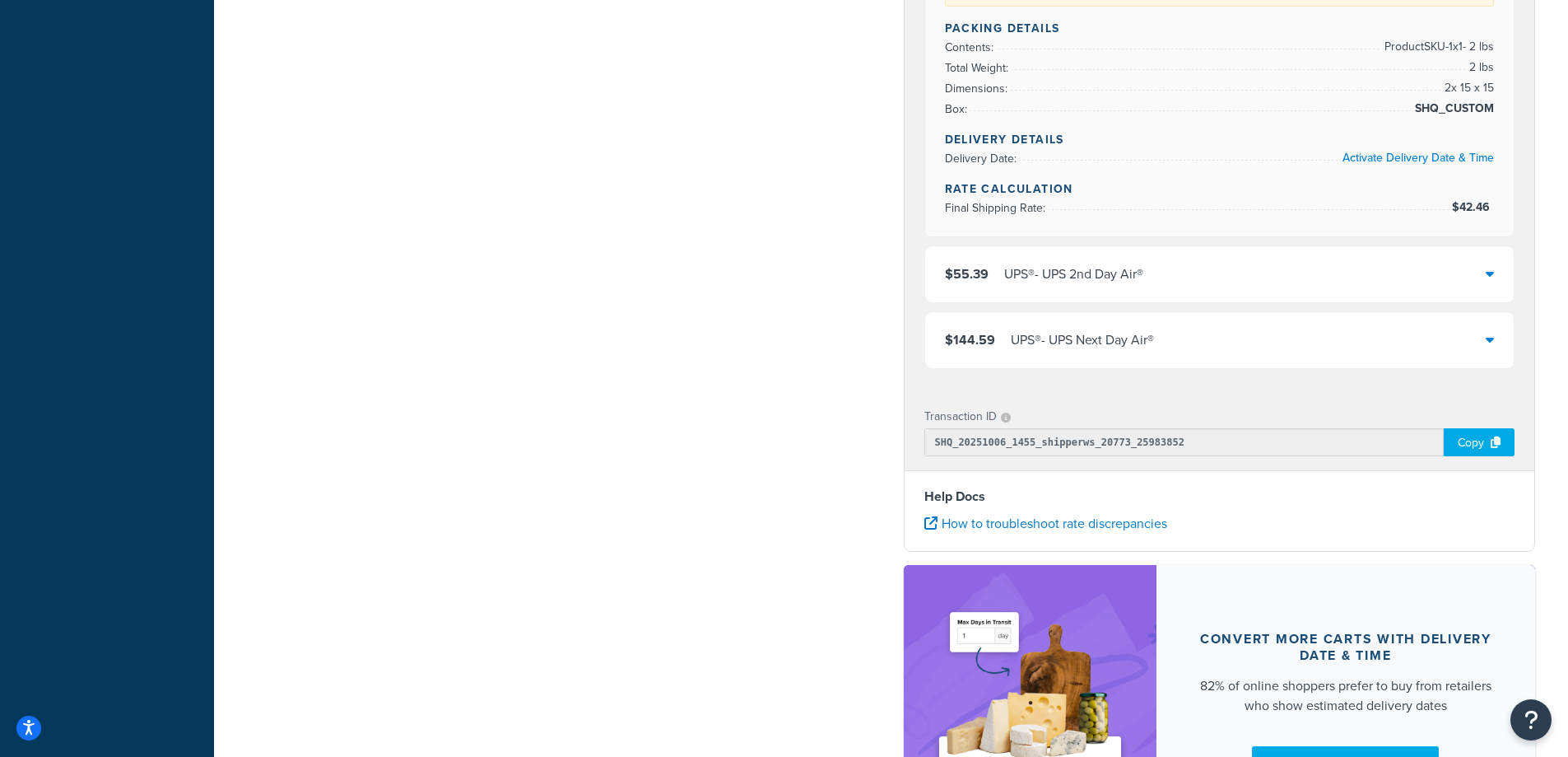
scroll to position [741, 0]
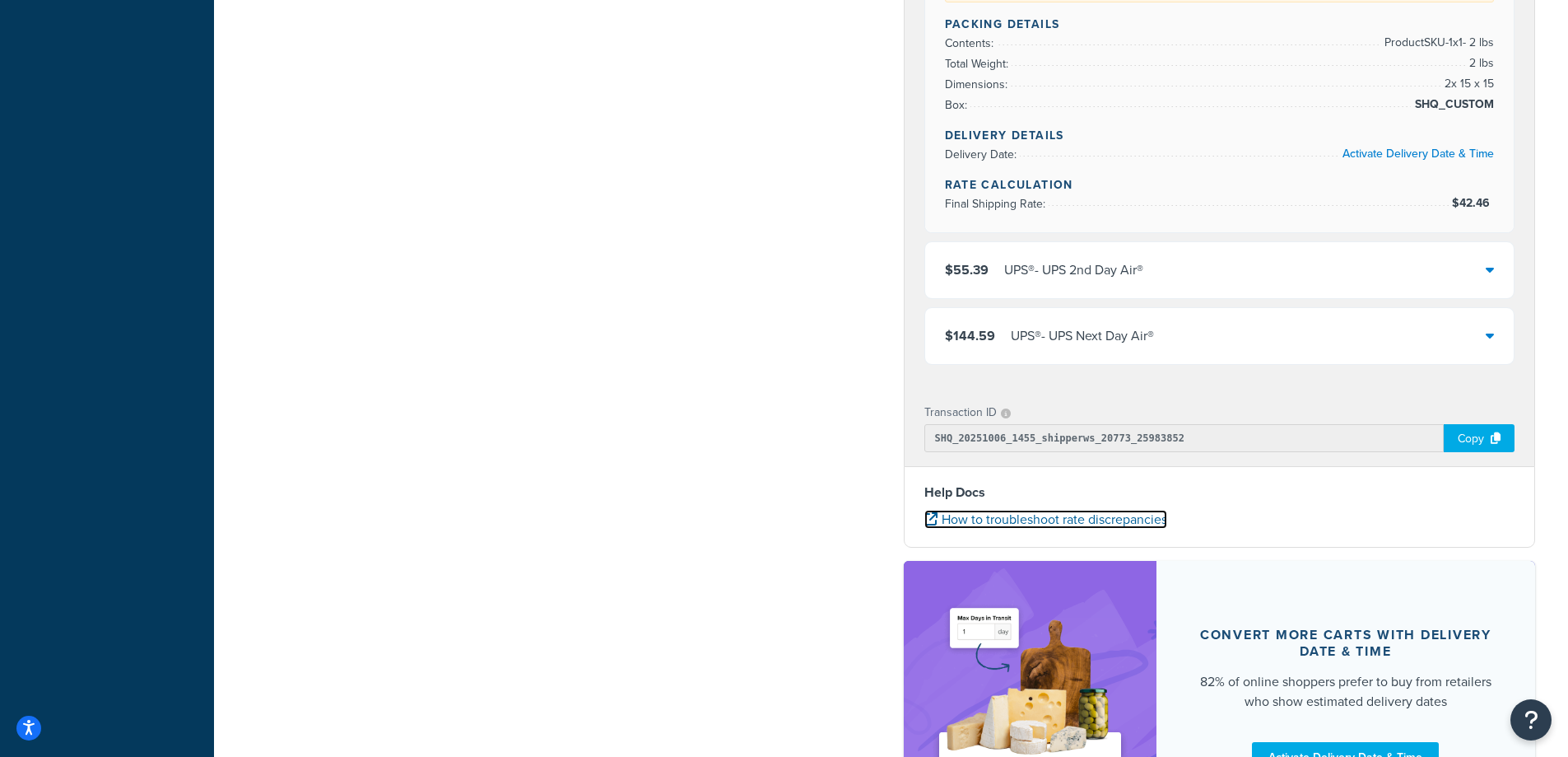
click at [1016, 522] on link "How to troubleshoot rate discrepancies" at bounding box center [1046, 519] width 243 height 19
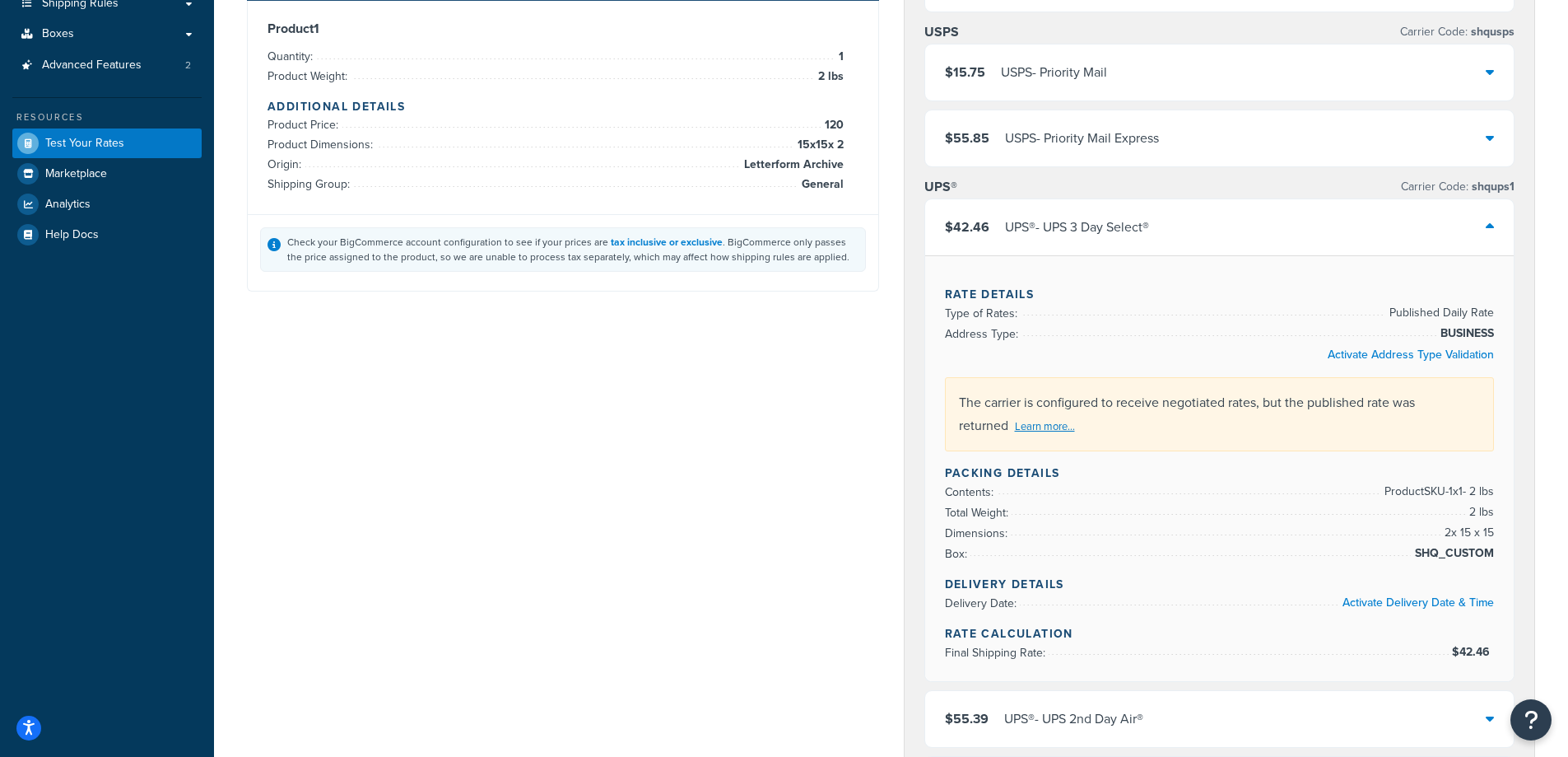
scroll to position [329, 0]
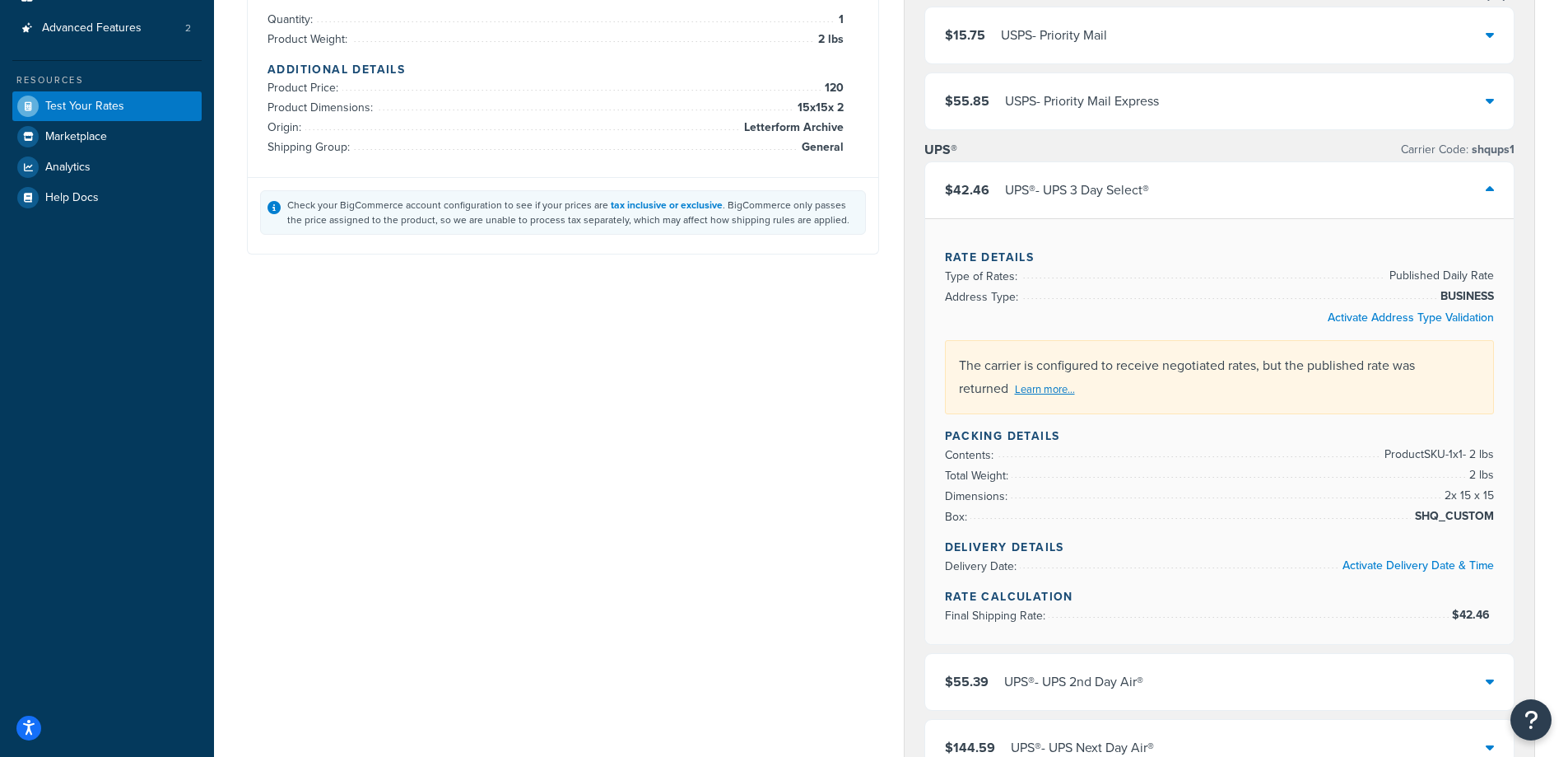
click at [1010, 610] on span "Final Shipping Rate:" at bounding box center [997, 615] width 104 height 18
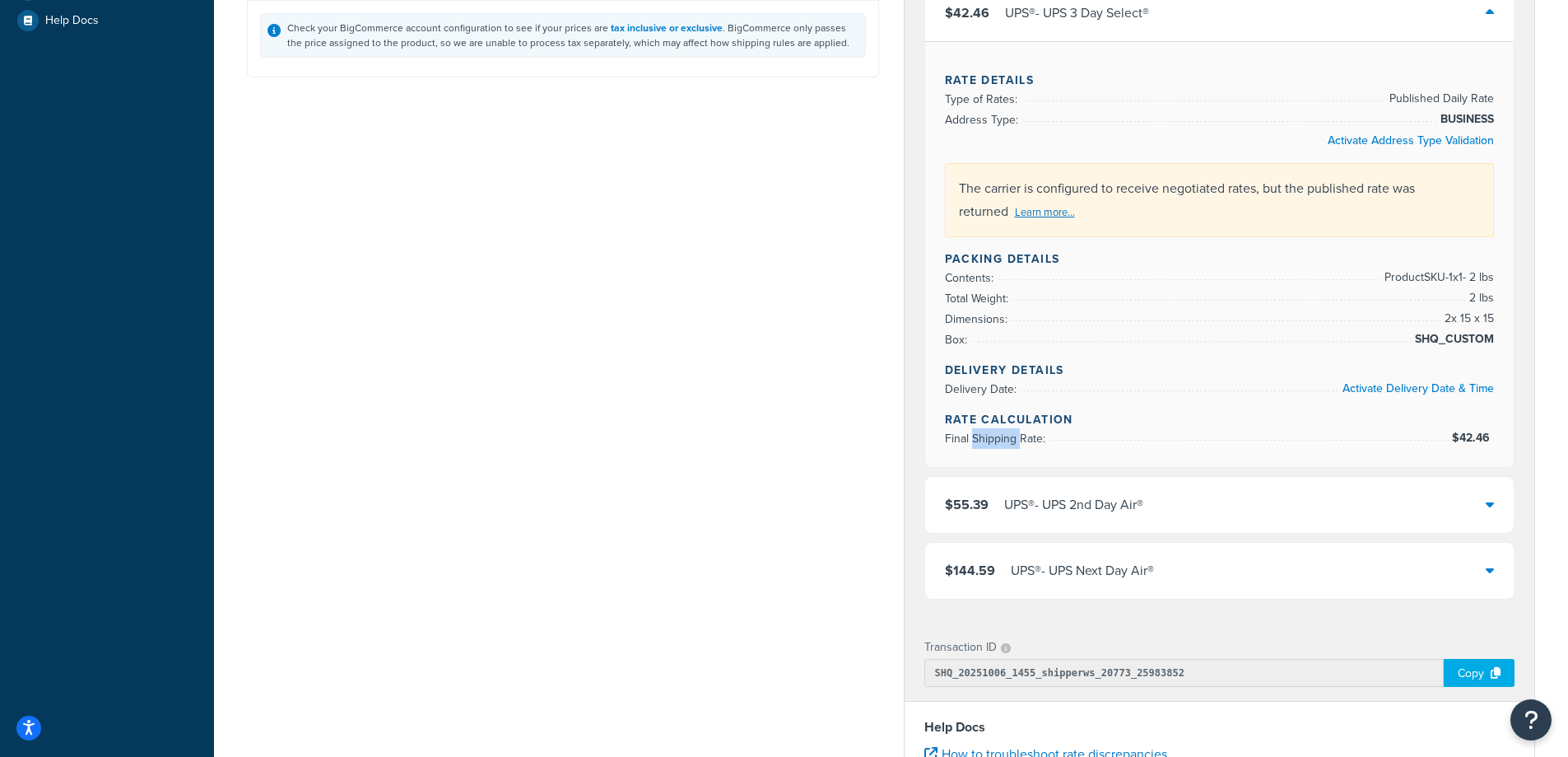
scroll to position [576, 0]
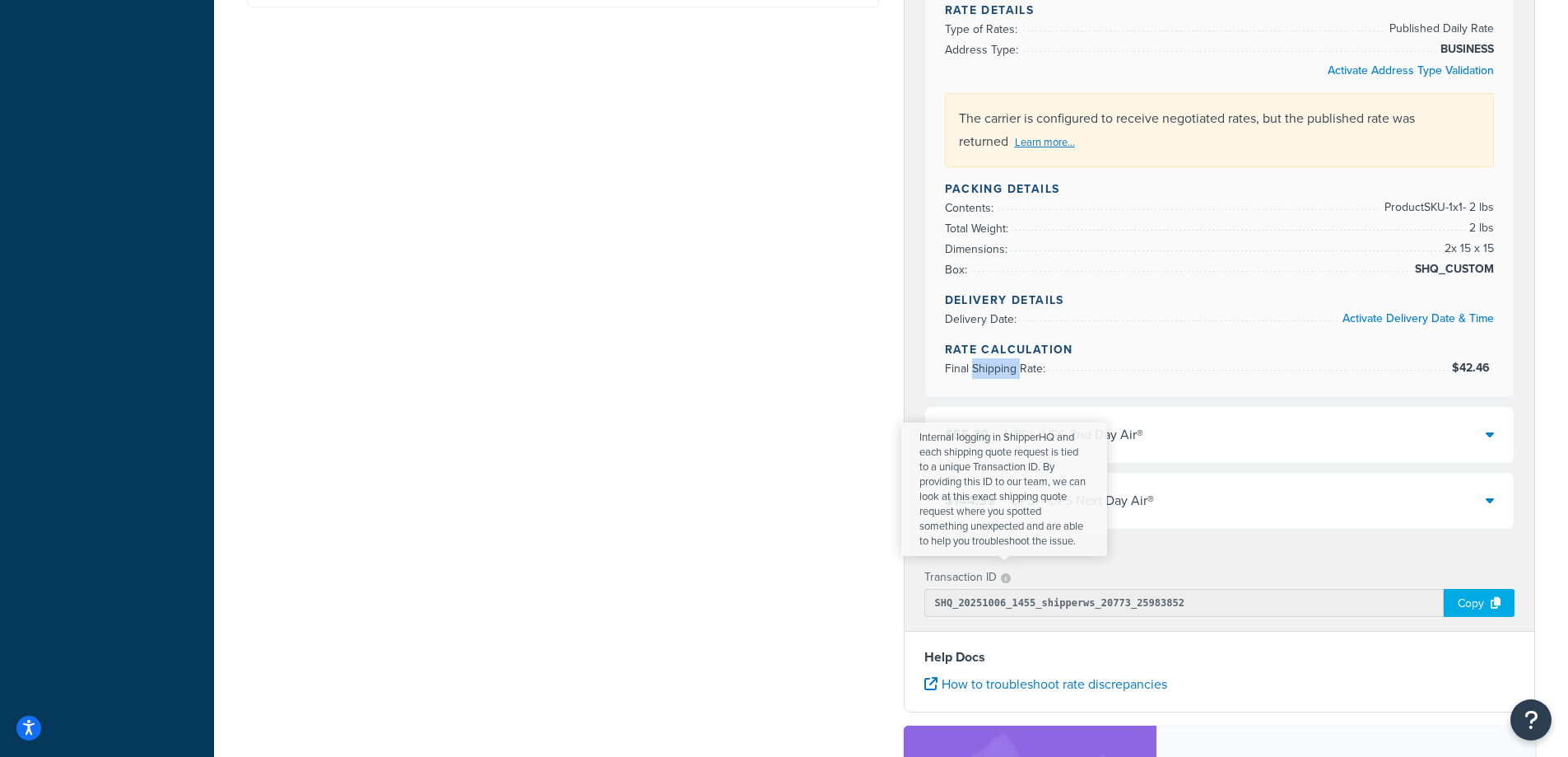
click at [1006, 579] on icon at bounding box center [1006, 578] width 10 height 10
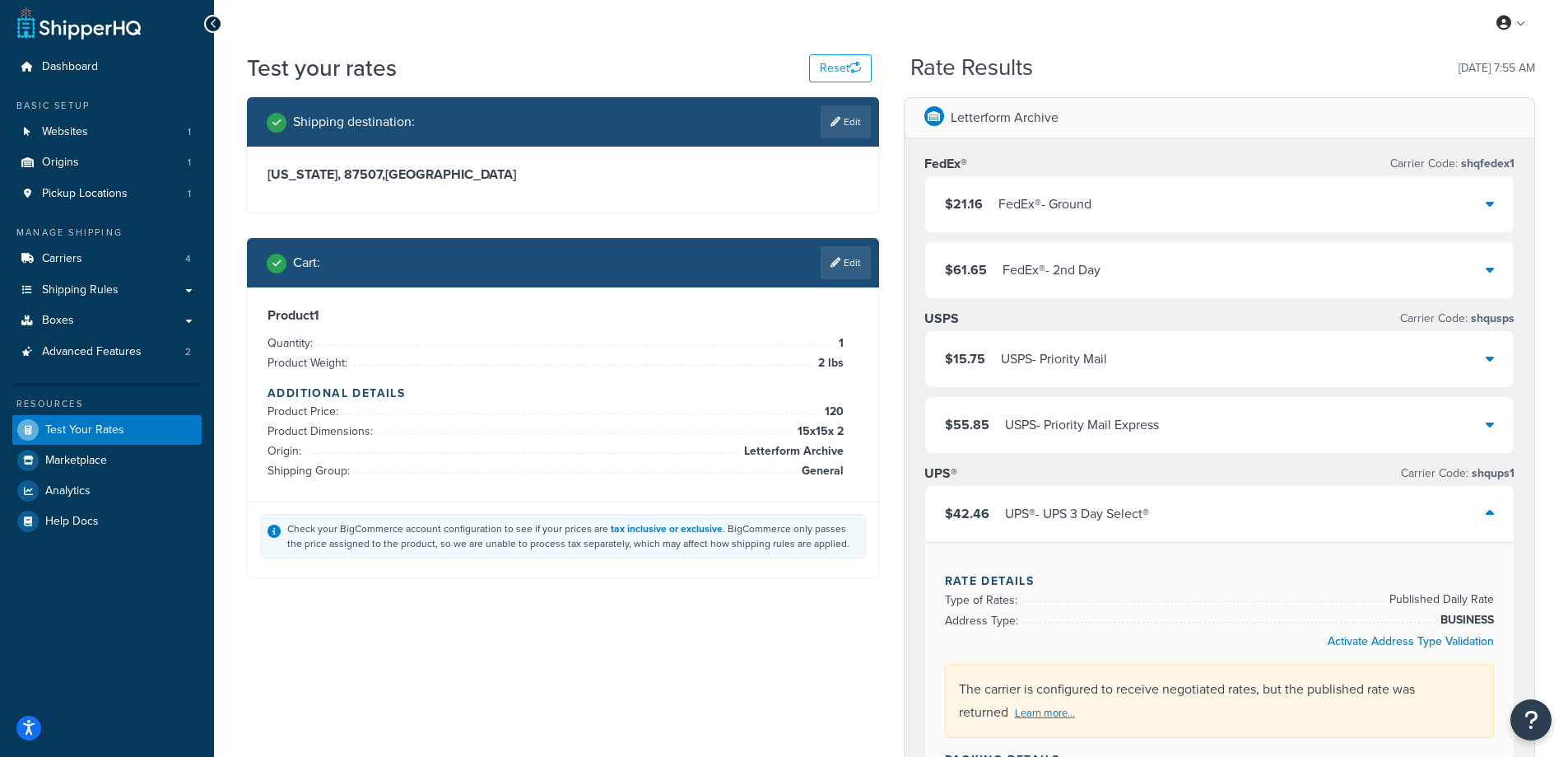
scroll to position [0, 0]
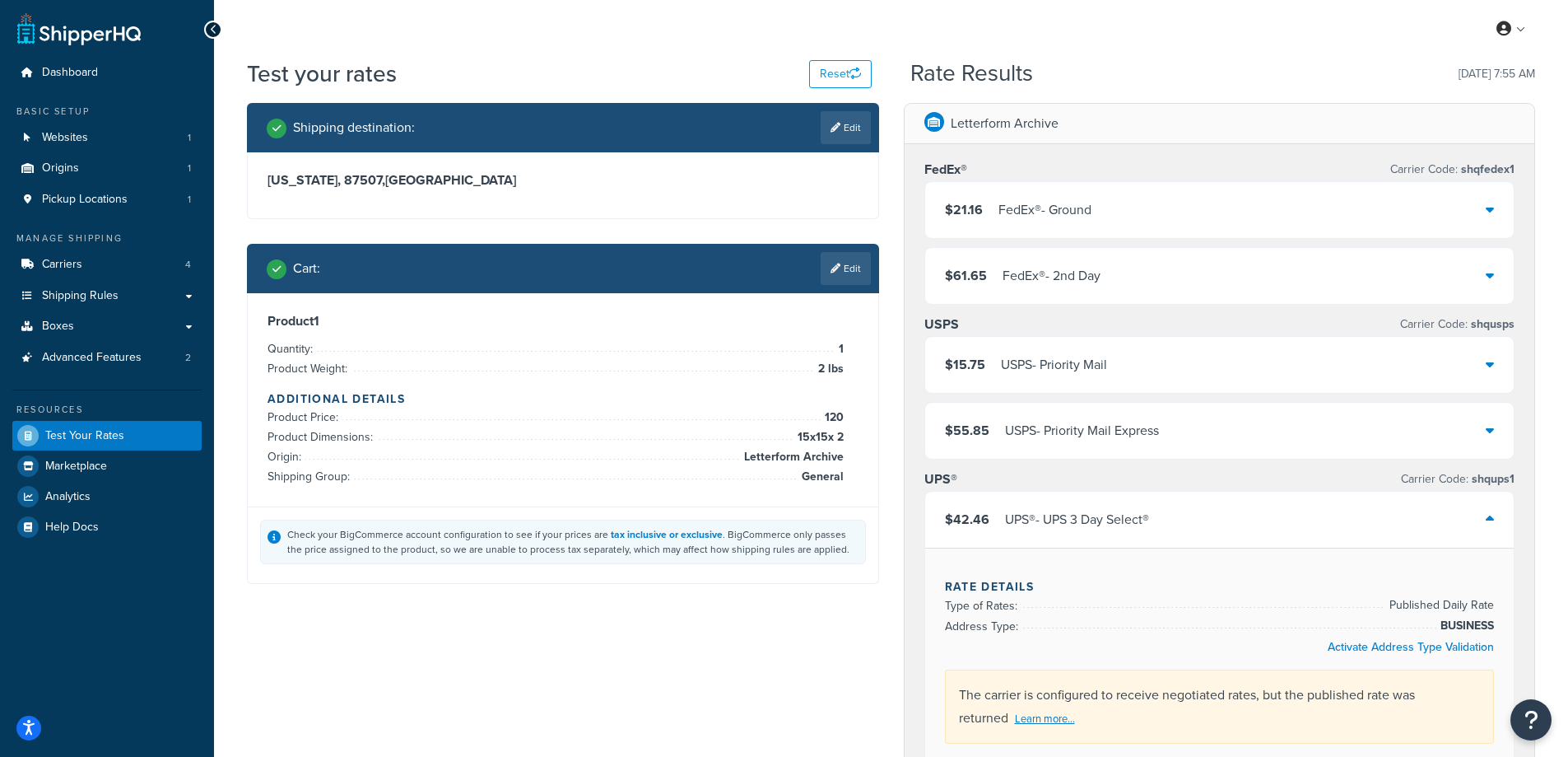
click at [990, 124] on p "Letterform Archive" at bounding box center [1004, 123] width 108 height 23
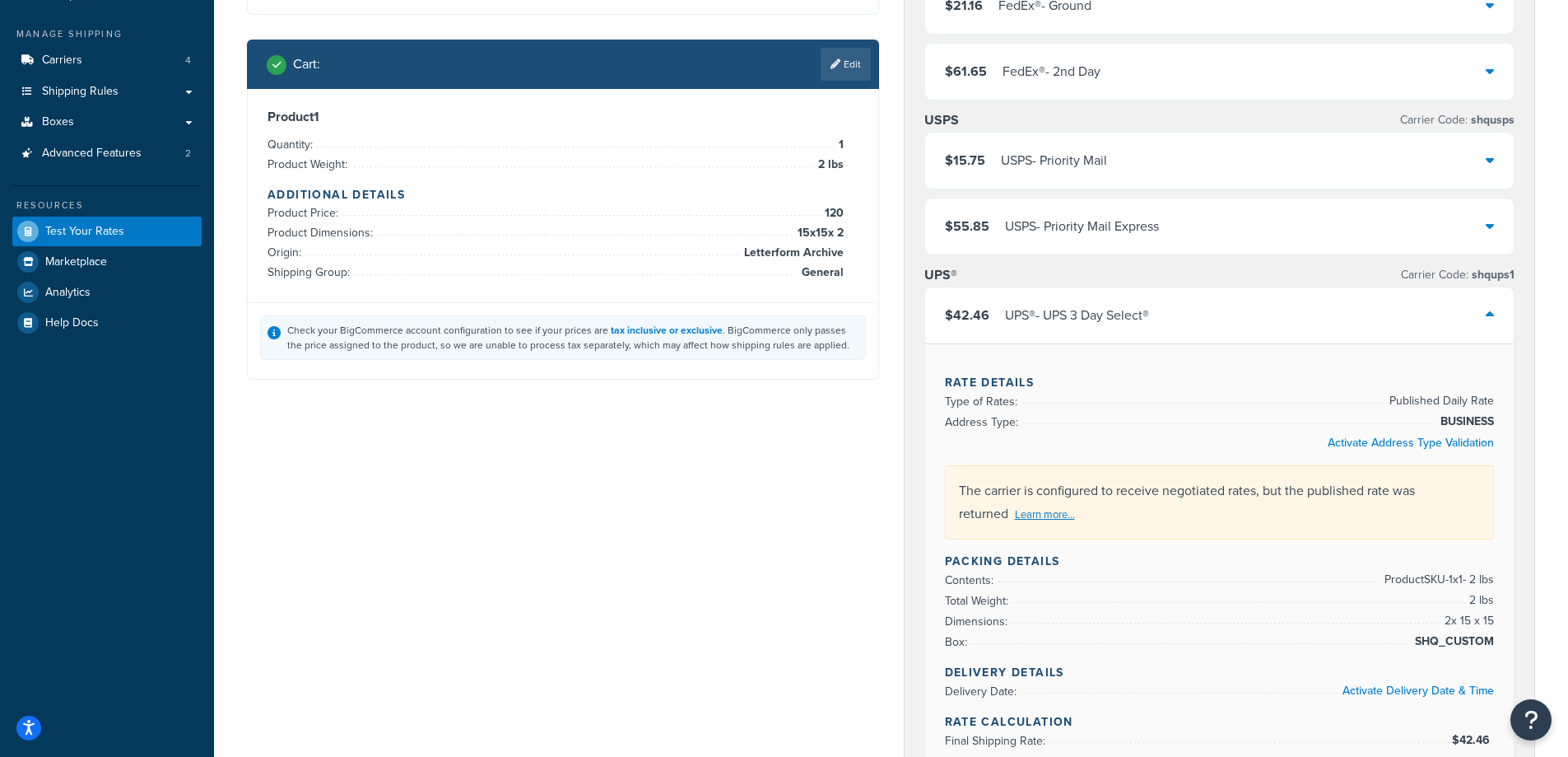
scroll to position [165, 0]
